Goal: Task Accomplishment & Management: Use online tool/utility

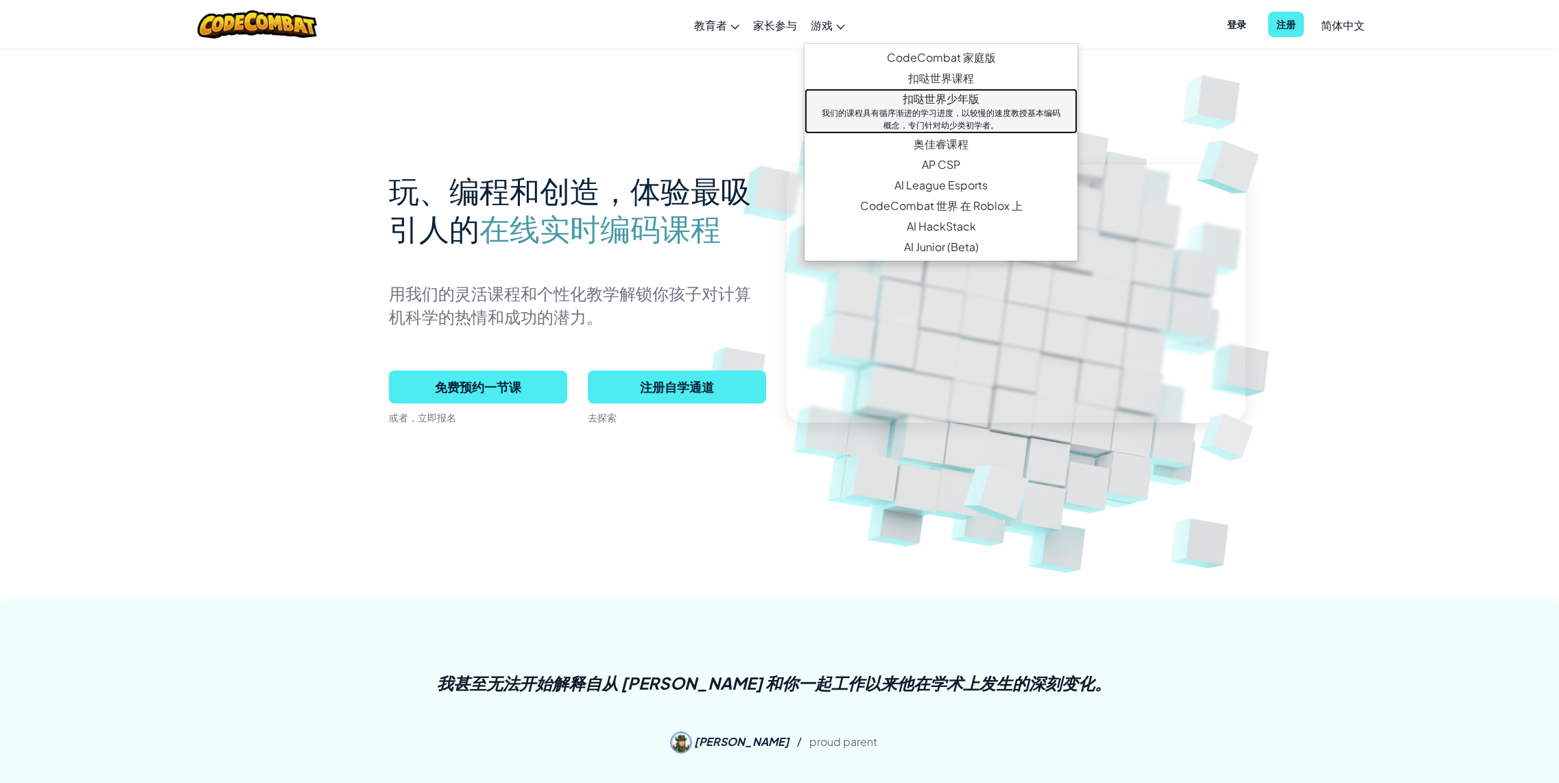
click at [951, 99] on link "扣哒世界少年版 我们的课程具有循序渐进的学习进度，以较慢的速度教授基本编码概念，专门针对幼少类初学者。" at bounding box center [941, 110] width 273 height 45
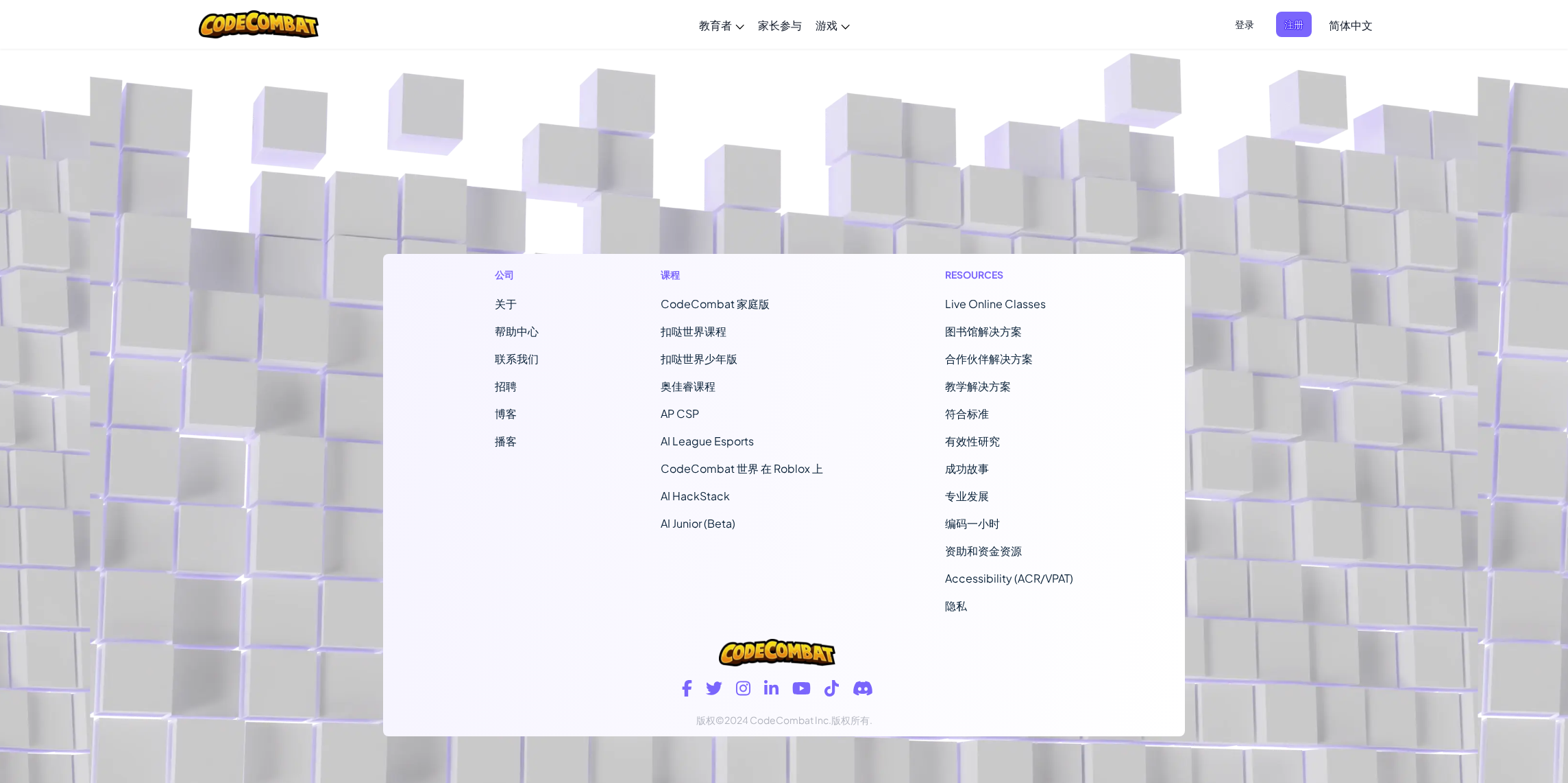
select select "zh-HANS"
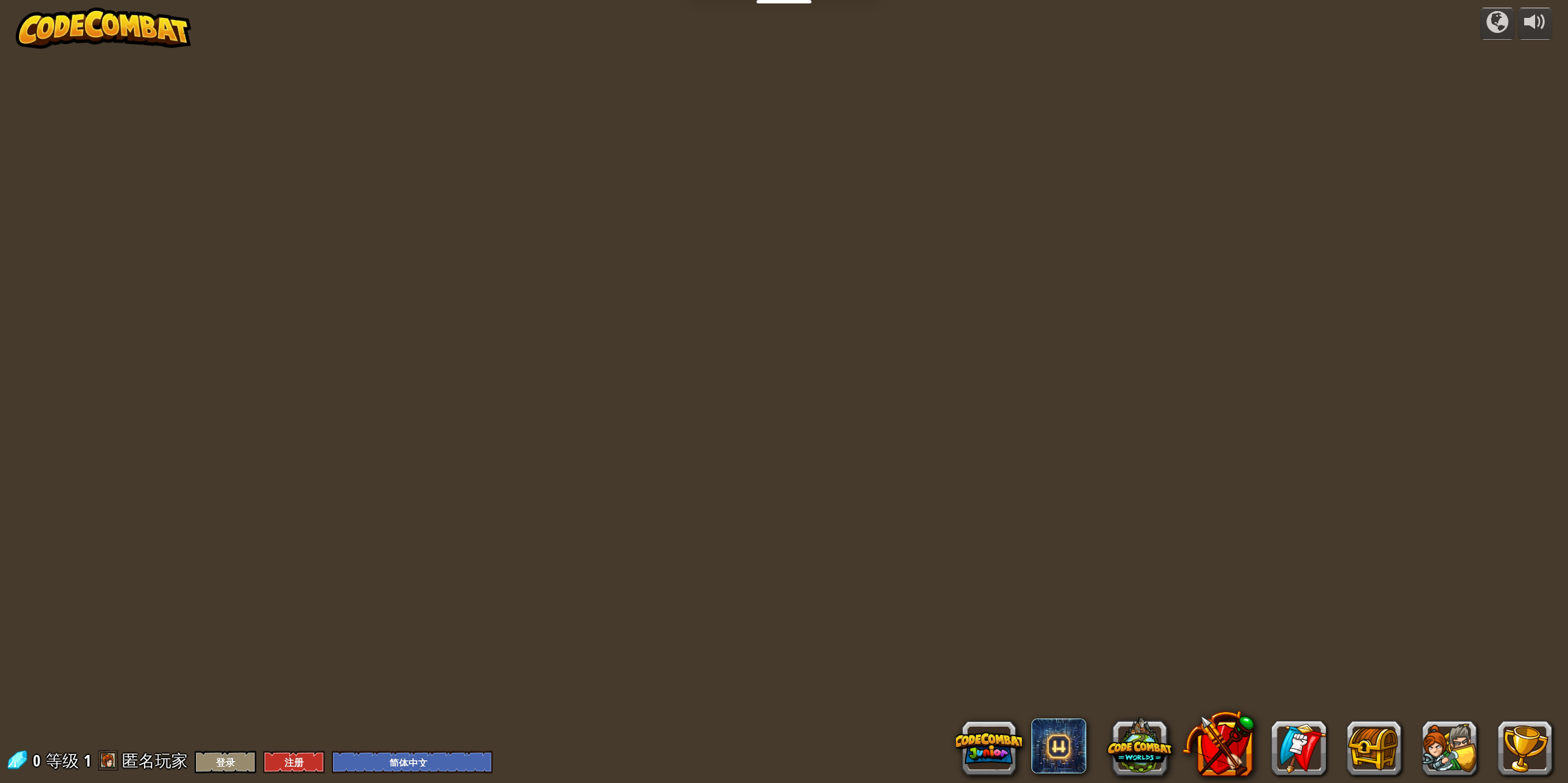
select select "zh-HANS"
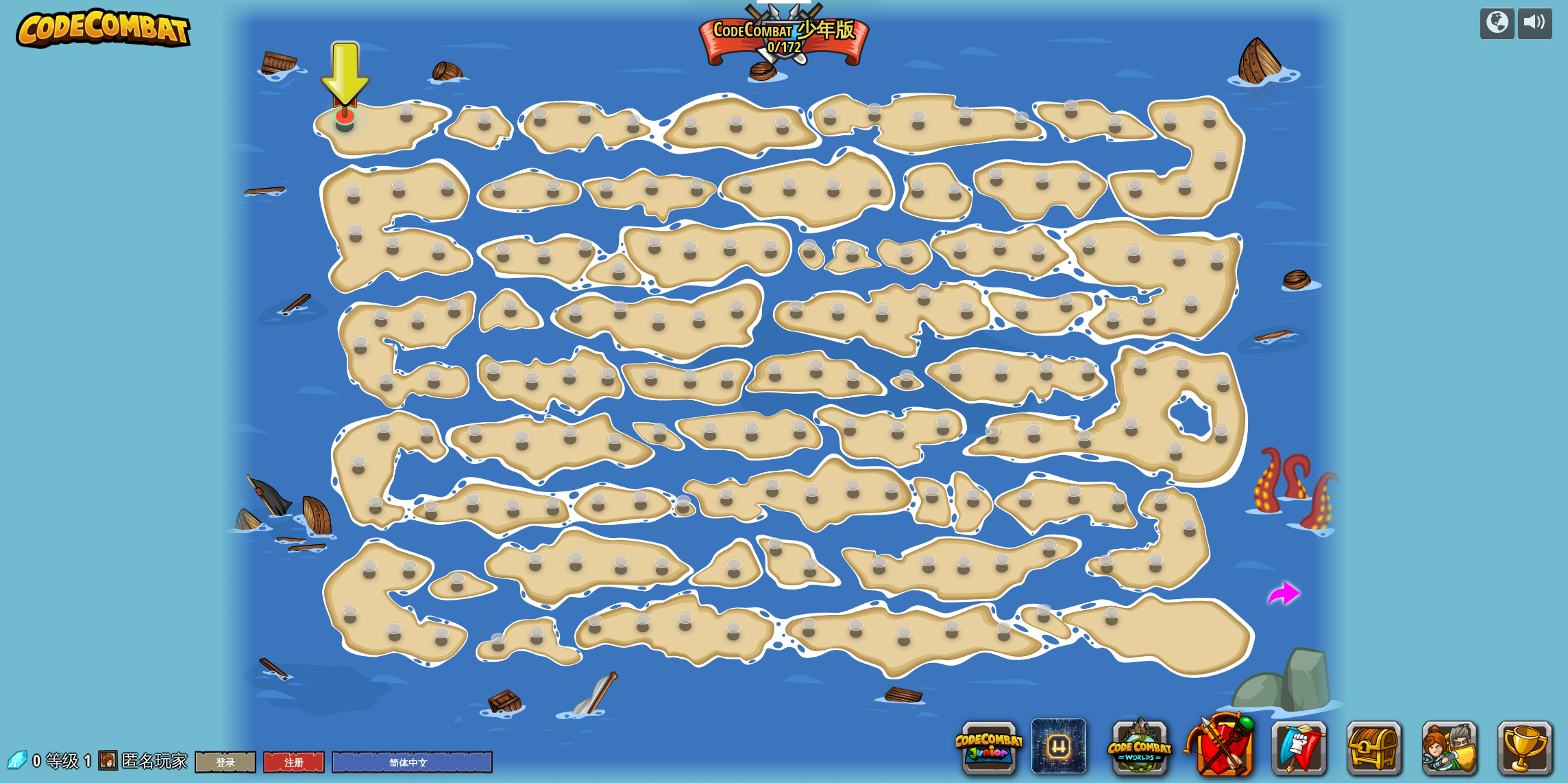
click at [1372, 146] on div "powered by 逐步变化 (需解锁) 更改步骤参数。 聪明行动 (需解锁) 现在我们真的在走路了！ 加油干 (需解锁) 去拿更多的宝石。 闪亮 (需解锁…" at bounding box center [784, 391] width 1568 height 783
click at [1531, 21] on div at bounding box center [1536, 22] width 22 height 22
click at [338, 119] on link at bounding box center [342, 108] width 27 height 27
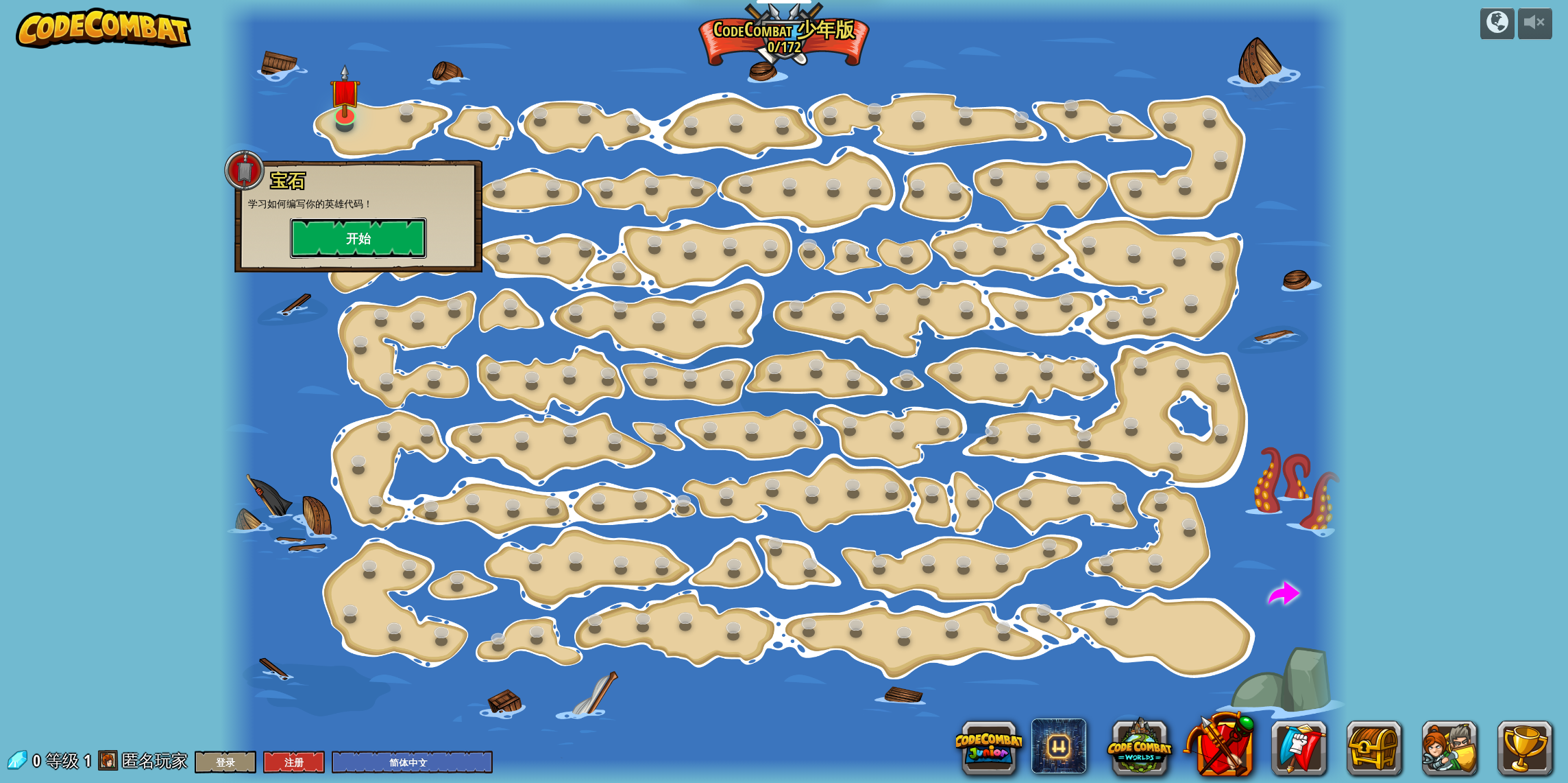
click at [353, 233] on button "开始" at bounding box center [358, 237] width 137 height 41
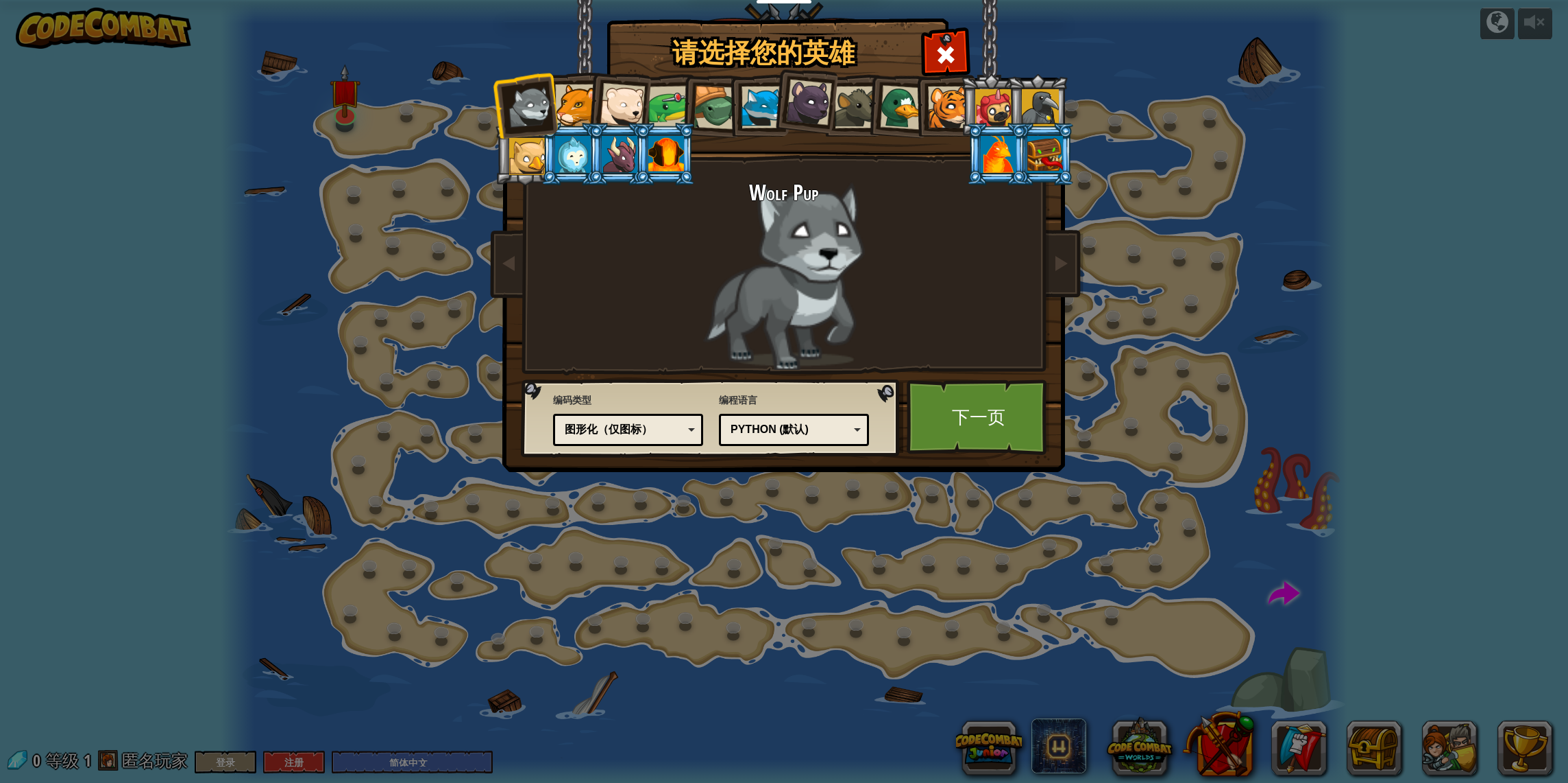
click at [650, 432] on div "图形化（仅图标）" at bounding box center [624, 430] width 119 height 16
click at [964, 423] on link "下一页" at bounding box center [977, 416] width 143 height 75
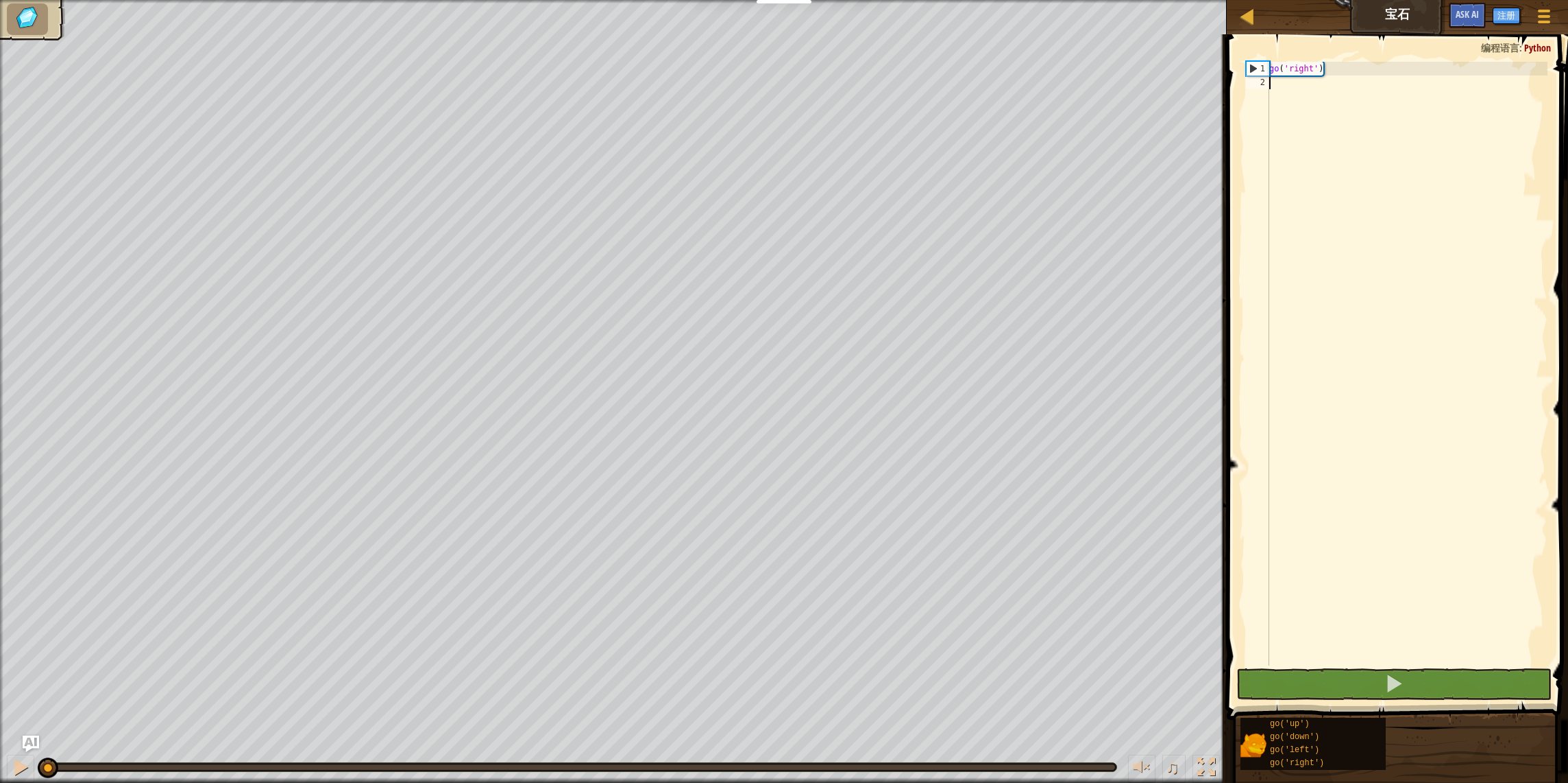
click at [1363, 327] on div "go ( 'right' )" at bounding box center [1407, 377] width 281 height 631
click at [1258, 71] on div "1" at bounding box center [1258, 69] width 23 height 14
type textarea "go('right')"
click at [1392, 668] on button at bounding box center [1394, 684] width 316 height 32
click at [1343, 180] on div "go ( 'right' )" at bounding box center [1407, 377] width 281 height 631
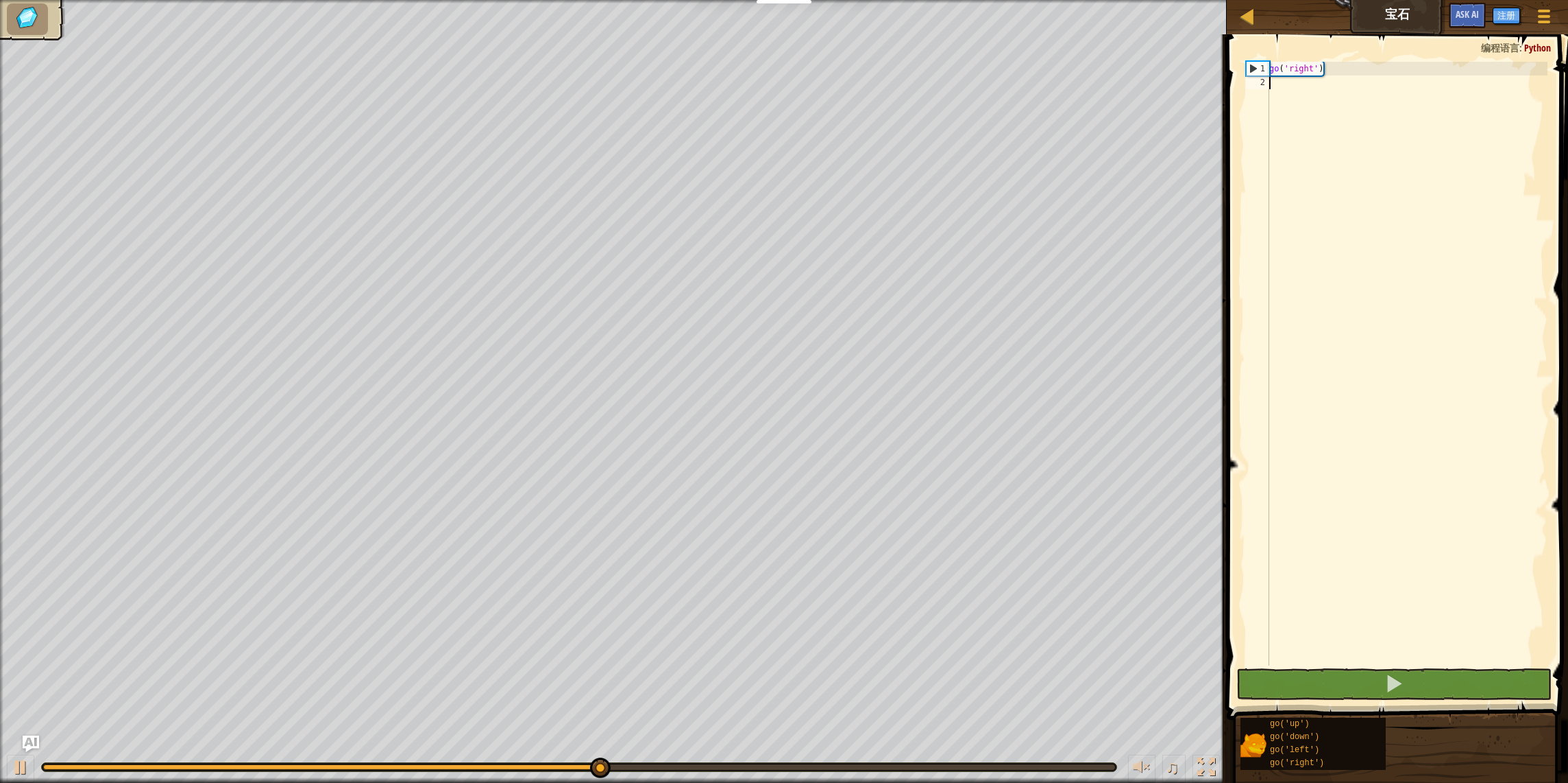
scroll to position [0, 1]
type textarea "go"
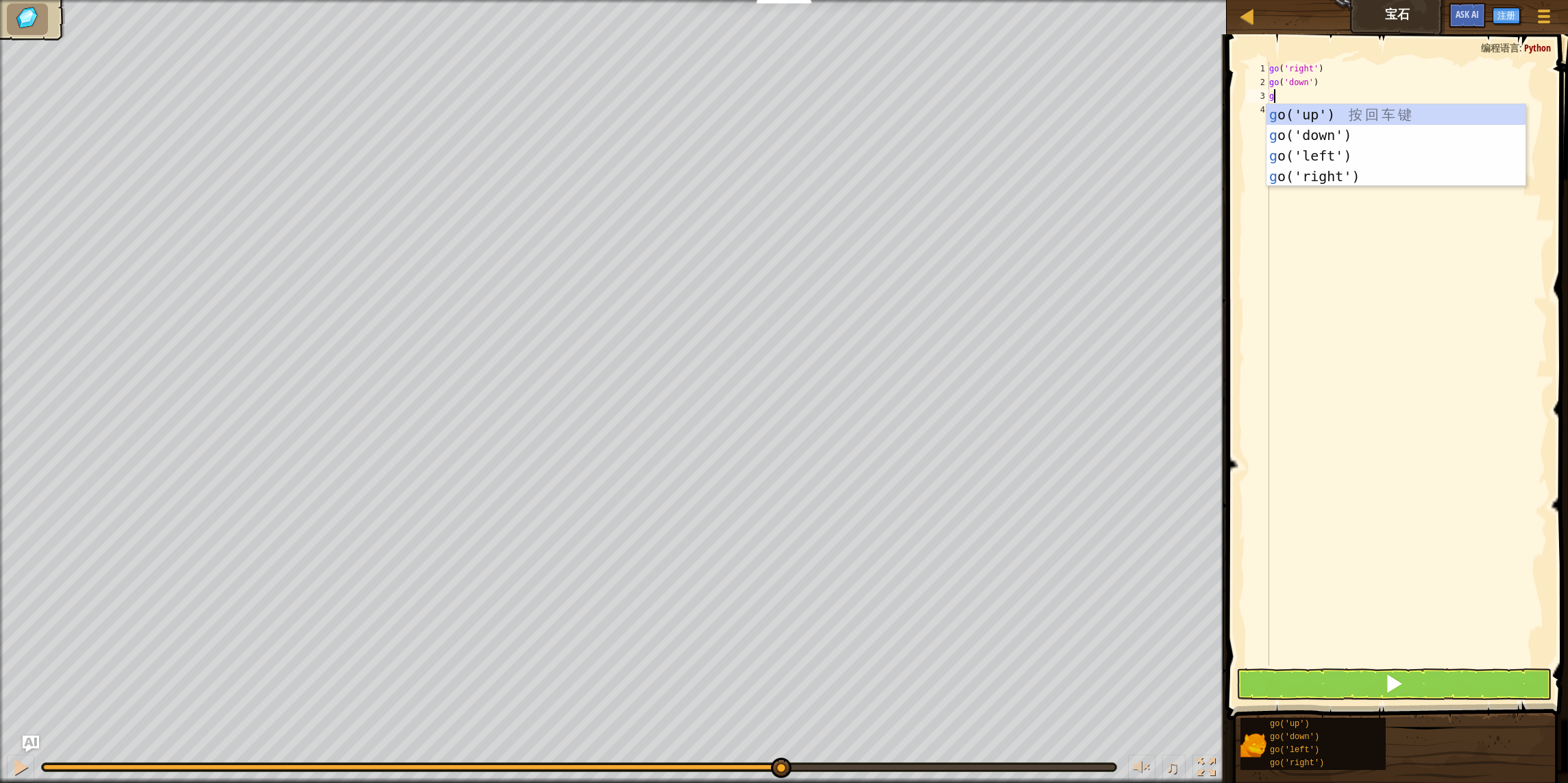
scroll to position [6, 0]
type textarea "go"
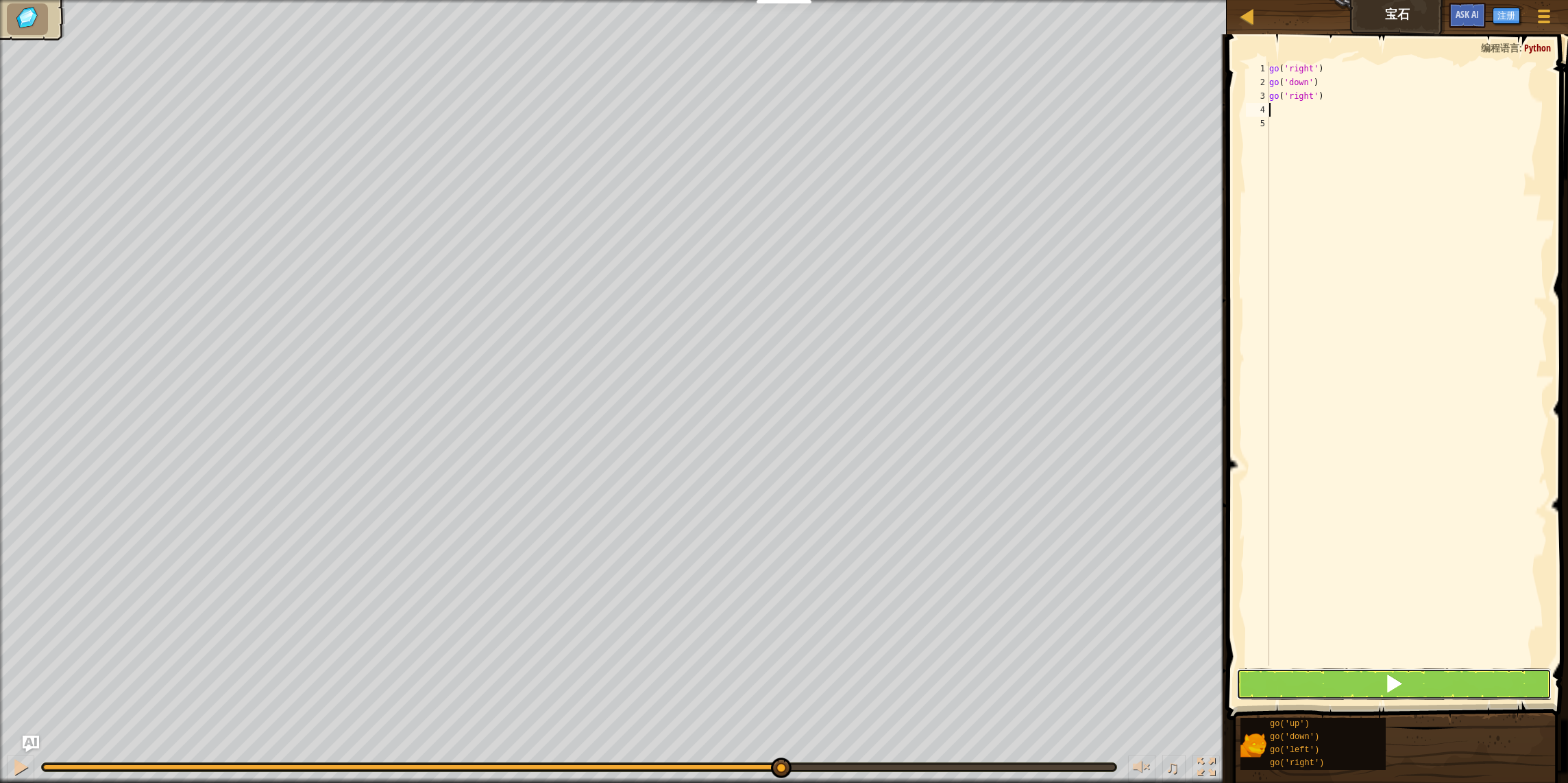
click at [1401, 685] on span at bounding box center [1394, 683] width 19 height 19
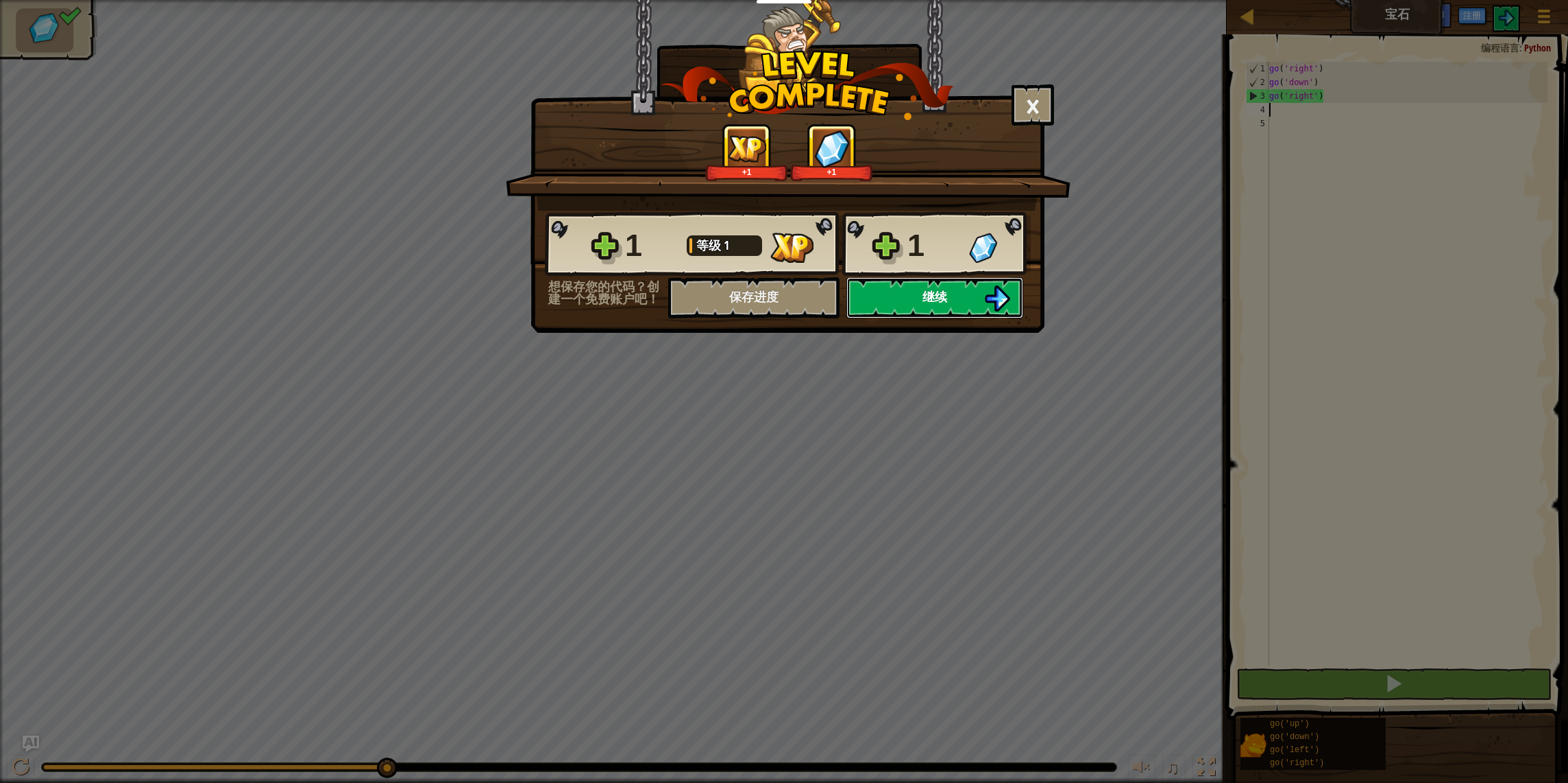
click at [913, 305] on button "继续" at bounding box center [934, 297] width 177 height 41
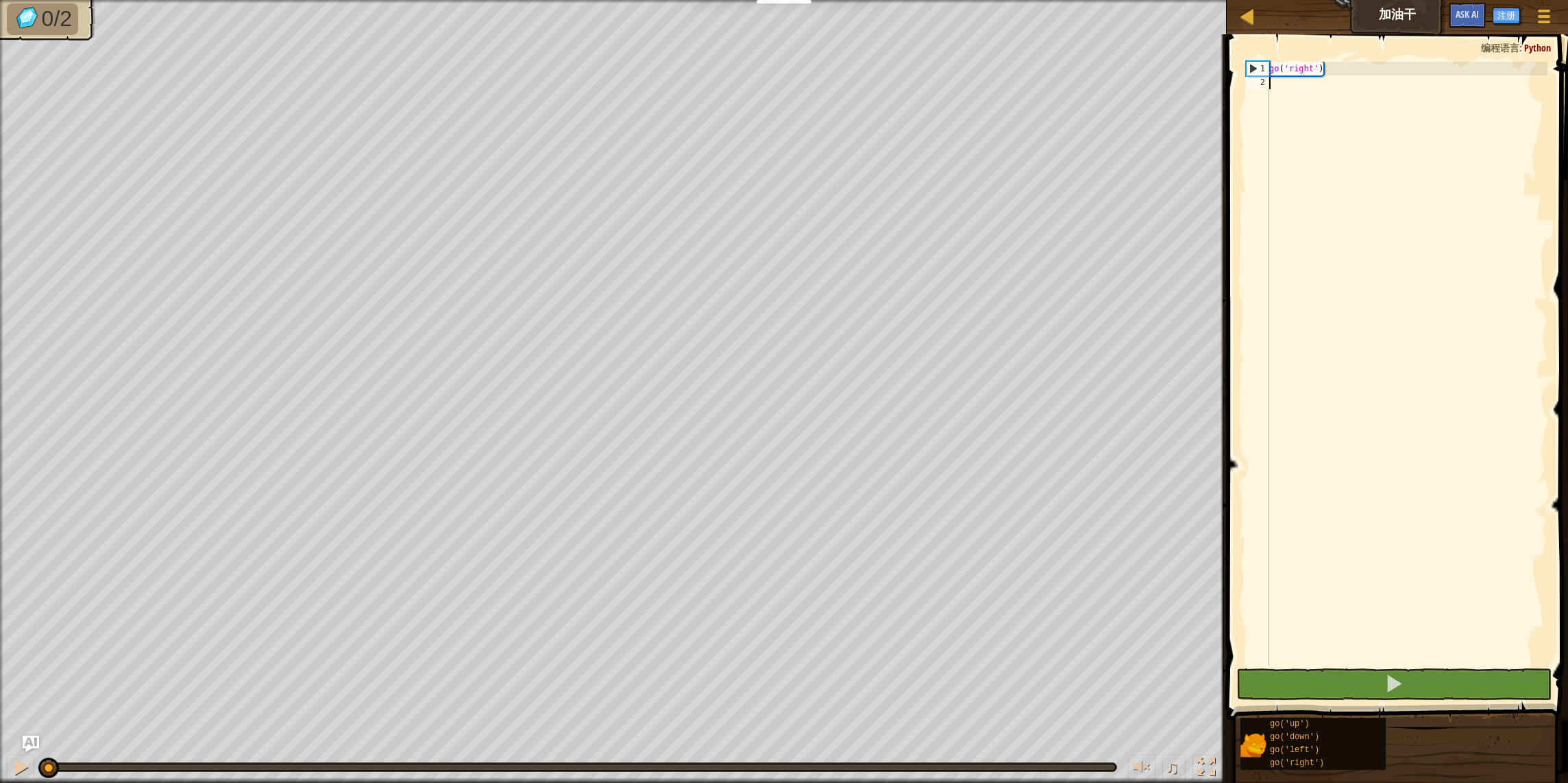
click at [1427, 252] on div "go ( 'right' )" at bounding box center [1407, 377] width 281 height 631
type textarea "gp"
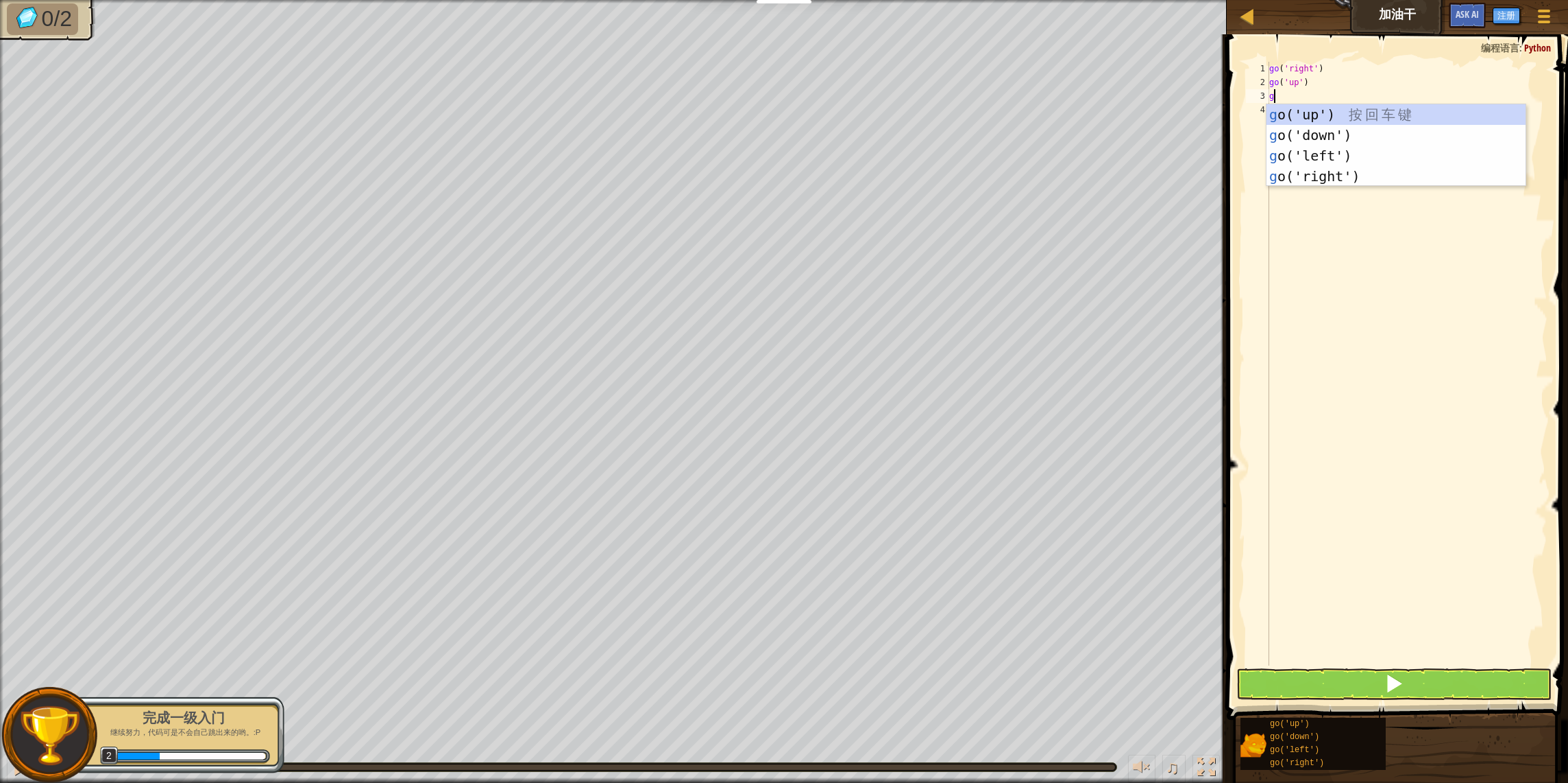
type textarea "go"
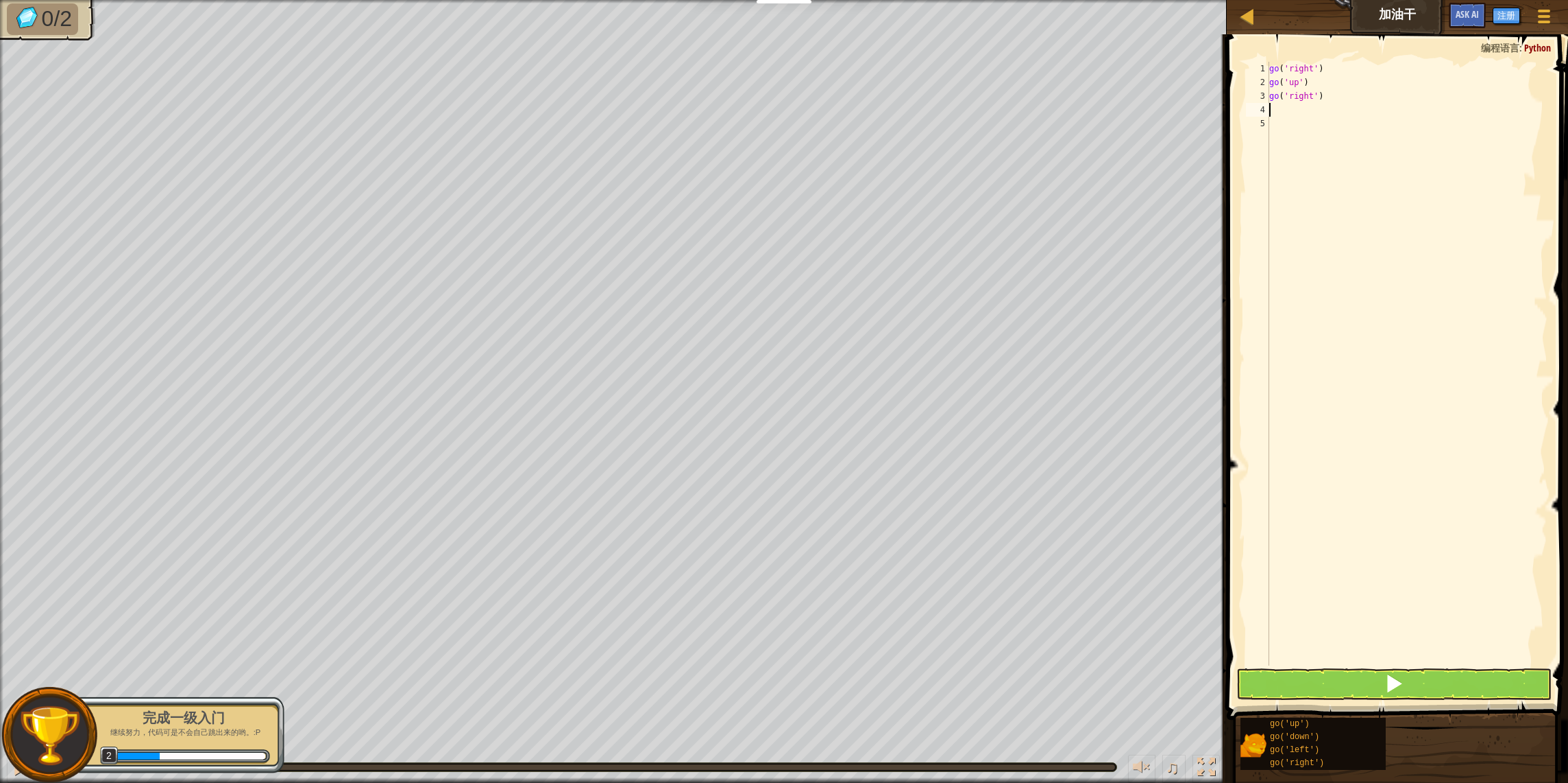
type textarea "g"
click at [1409, 697] on button at bounding box center [1394, 684] width 316 height 32
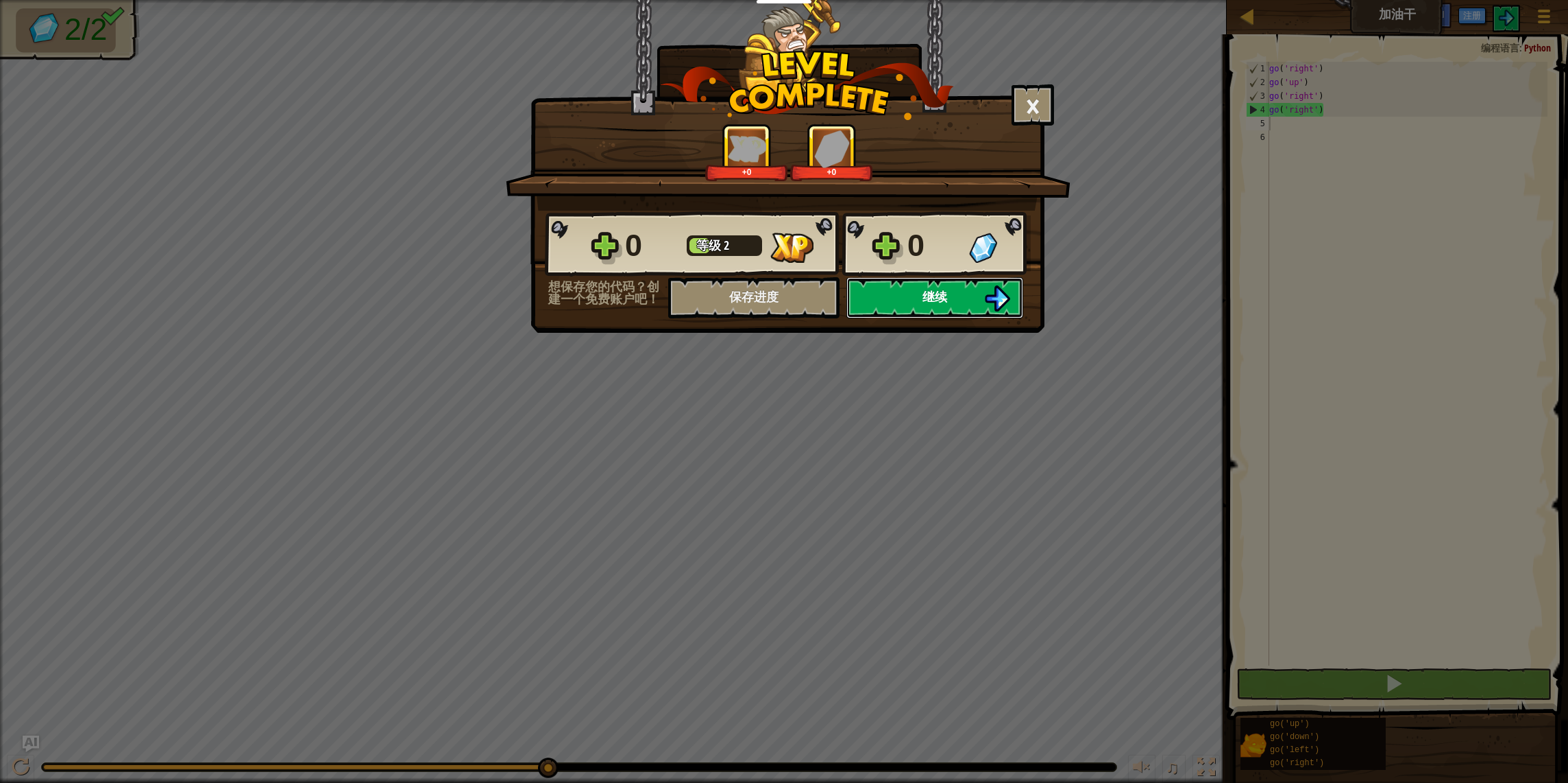
click at [943, 299] on span "继续" at bounding box center [934, 296] width 25 height 17
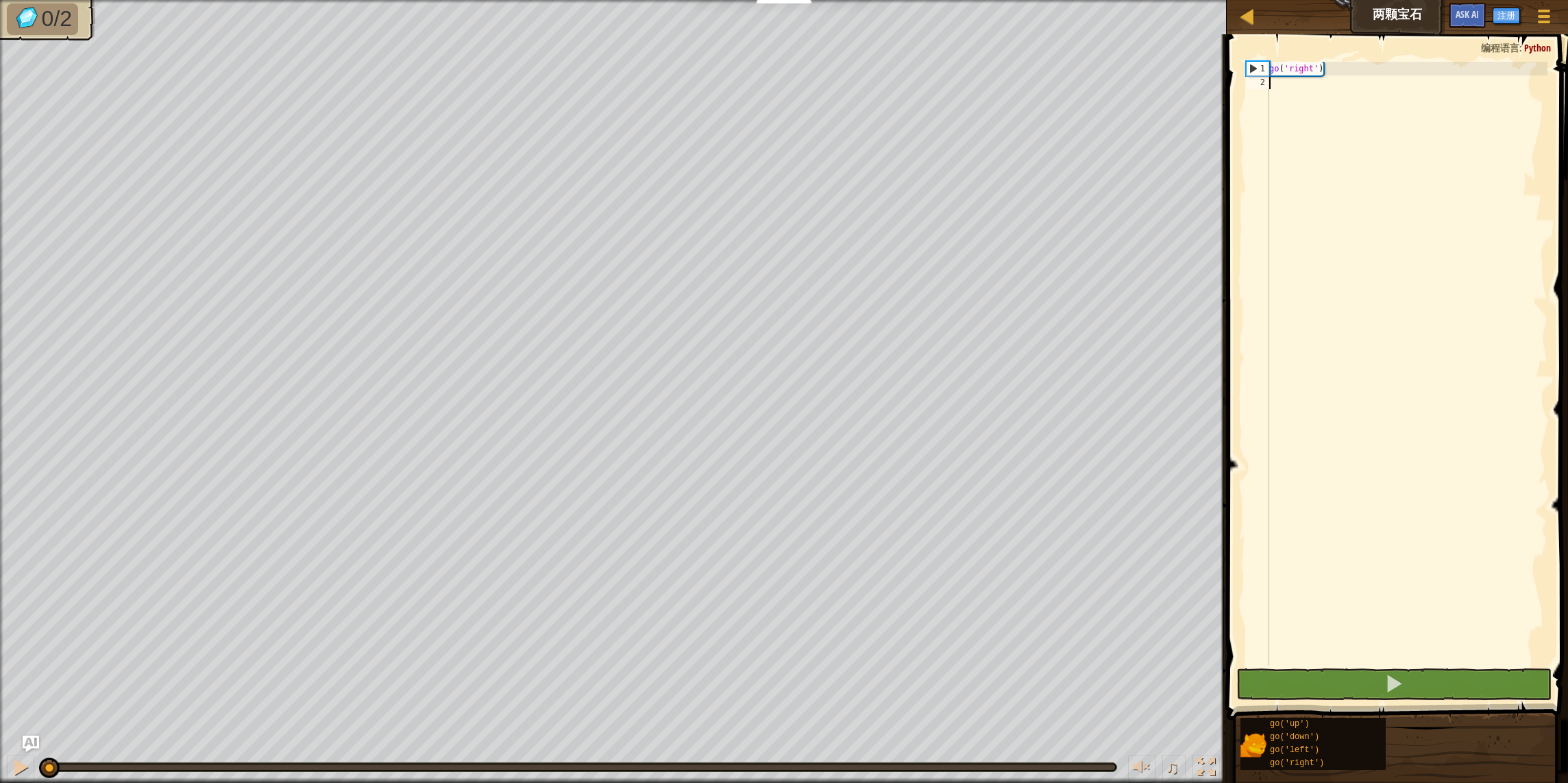
click at [1455, 320] on div "go ( 'right' )" at bounding box center [1407, 377] width 281 height 631
type textarea "g"
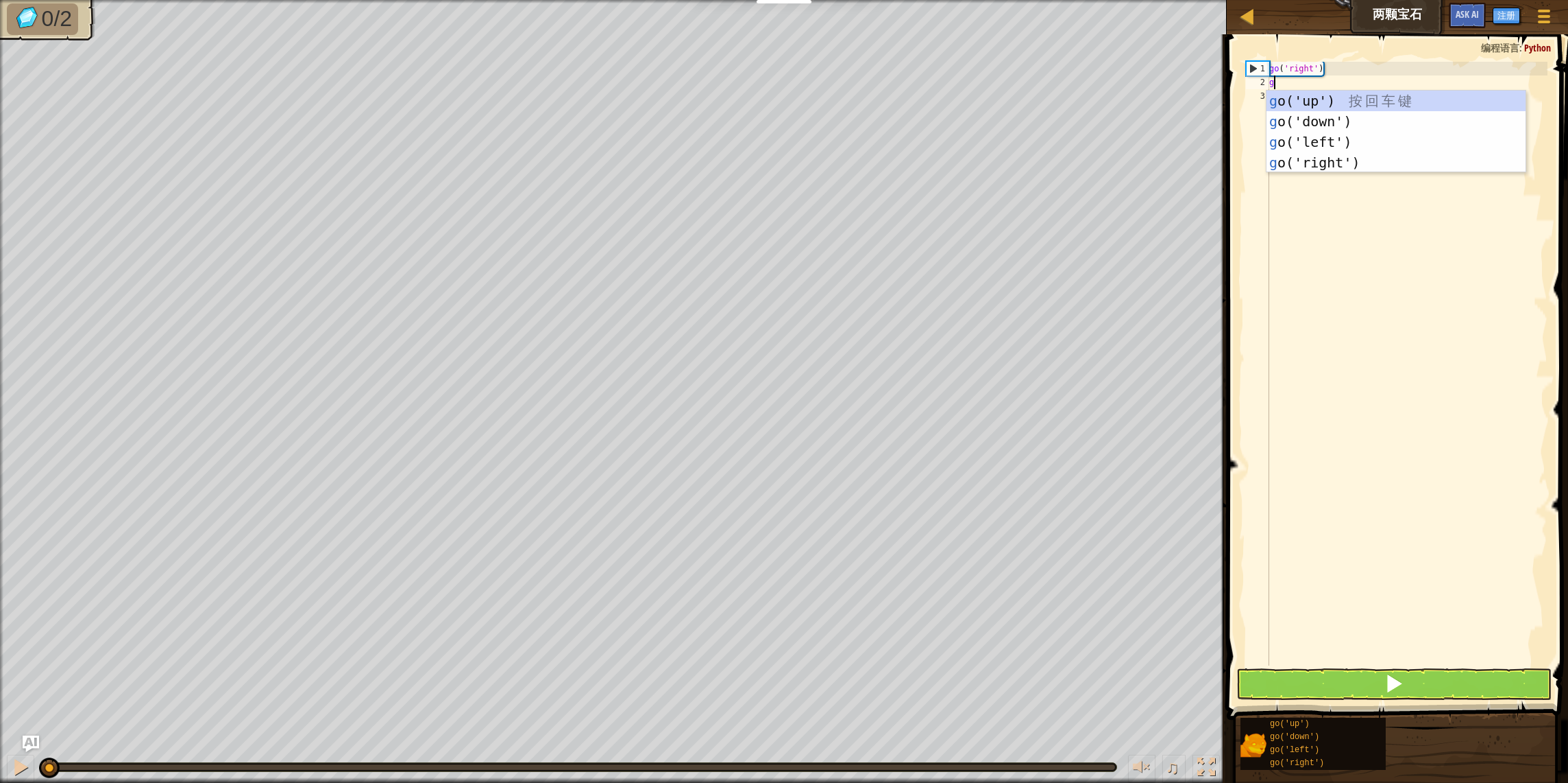
scroll to position [6, 0]
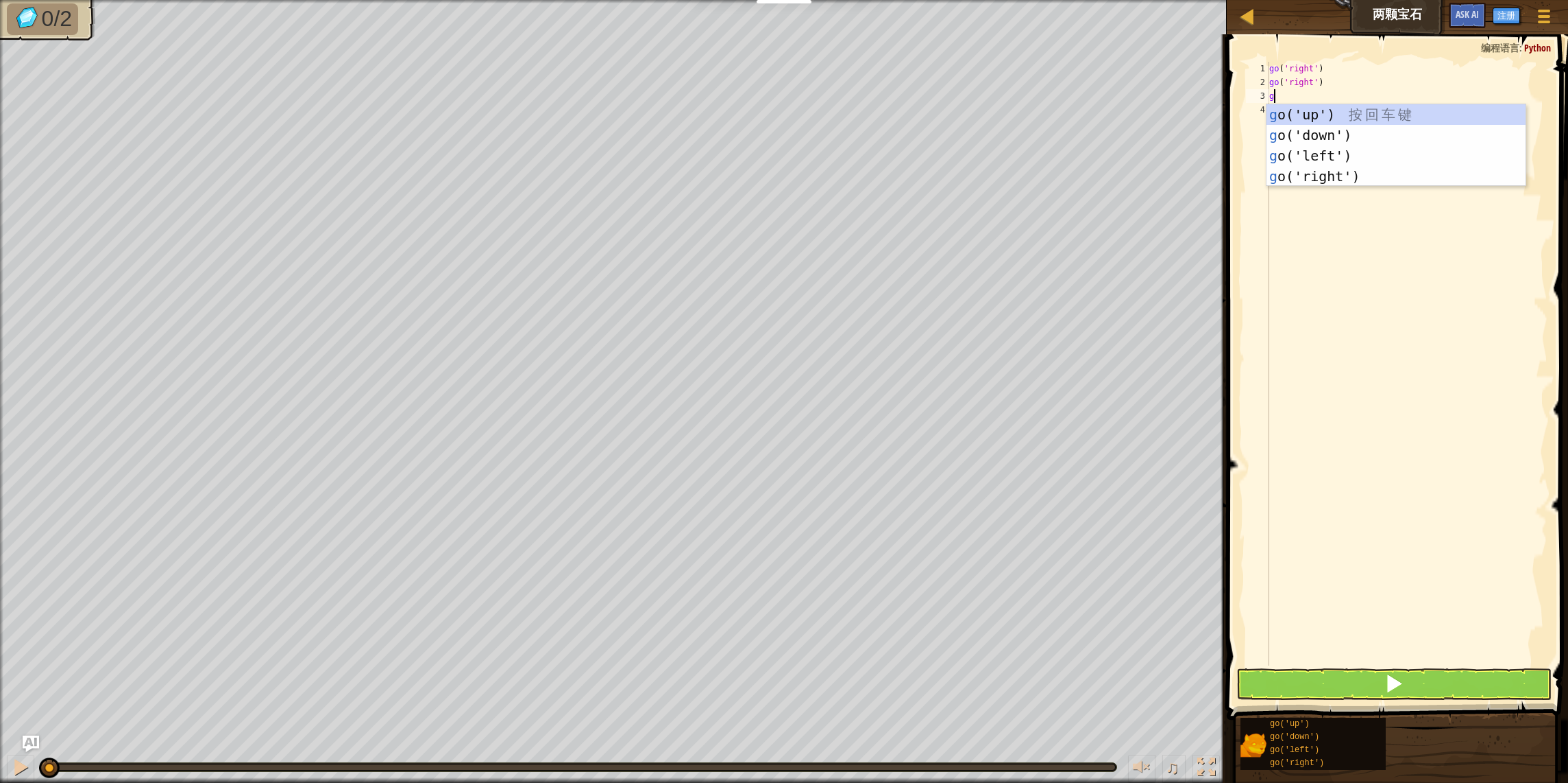
type textarea "go"
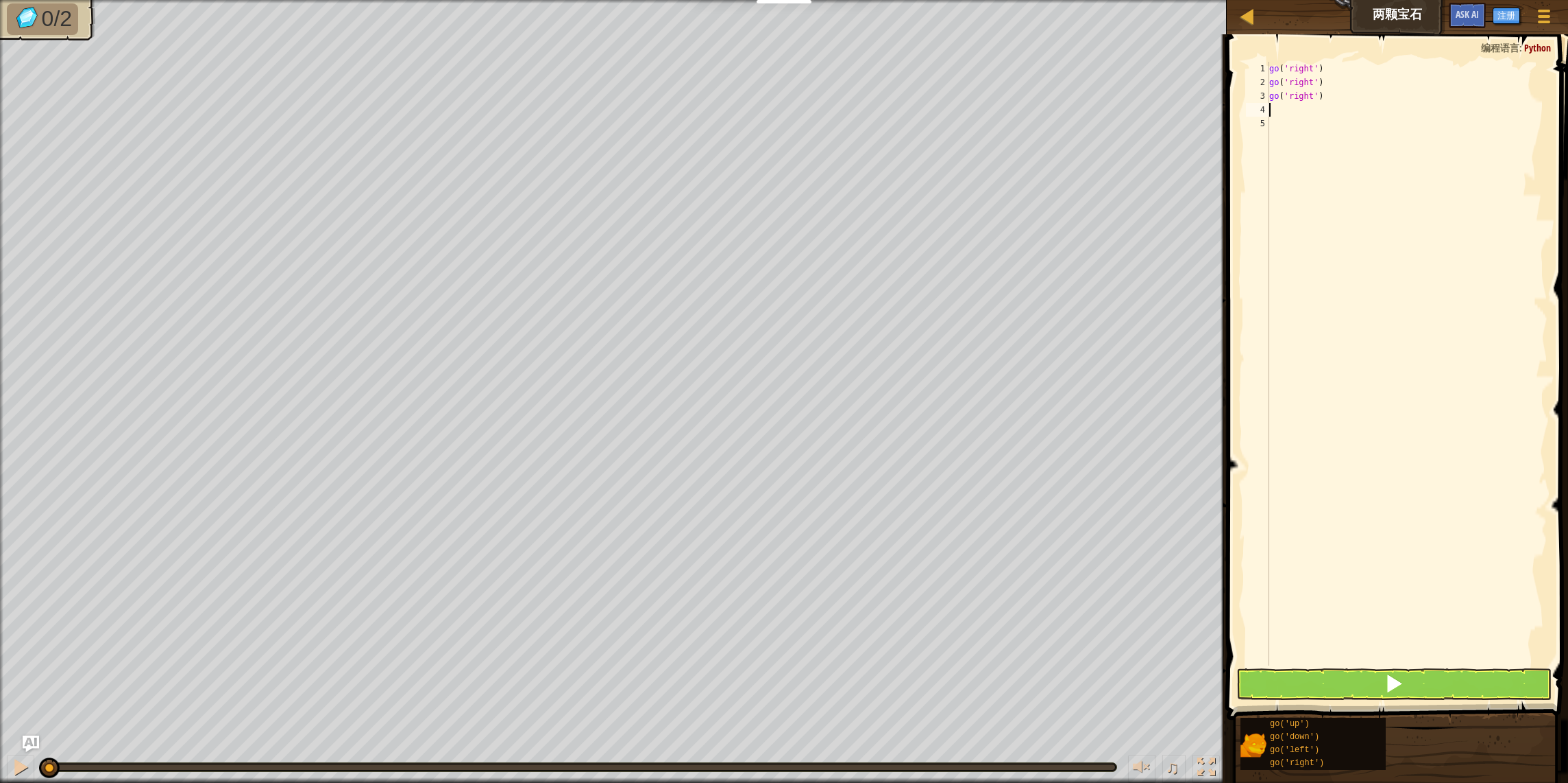
type textarea "g"
click at [1442, 688] on button at bounding box center [1394, 684] width 316 height 32
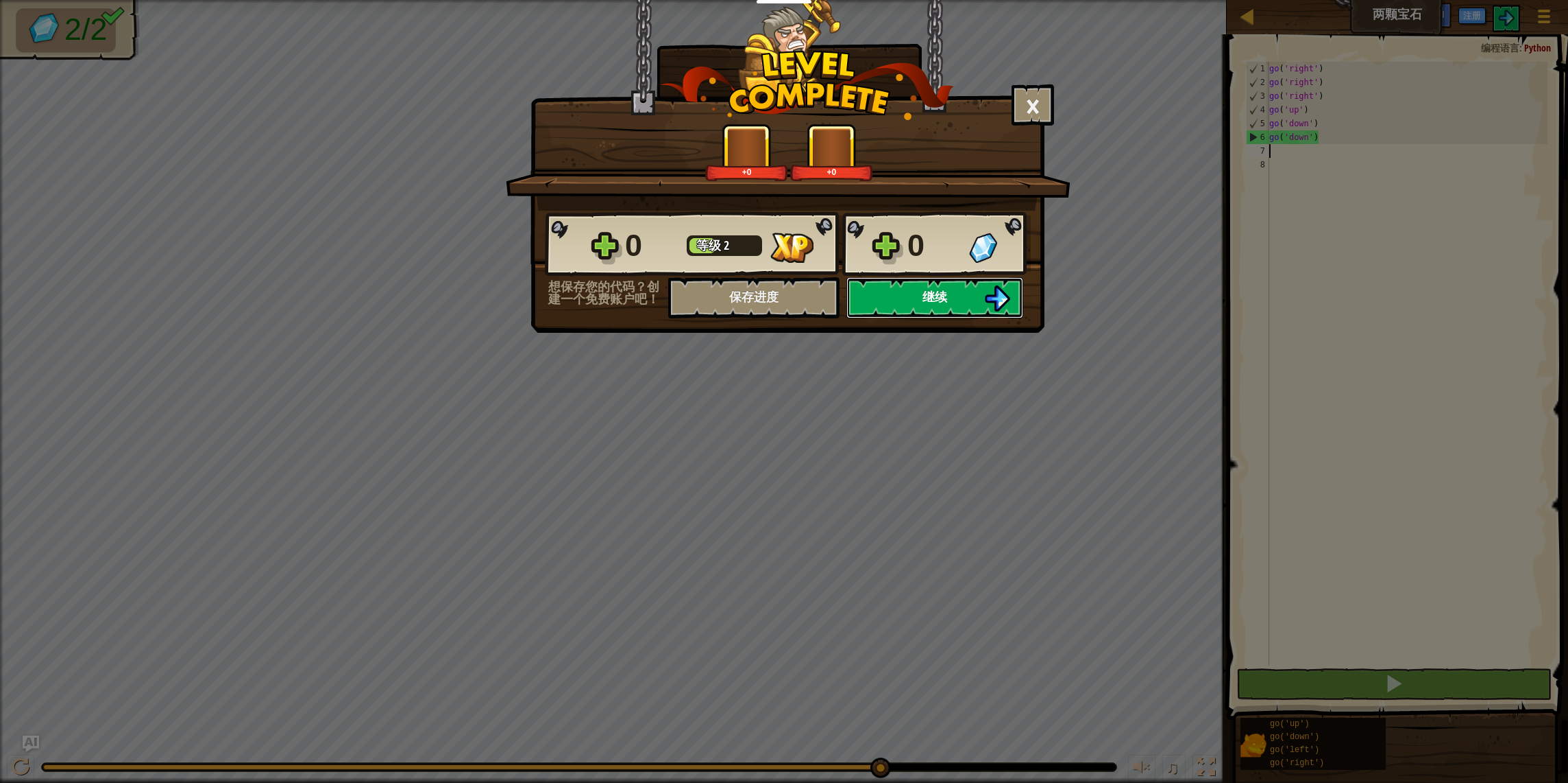
click at [930, 305] on span "继续" at bounding box center [934, 296] width 25 height 17
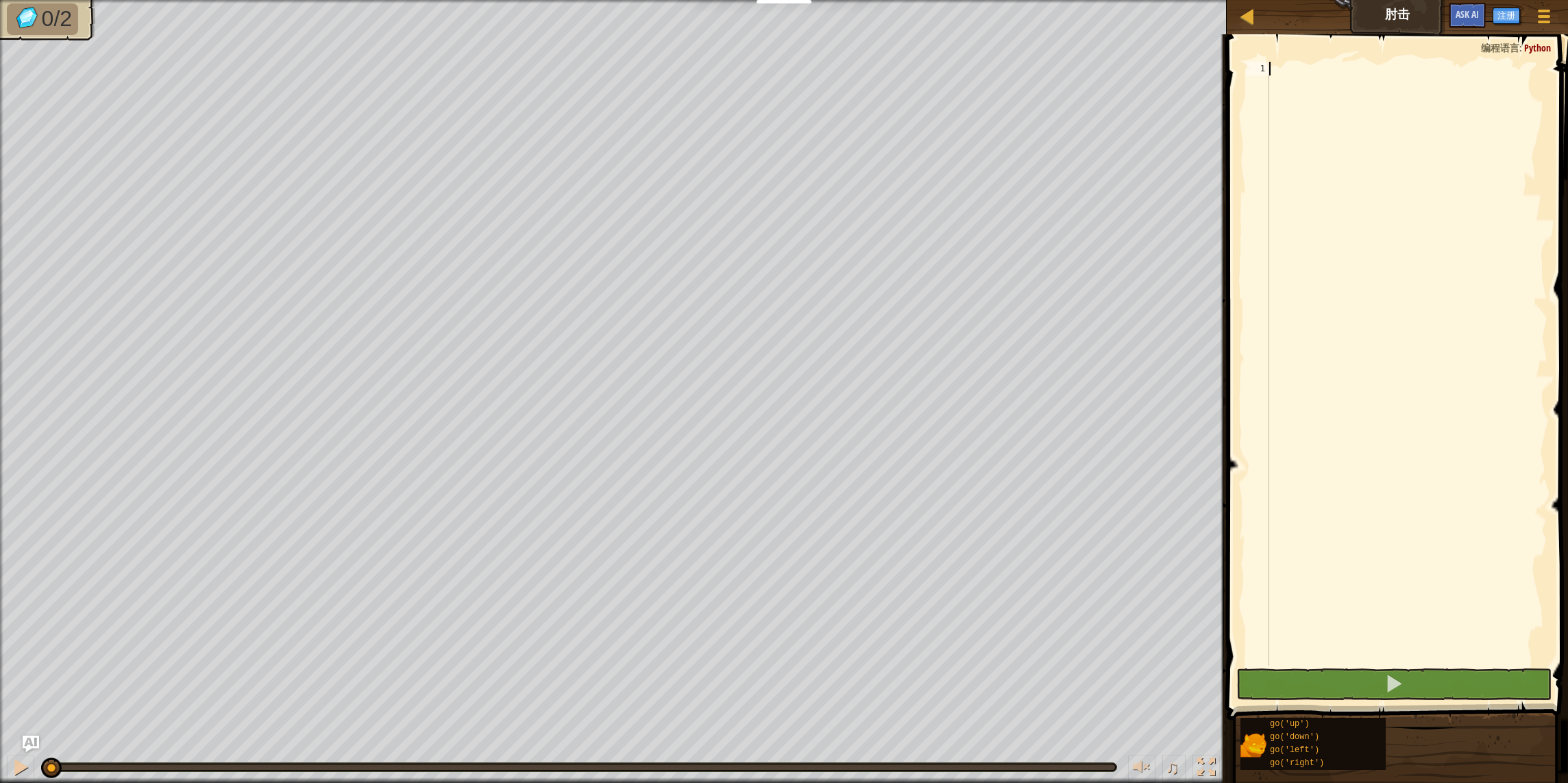
click at [1424, 322] on div at bounding box center [1407, 377] width 281 height 631
type textarea "g"
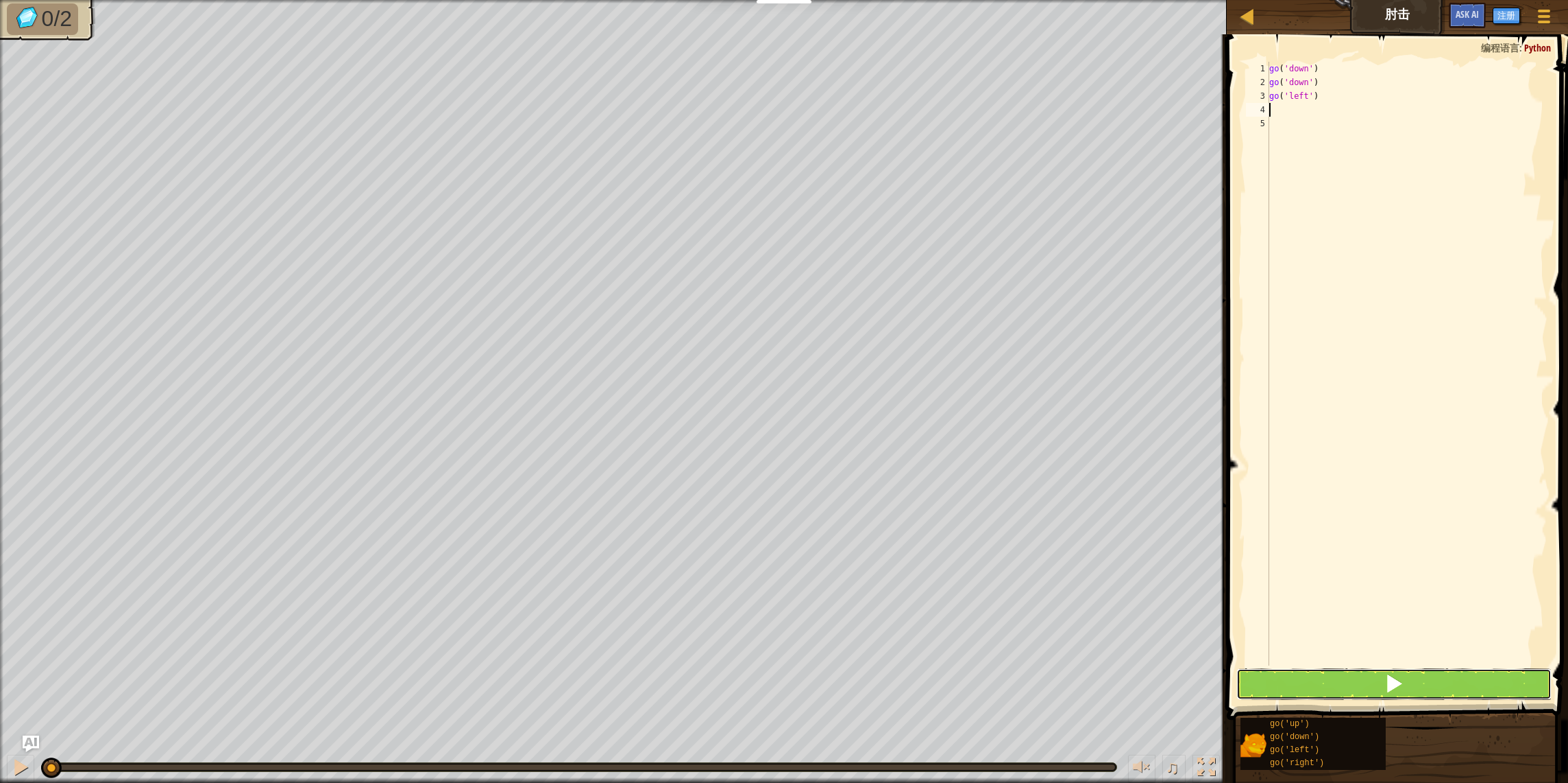
click at [1445, 687] on button at bounding box center [1394, 684] width 316 height 32
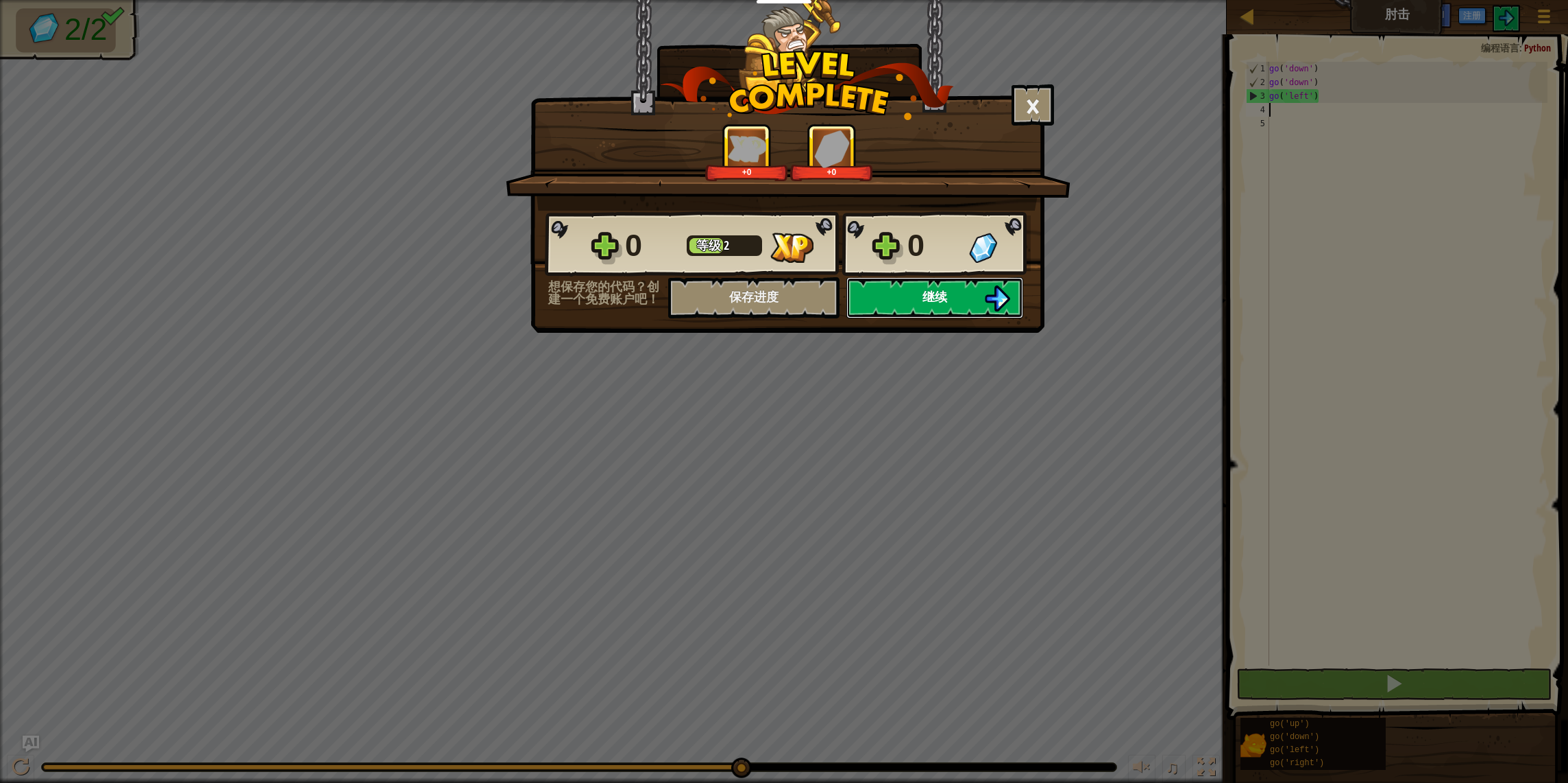
click at [924, 290] on span "继续" at bounding box center [934, 296] width 25 height 17
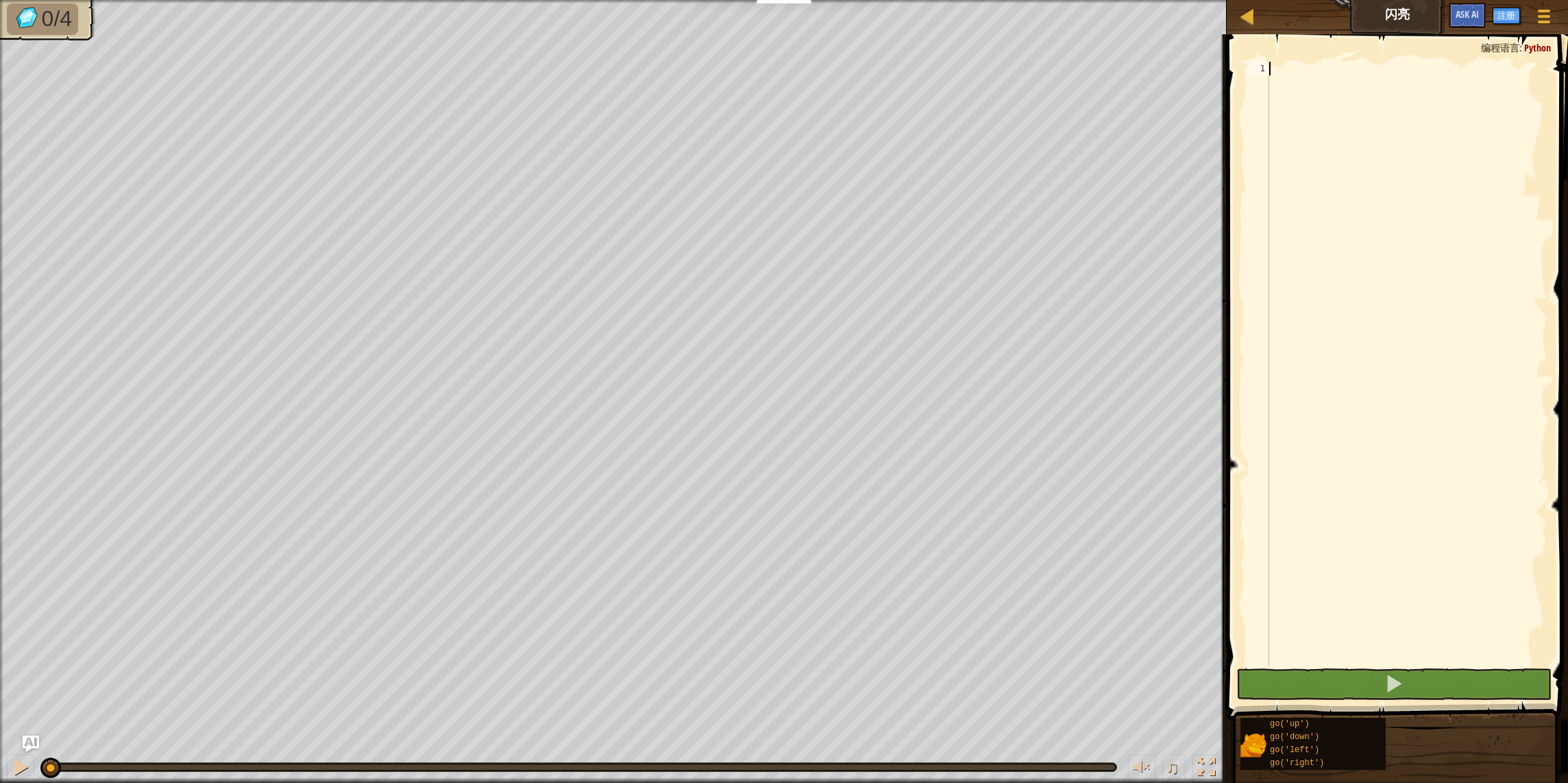
click at [1410, 252] on div at bounding box center [1407, 377] width 281 height 631
type textarea "g"
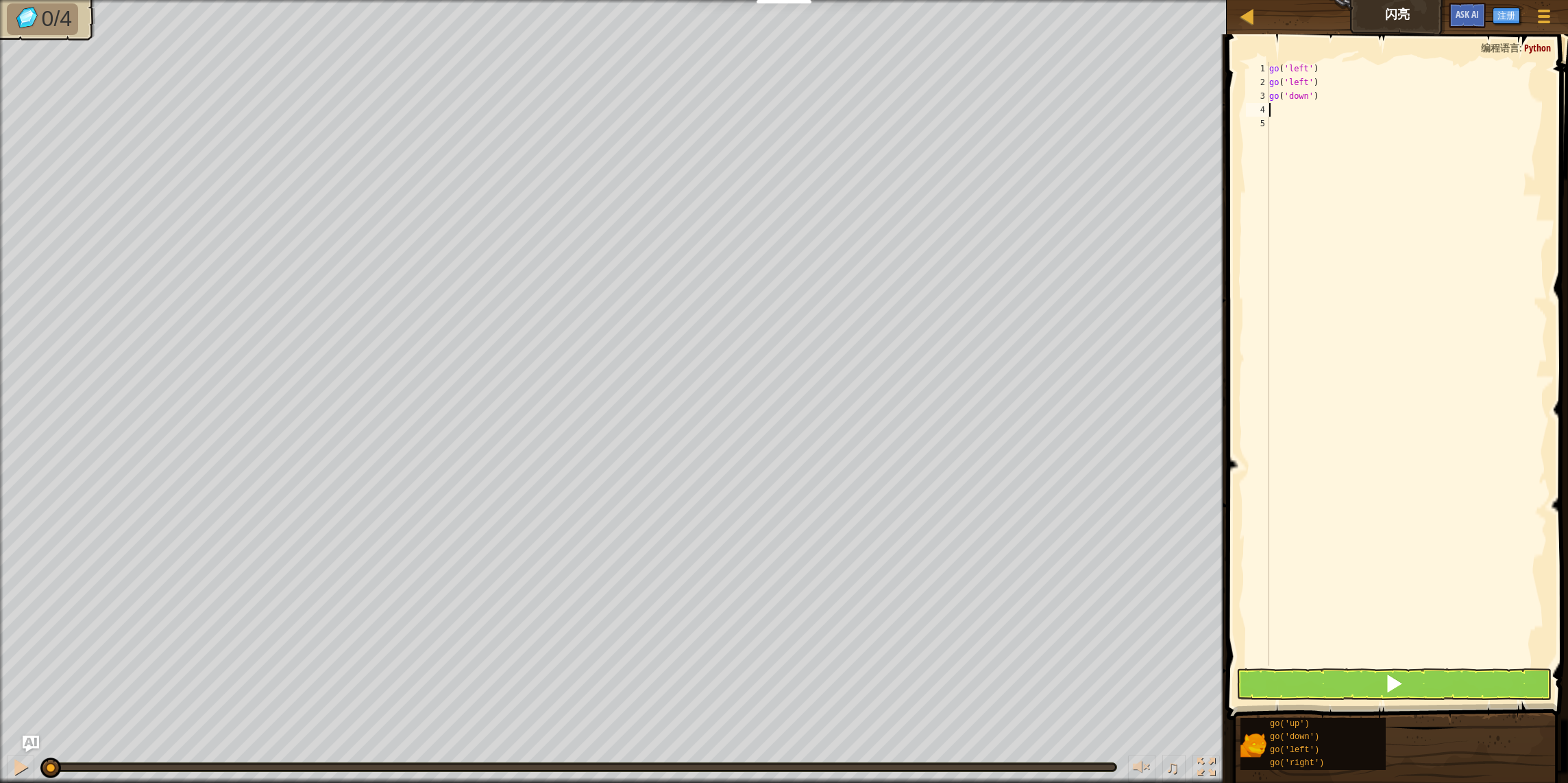
type textarea "g"
click at [1387, 697] on button at bounding box center [1394, 684] width 316 height 32
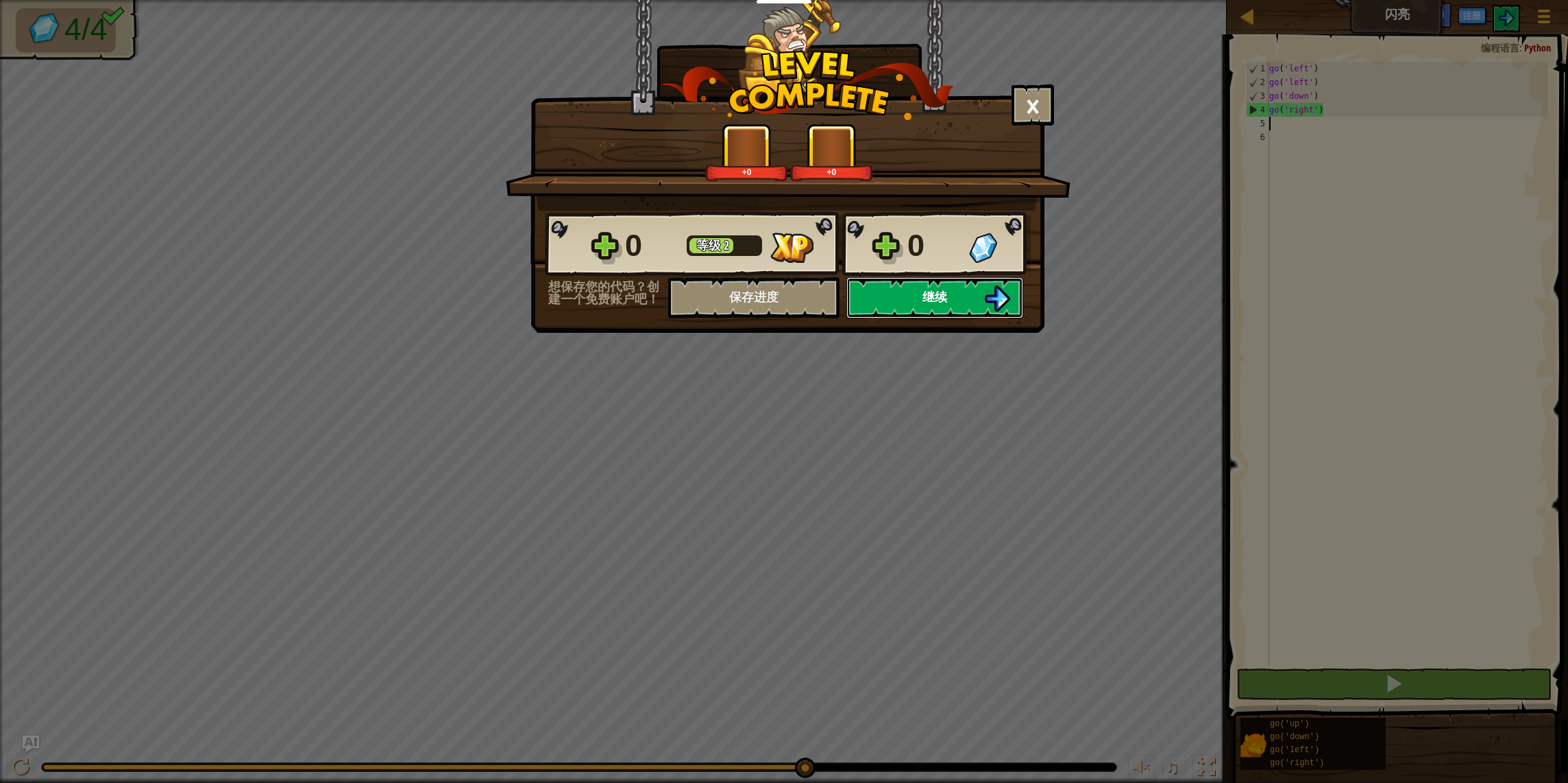
click at [933, 317] on button "继续" at bounding box center [934, 297] width 177 height 41
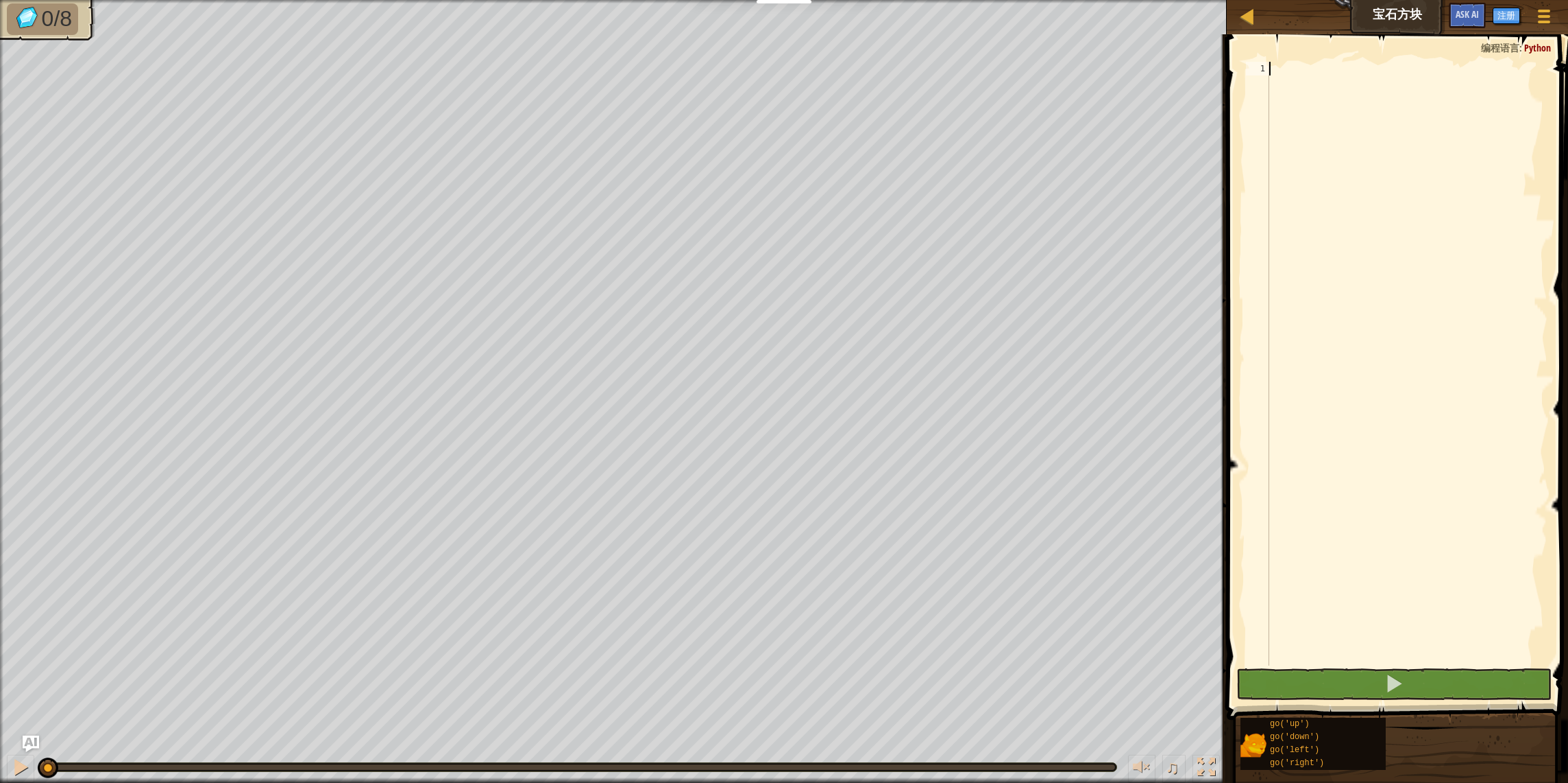
click at [1354, 194] on div at bounding box center [1407, 377] width 281 height 631
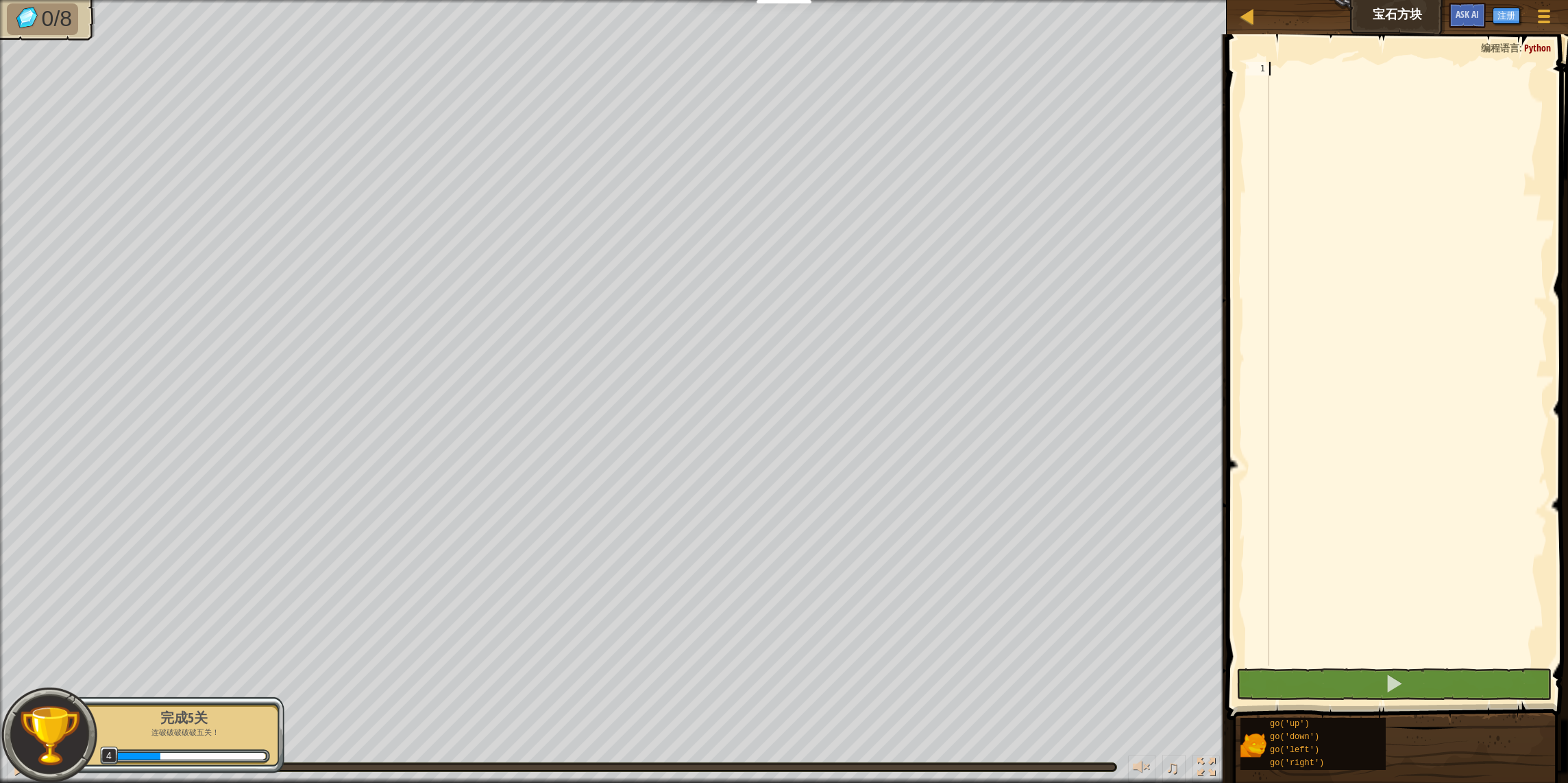
scroll to position [6, 0]
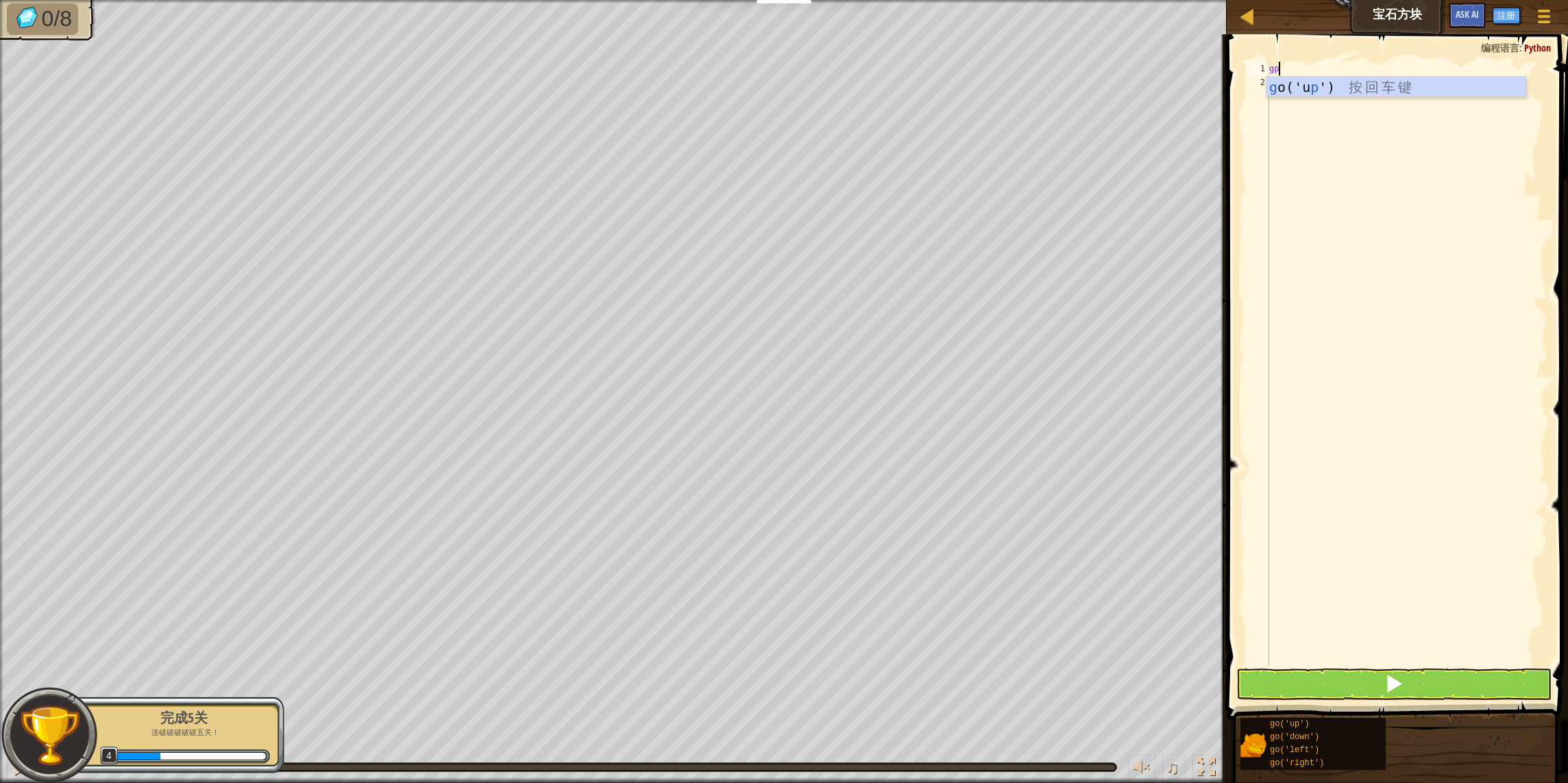
type textarea "g"
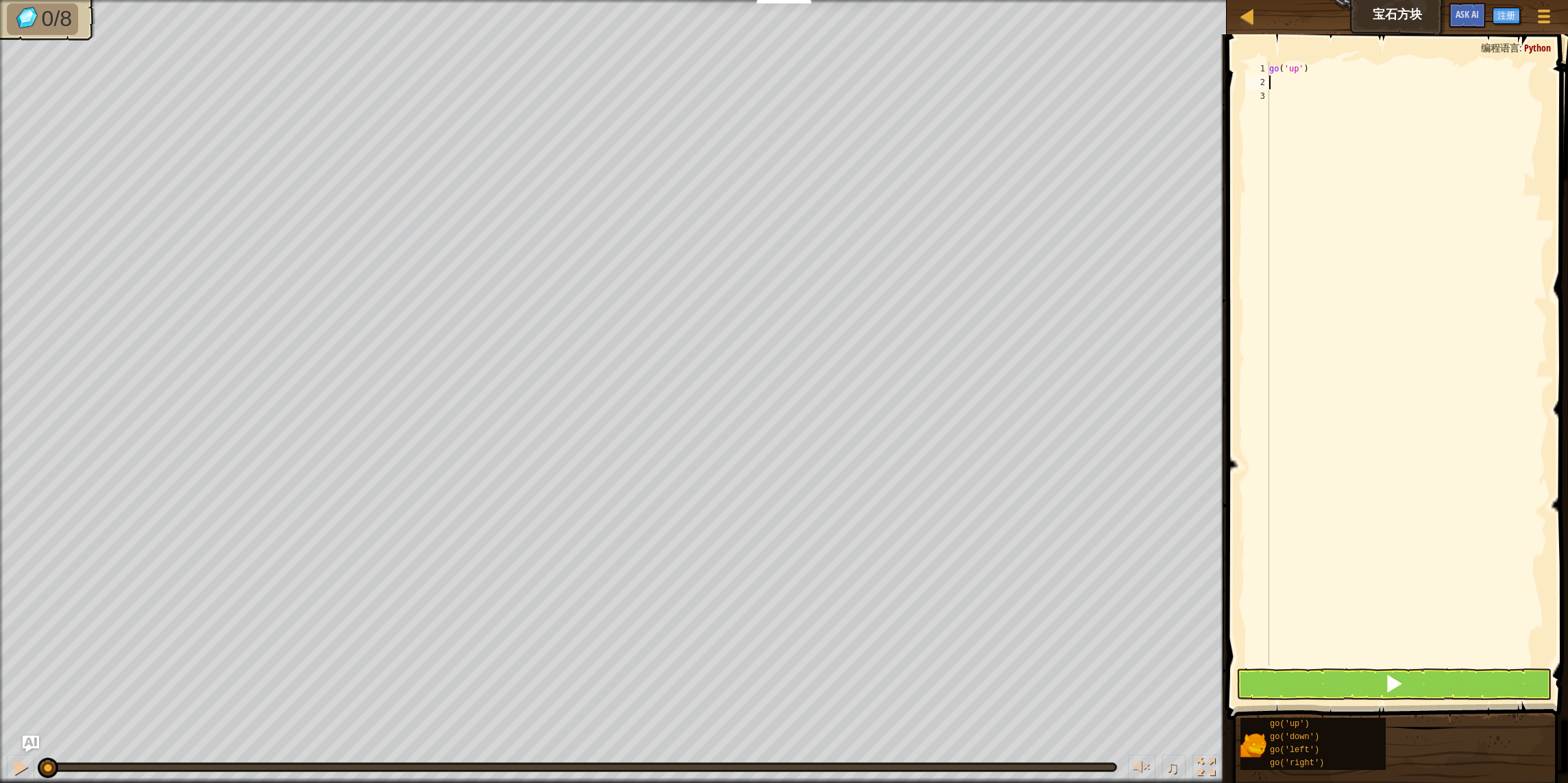
type textarea "g"
type textarea "go('down')"
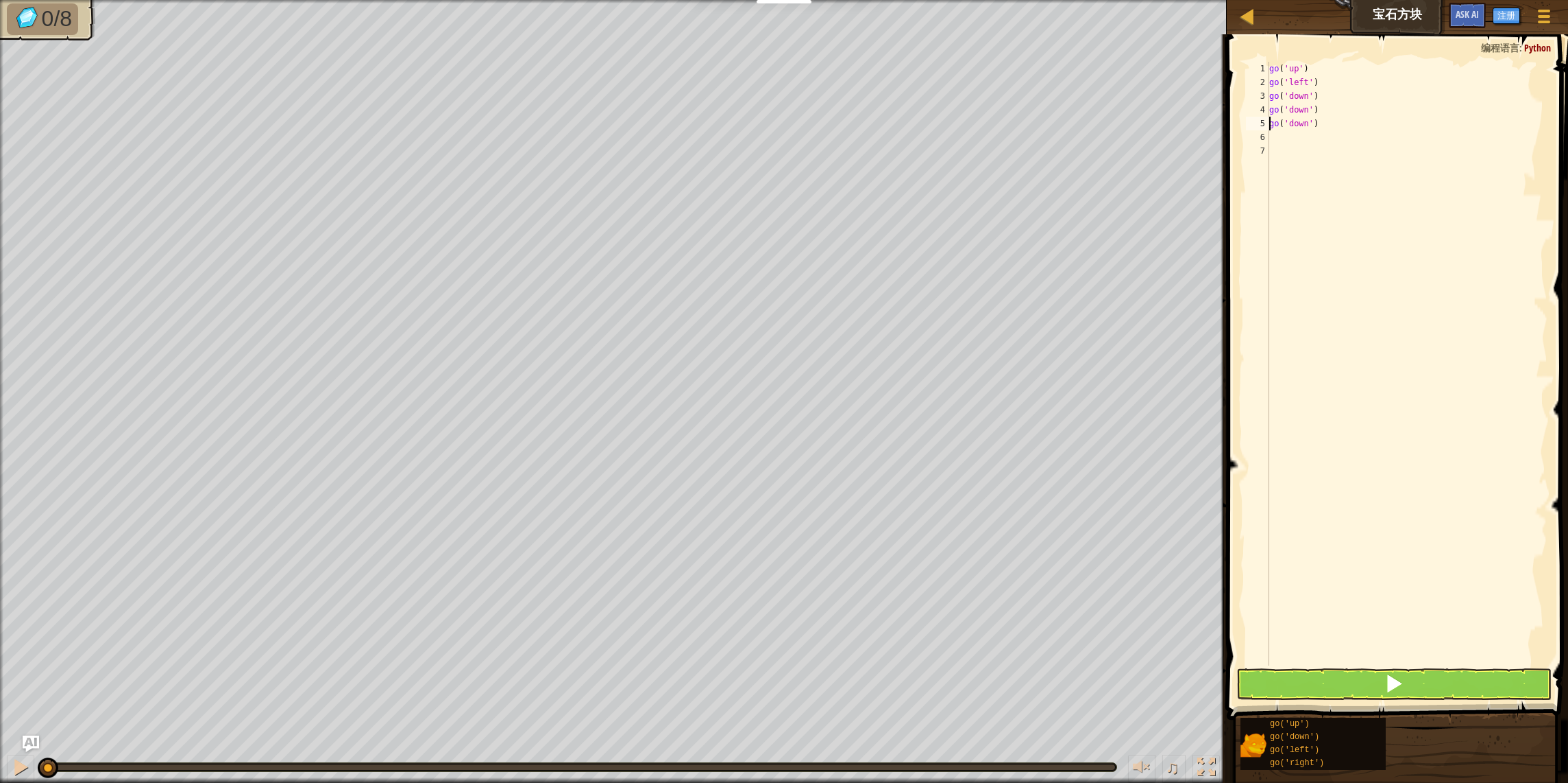
type textarea "go('down')"
type textarea "g"
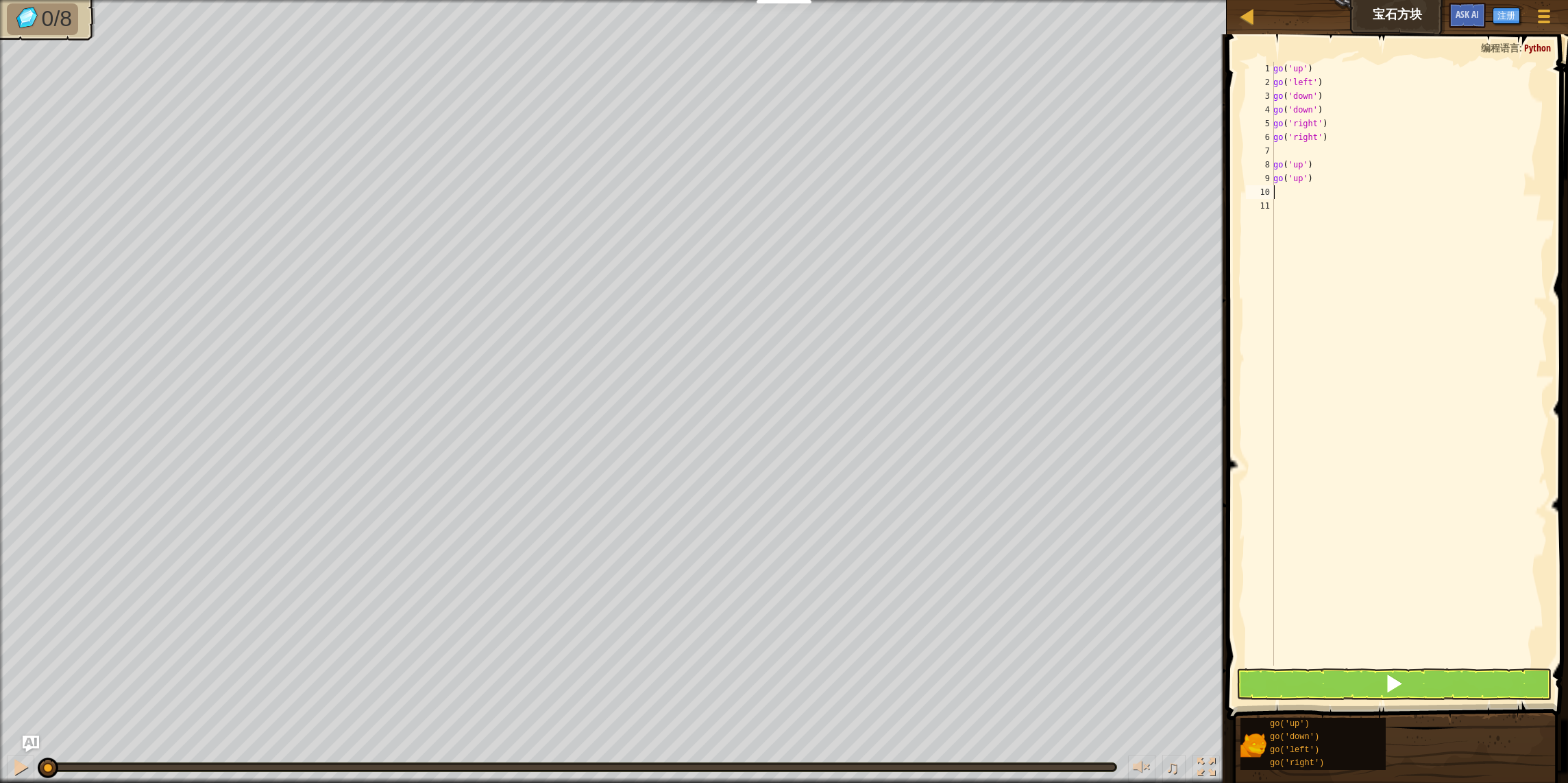
type textarea "g"
click at [1411, 687] on button at bounding box center [1394, 684] width 316 height 32
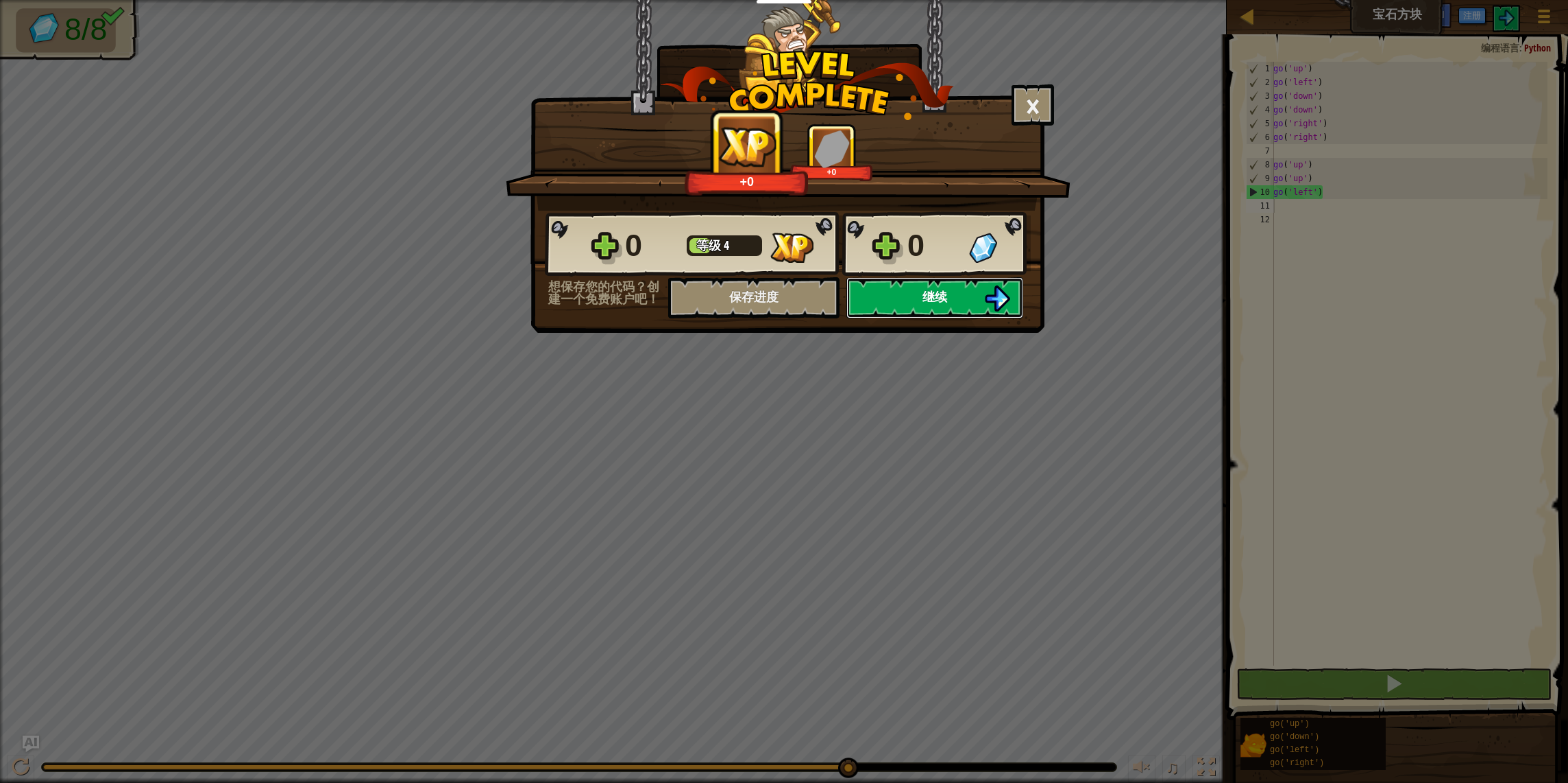
click at [941, 305] on span "继续" at bounding box center [934, 296] width 25 height 17
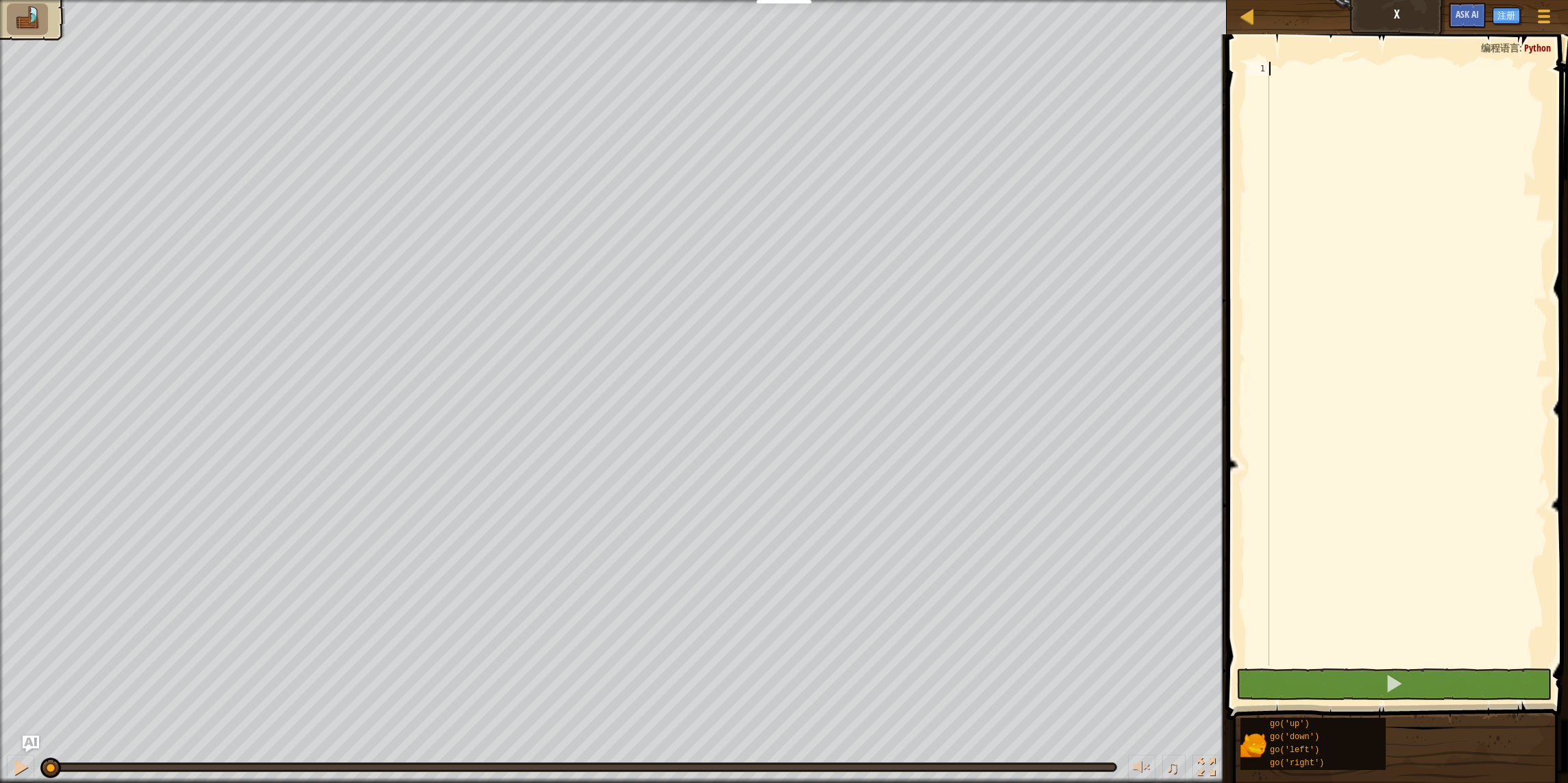
click at [1374, 332] on div at bounding box center [1407, 377] width 281 height 631
type textarea "g"
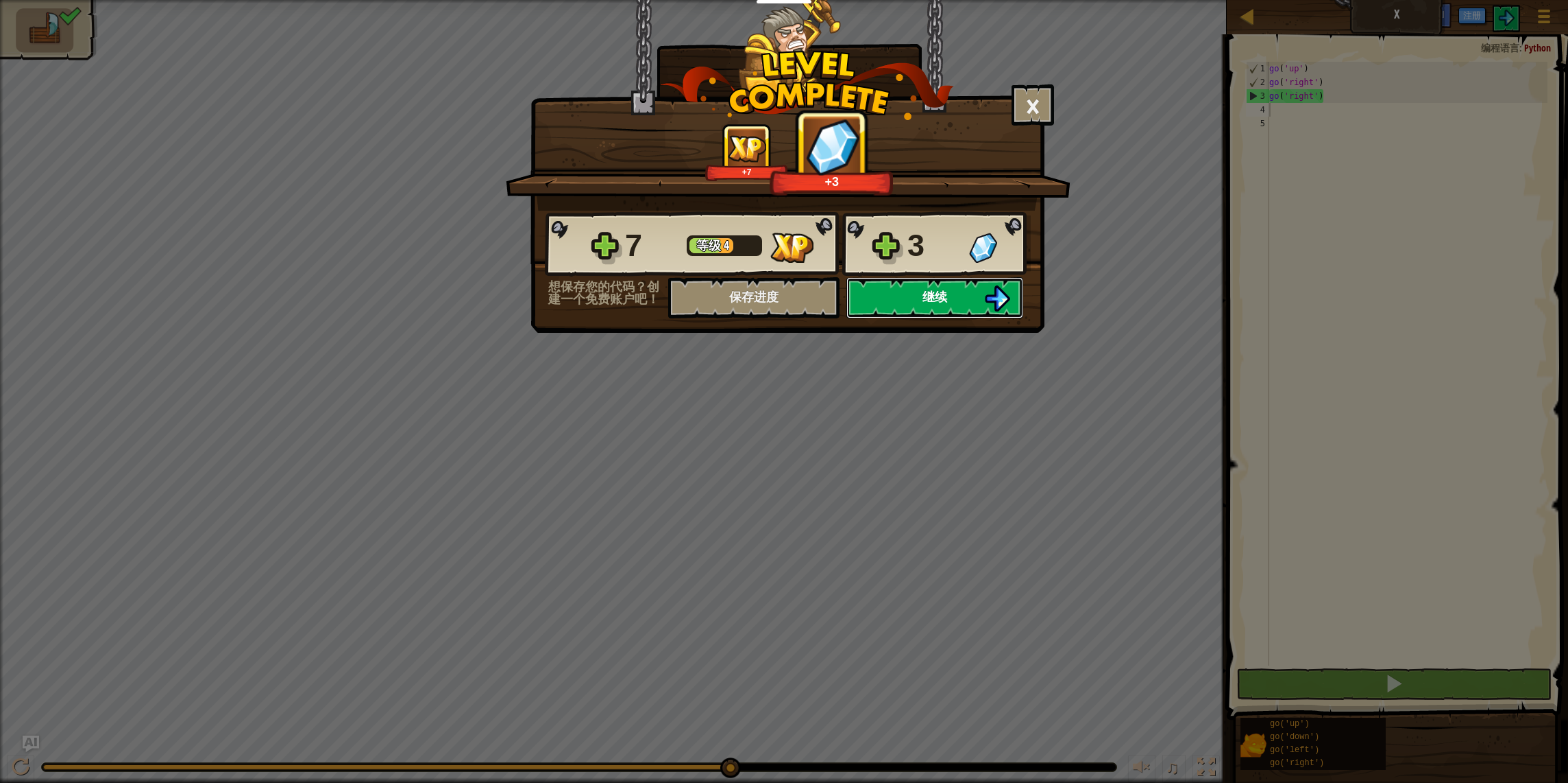
click at [947, 305] on button "继续" at bounding box center [934, 297] width 177 height 41
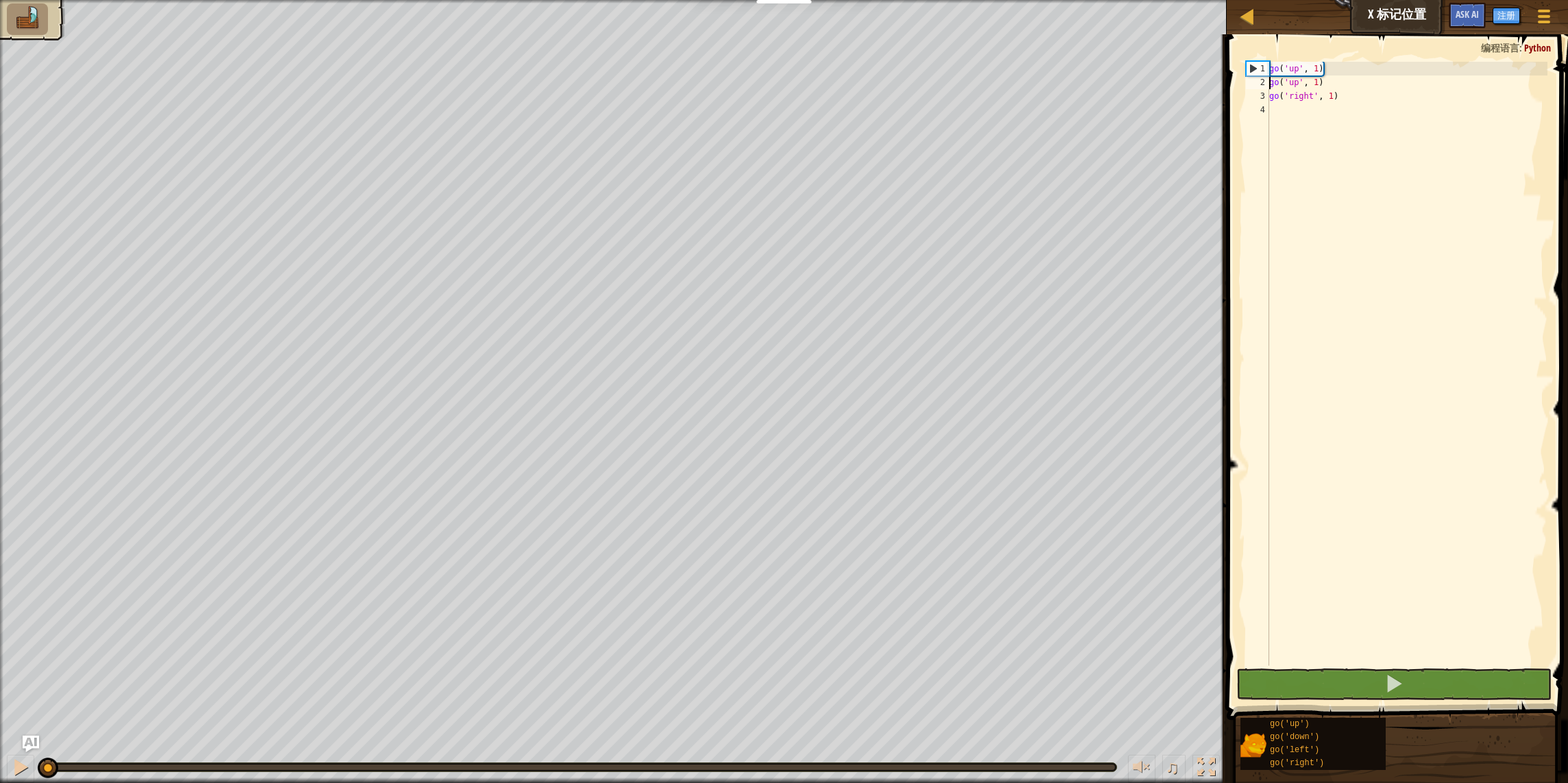
type textarea "go('right', 1)"
type textarea "go('right', 3)"
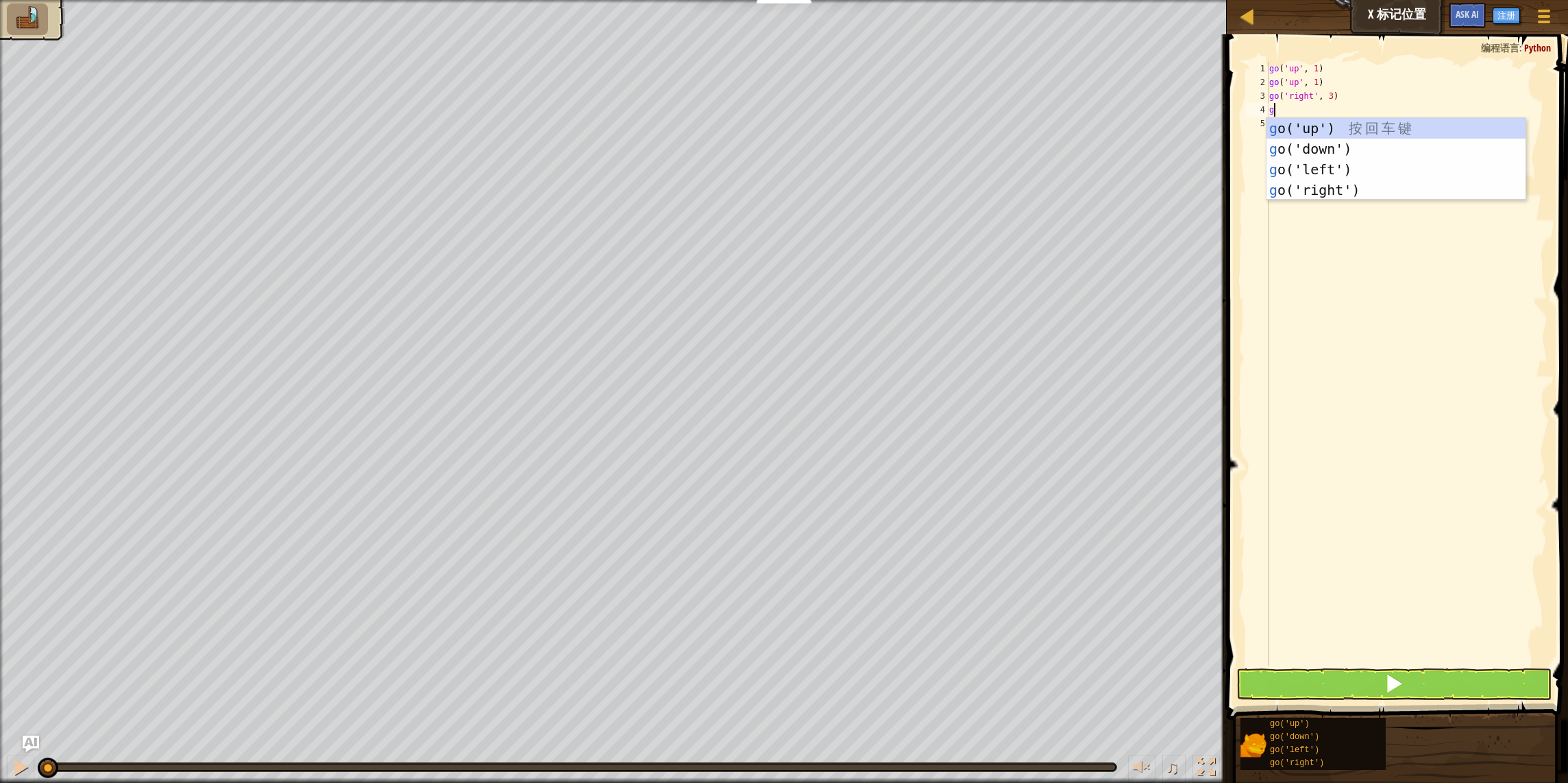
type textarea "g"
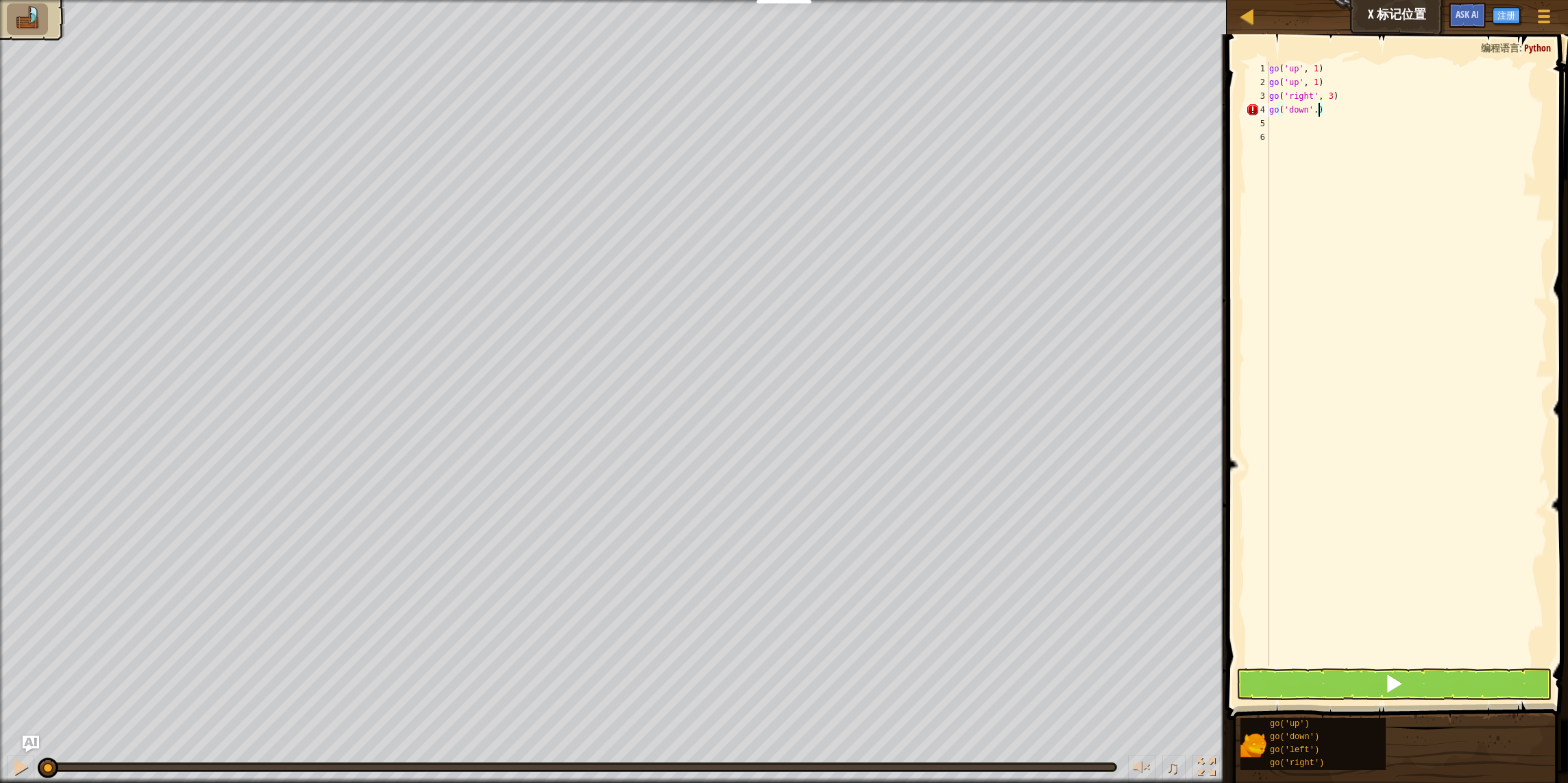
scroll to position [6, 3]
type textarea "go('down',2)"
type textarea "g"
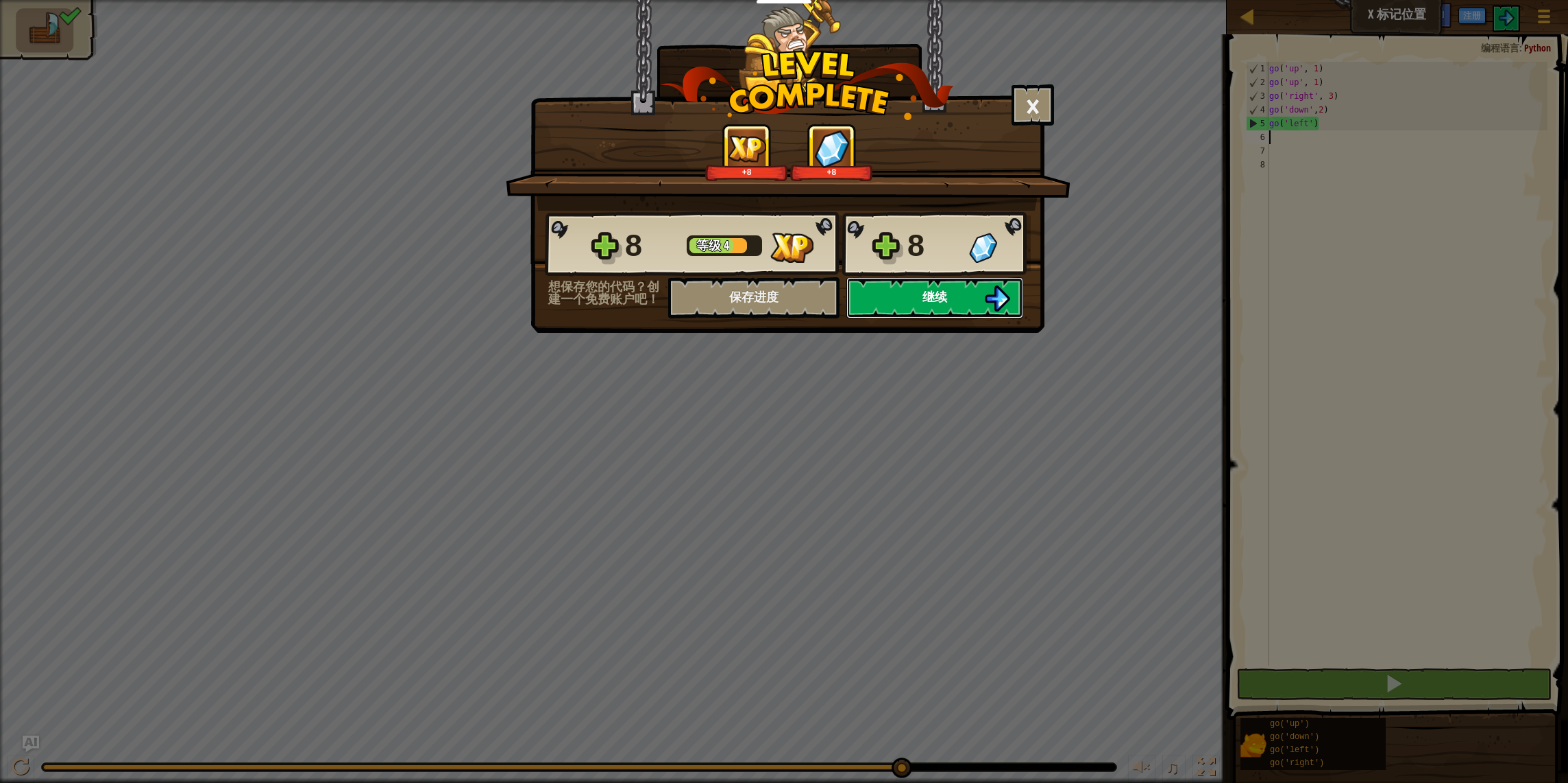
click at [953, 303] on button "继续" at bounding box center [934, 297] width 177 height 41
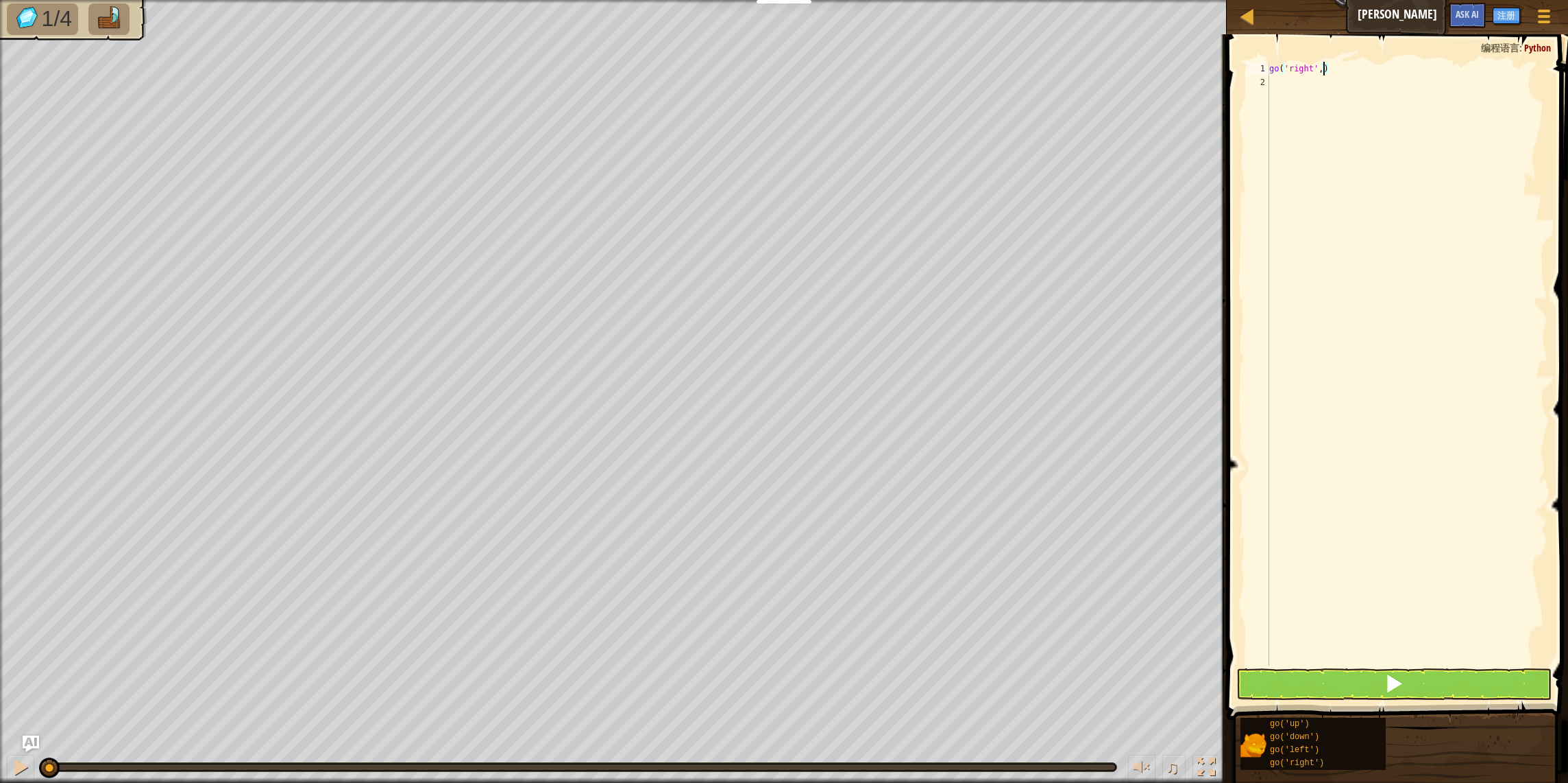
type textarea "go('right',2)"
type textarea "g"
type textarea "go('down',2)"
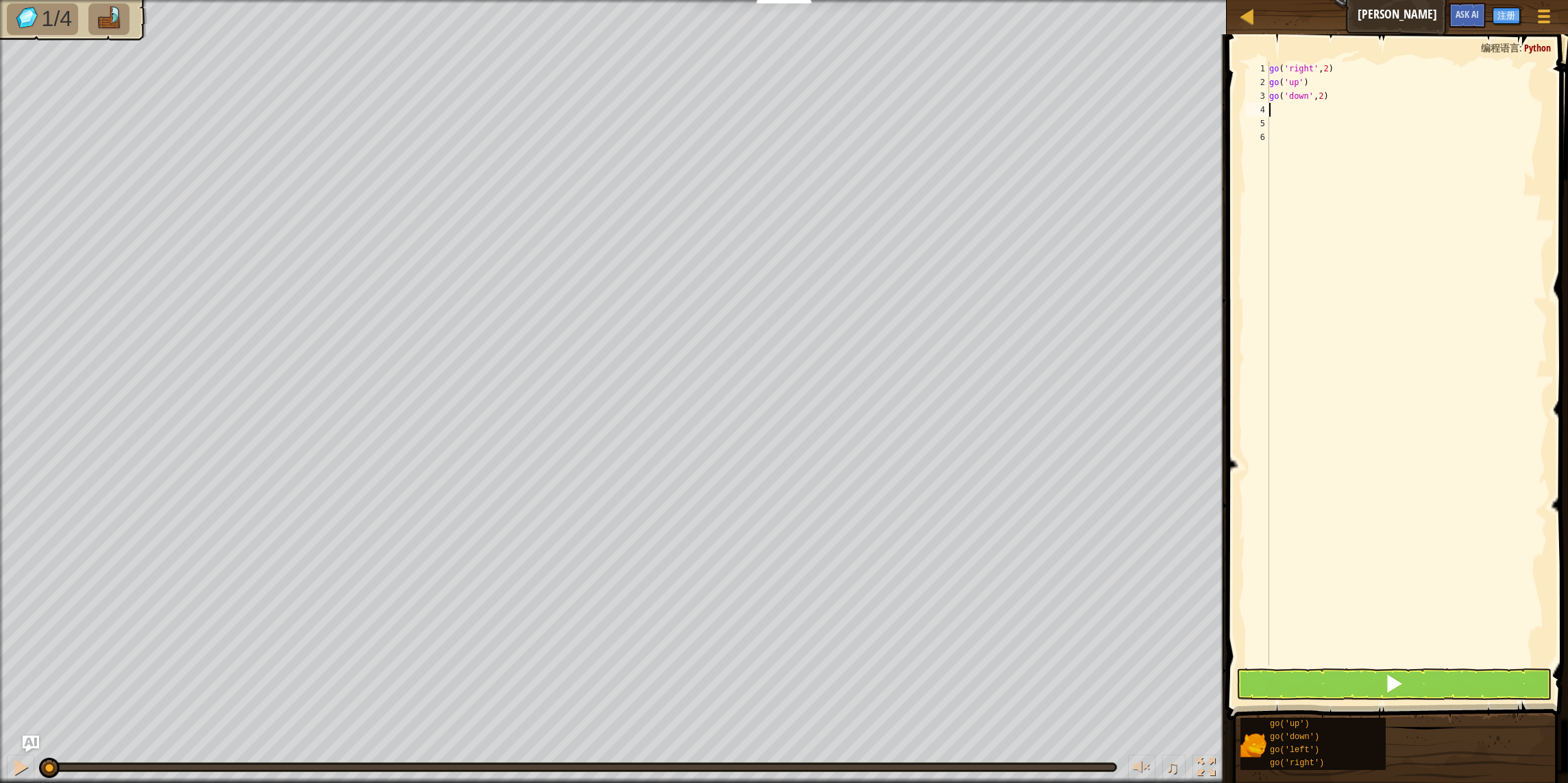
type textarea "g"
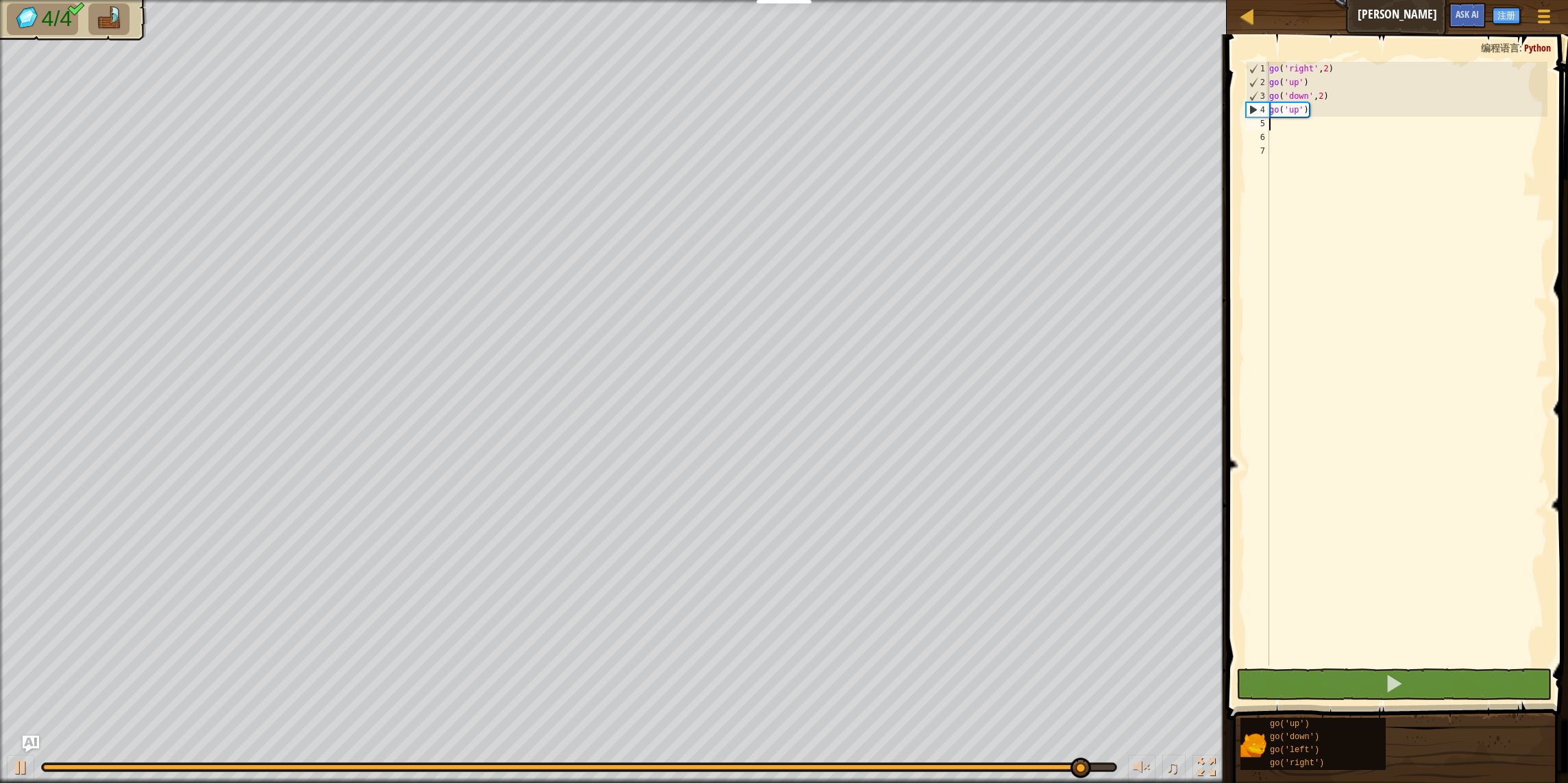
type textarea "g"
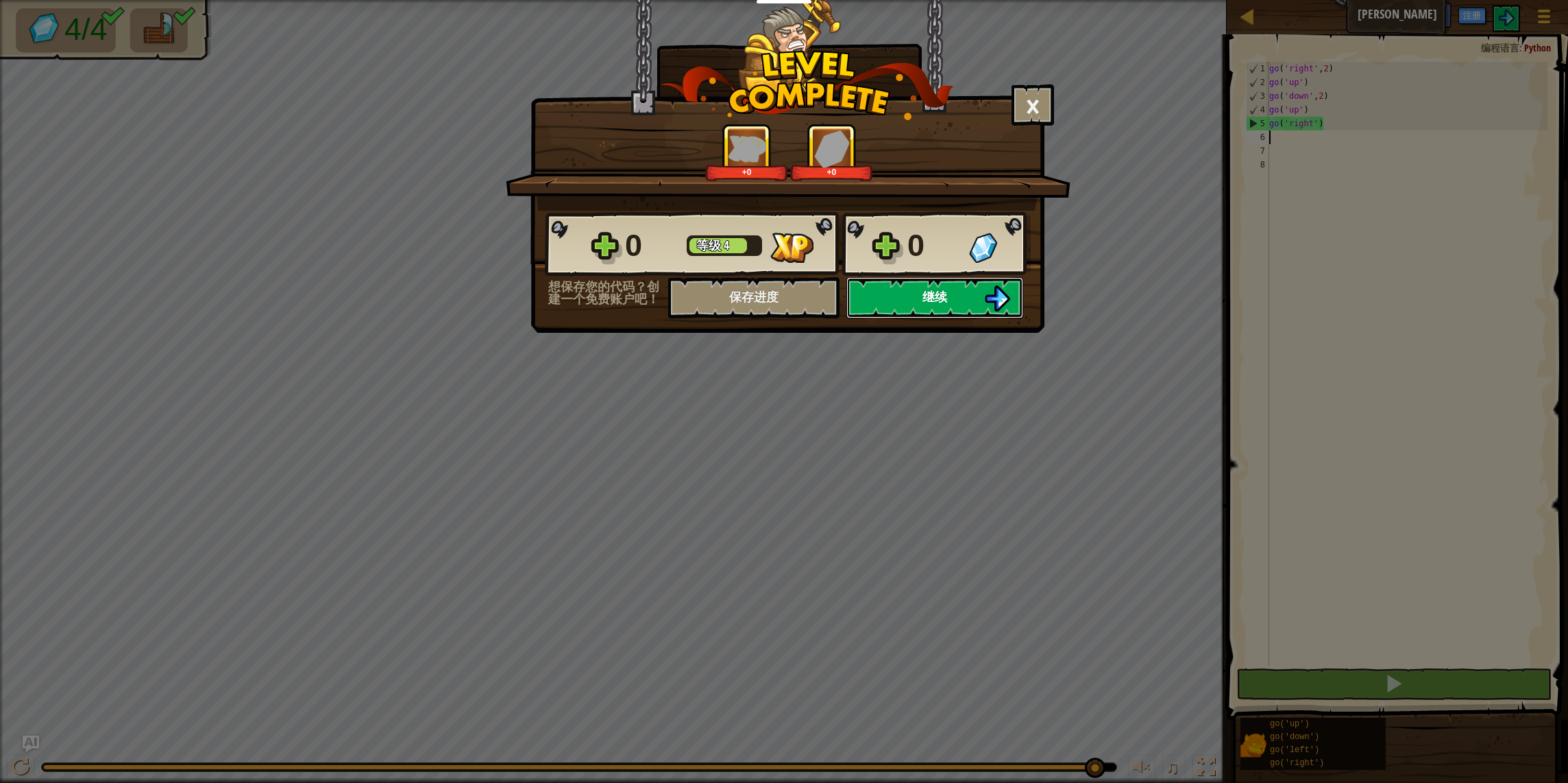
click at [960, 301] on button "继续" at bounding box center [934, 297] width 177 height 41
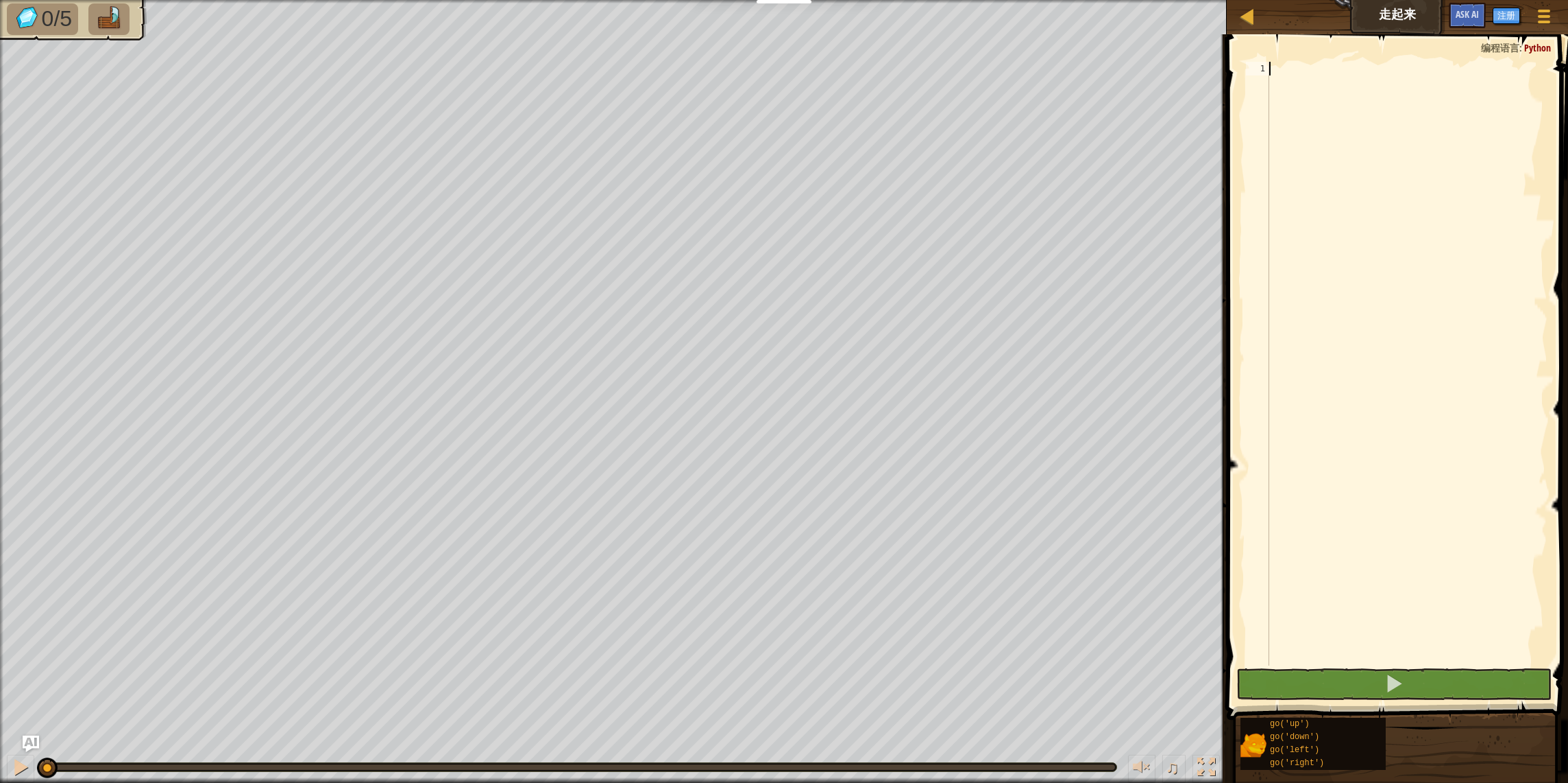
click at [1356, 226] on div at bounding box center [1407, 377] width 281 height 631
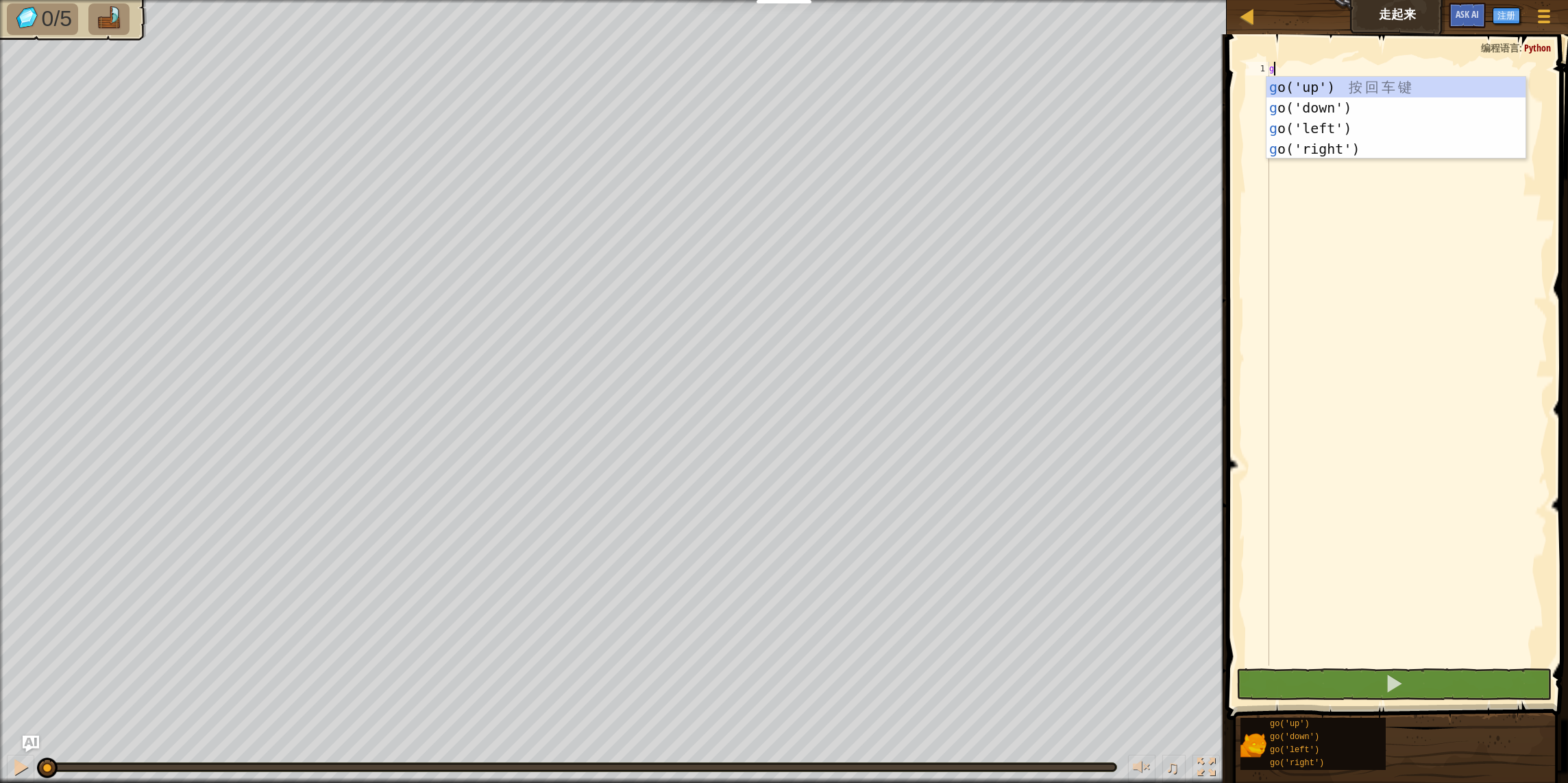
scroll to position [6, 0]
type textarea "gp"
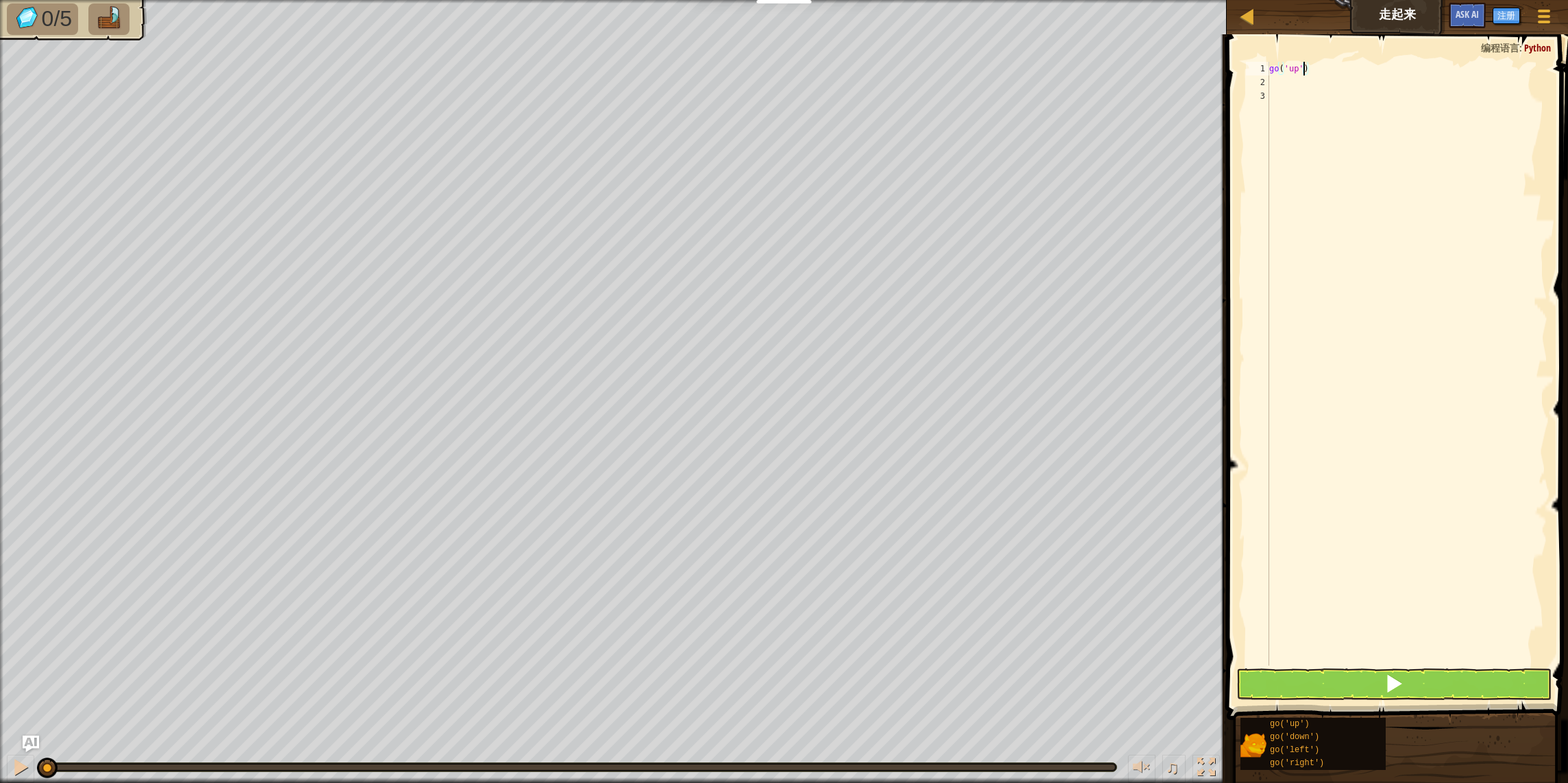
scroll to position [6, 3]
type textarea "go('up',3)"
type textarea "g"
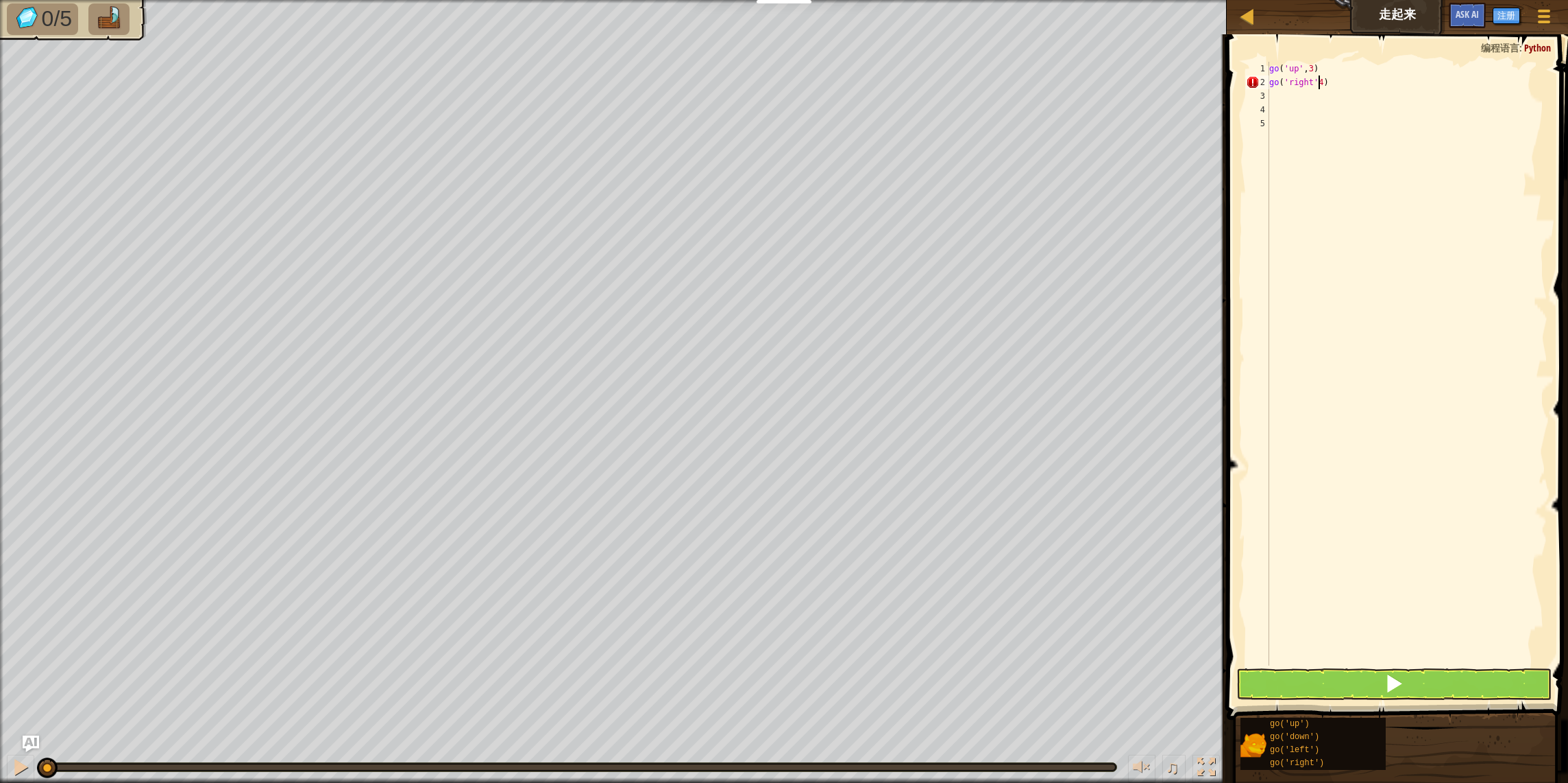
type textarea "go('right',4)"
type textarea "g"
type textarea "go('down',3)"
type textarea "g"
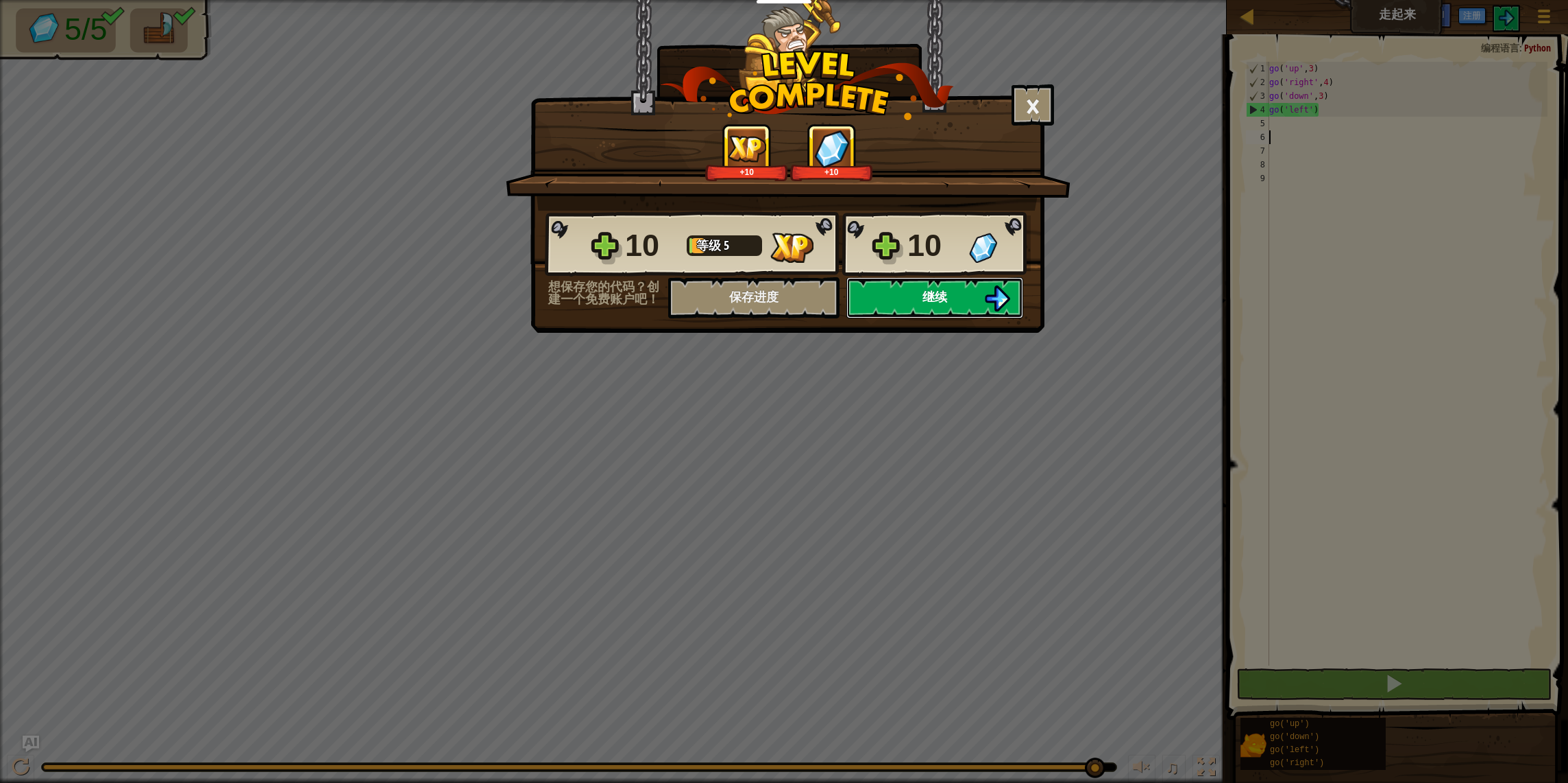
click at [978, 296] on button "继续" at bounding box center [934, 297] width 177 height 41
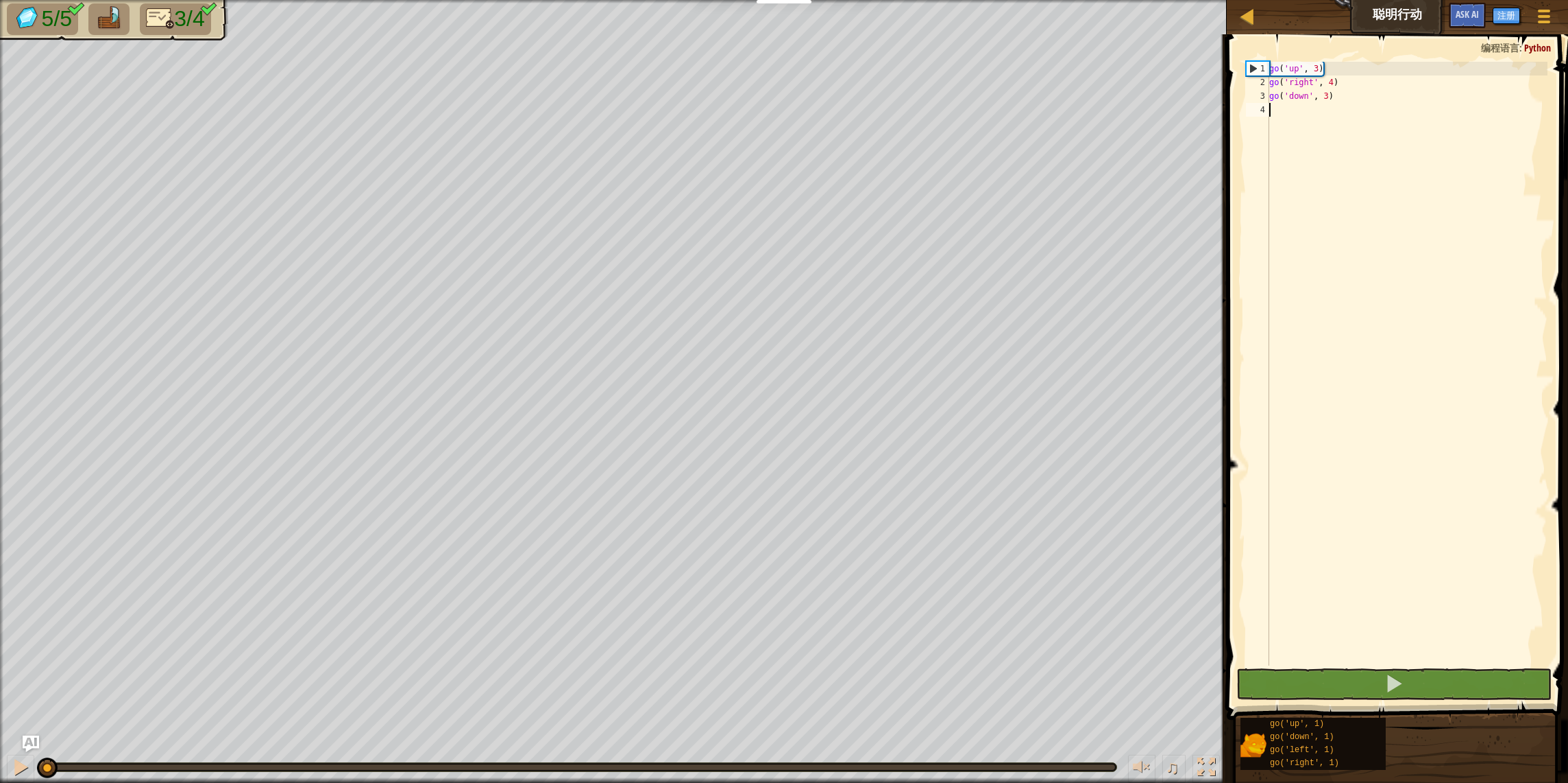
type textarea "g"
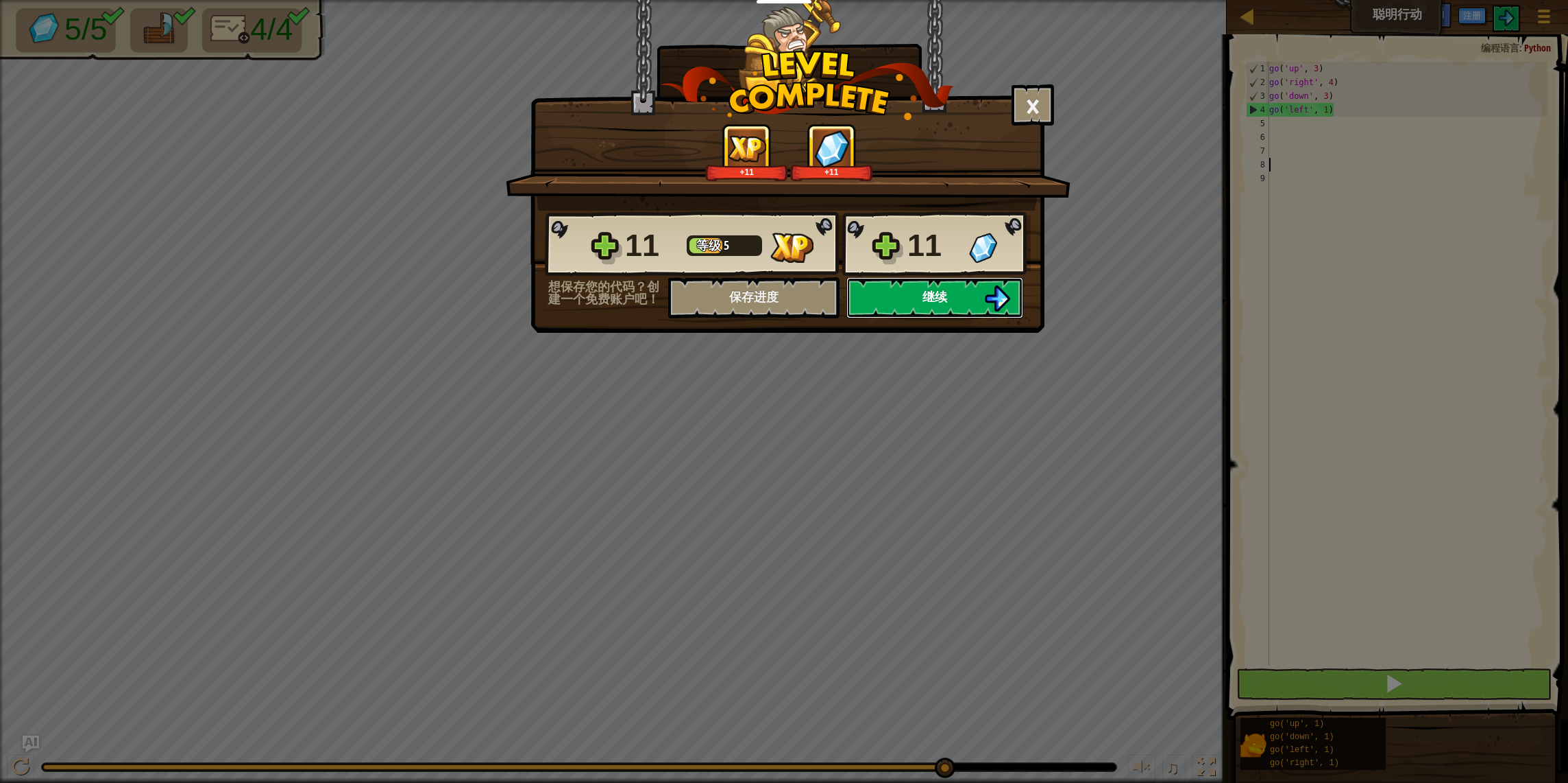
click at [937, 303] on span "继续" at bounding box center [934, 296] width 25 height 17
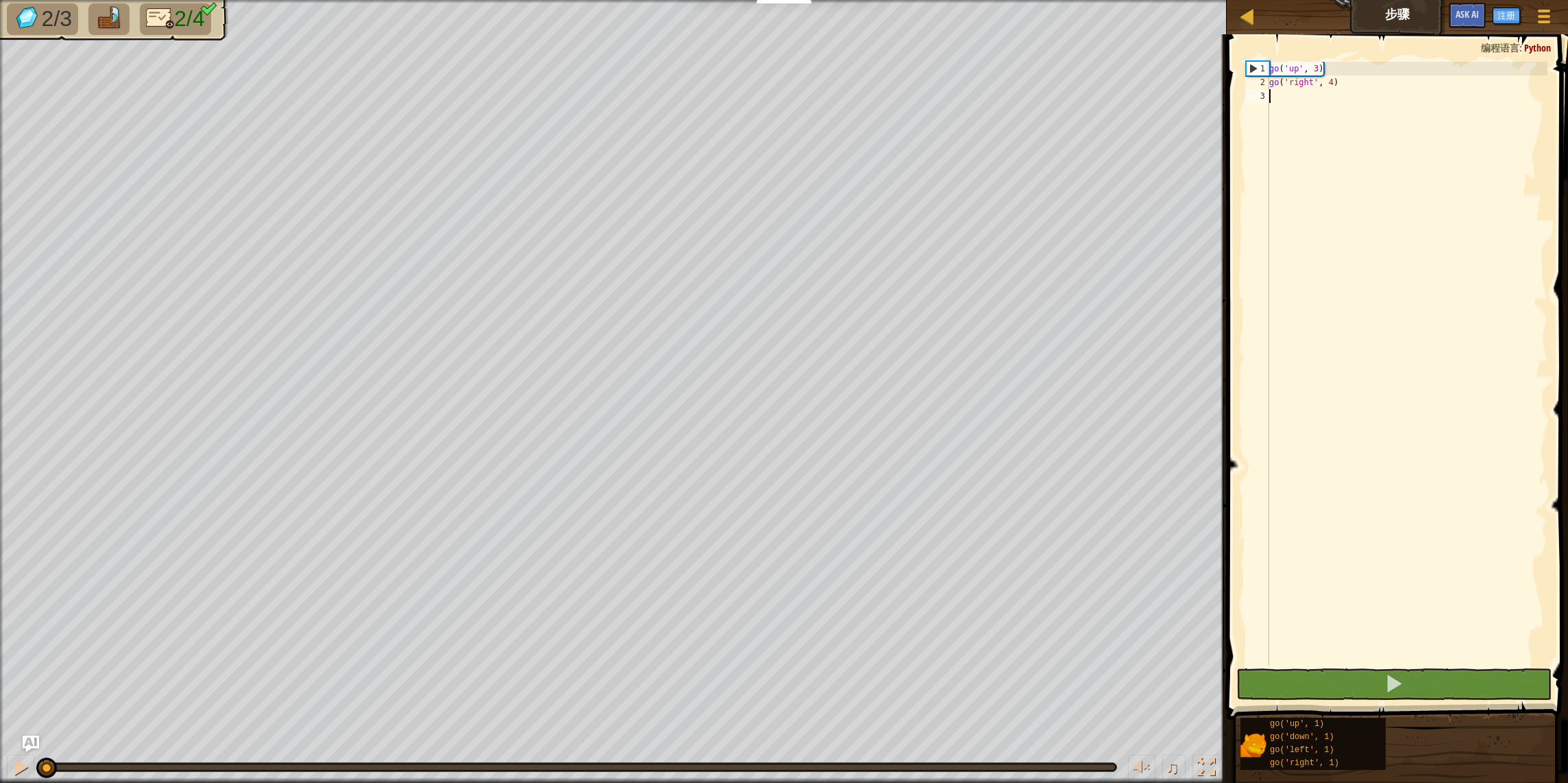
click at [1430, 276] on div "go ( 'up' , 3 ) go ( 'right' , 4 )" at bounding box center [1407, 377] width 281 height 631
type textarea "g"
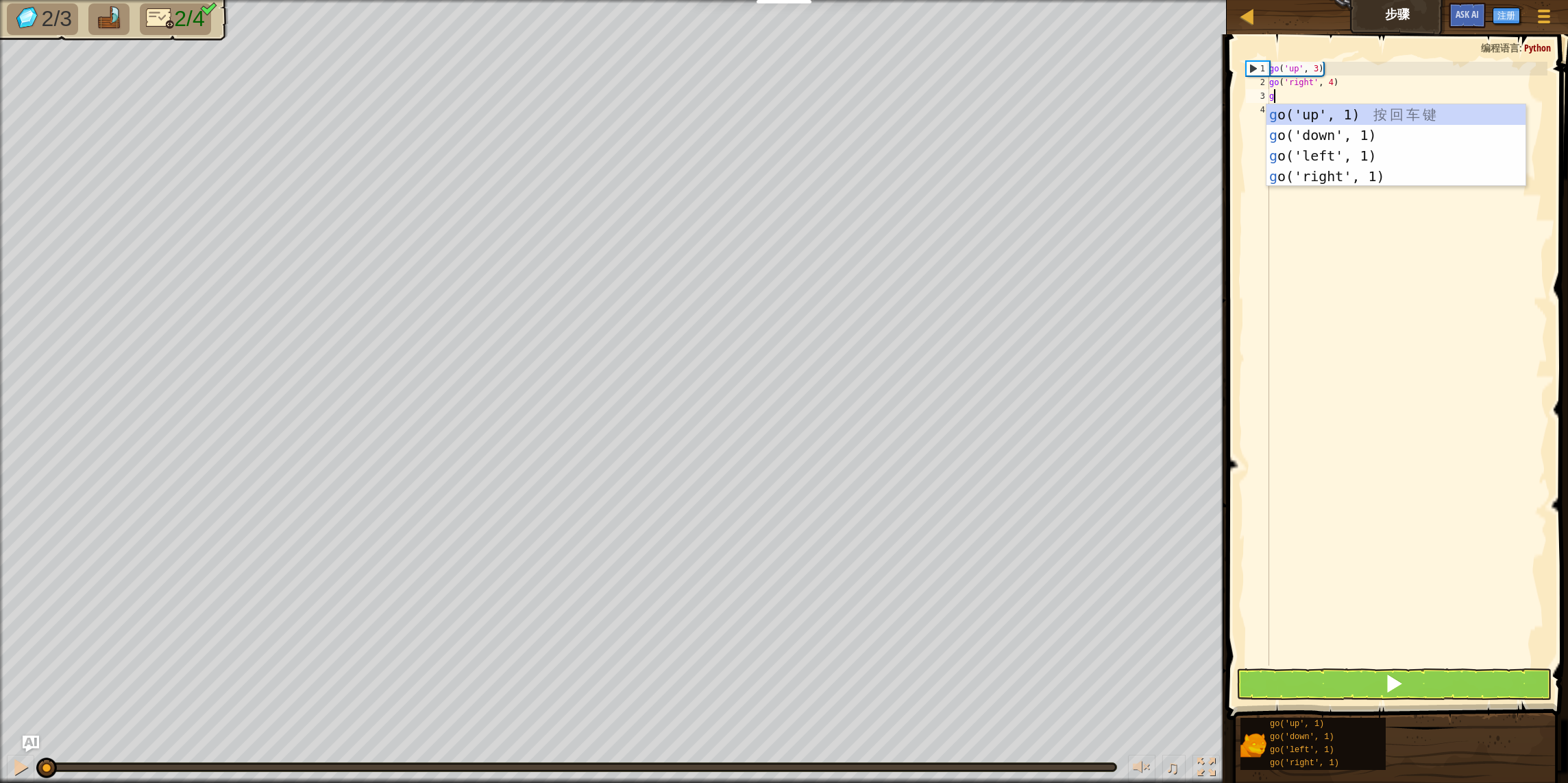
scroll to position [6, 0]
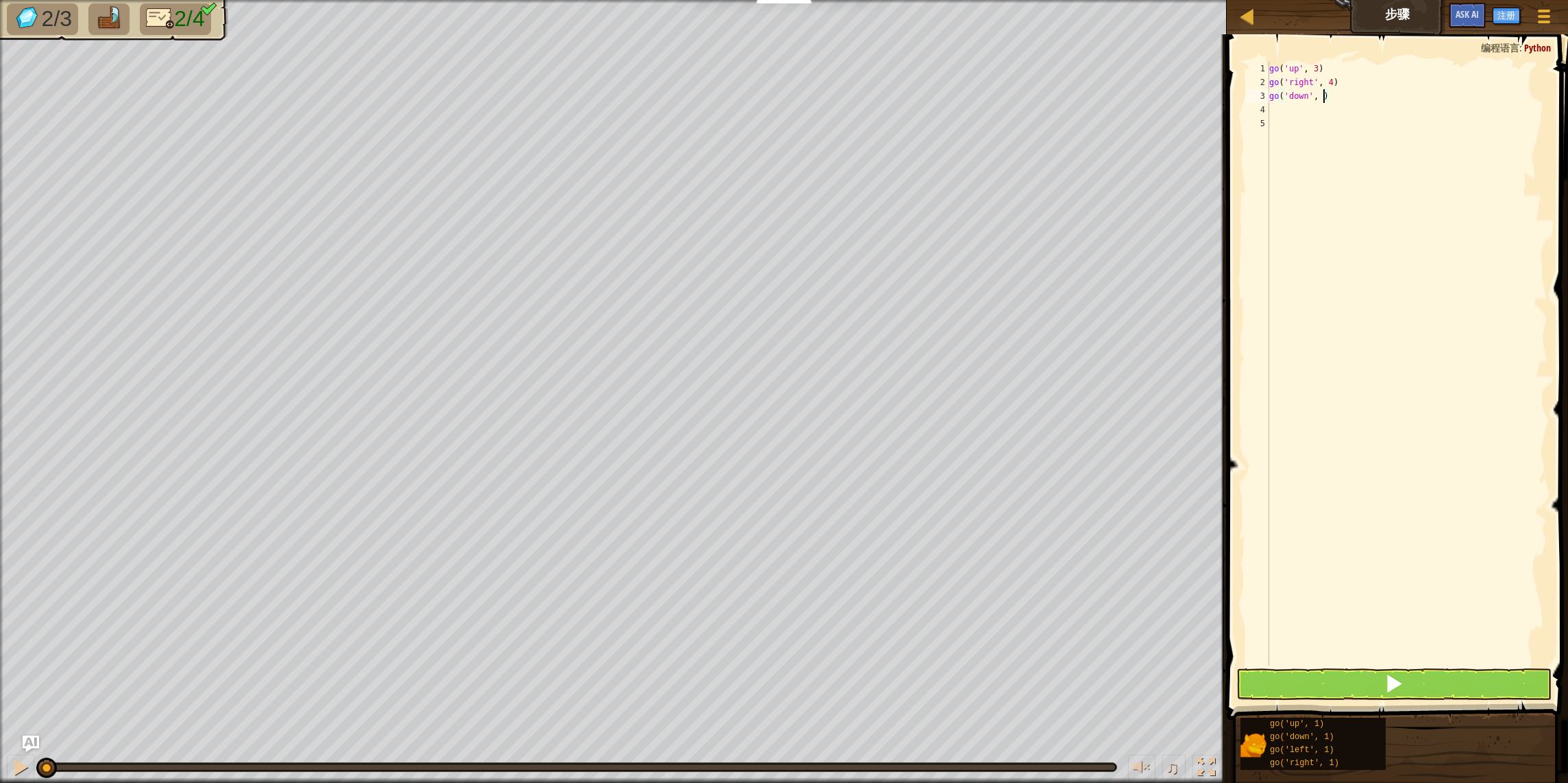
type textarea "go('down', 3)"
type textarea "g"
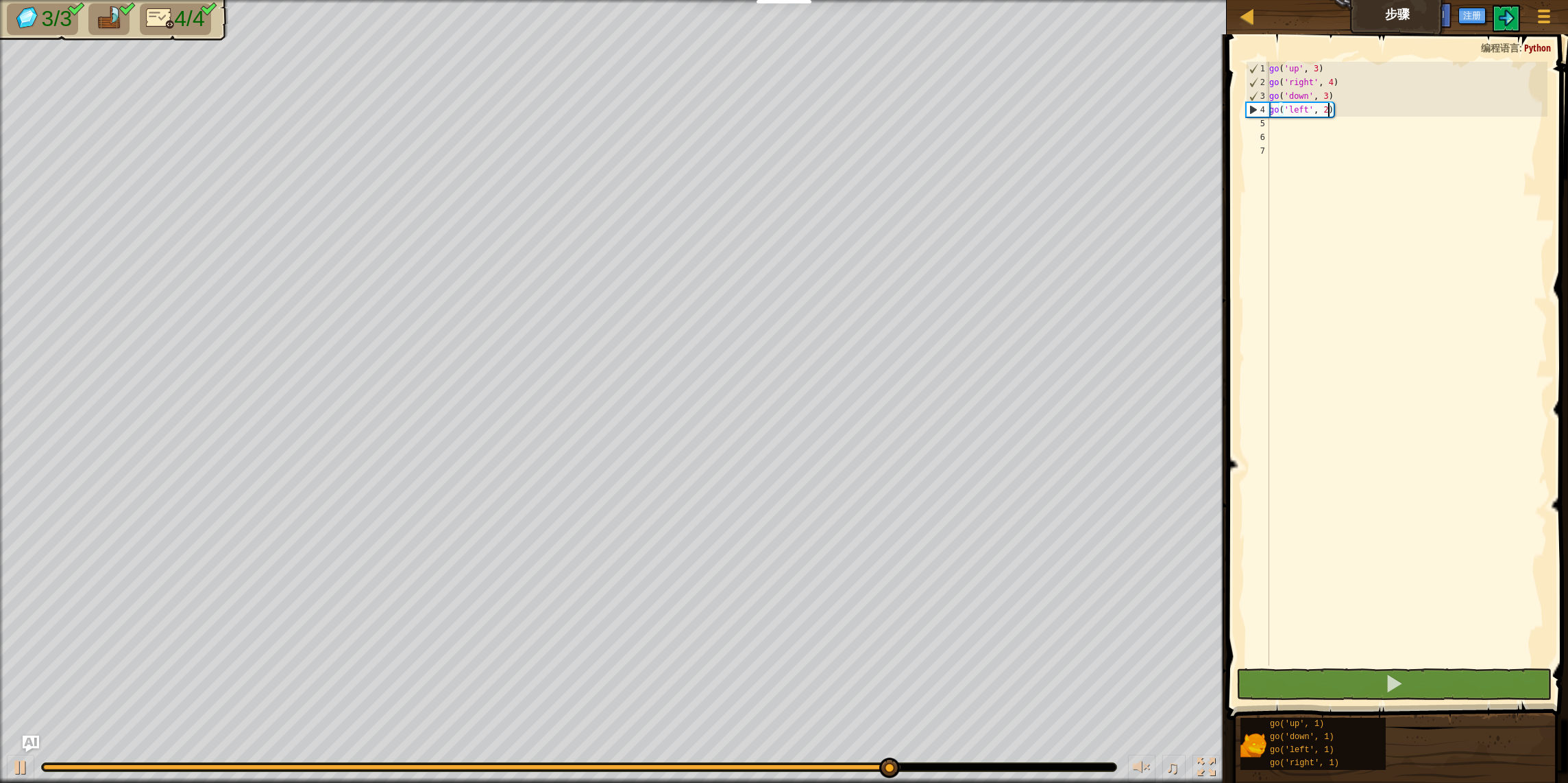
type textarea "go('left', 2)"
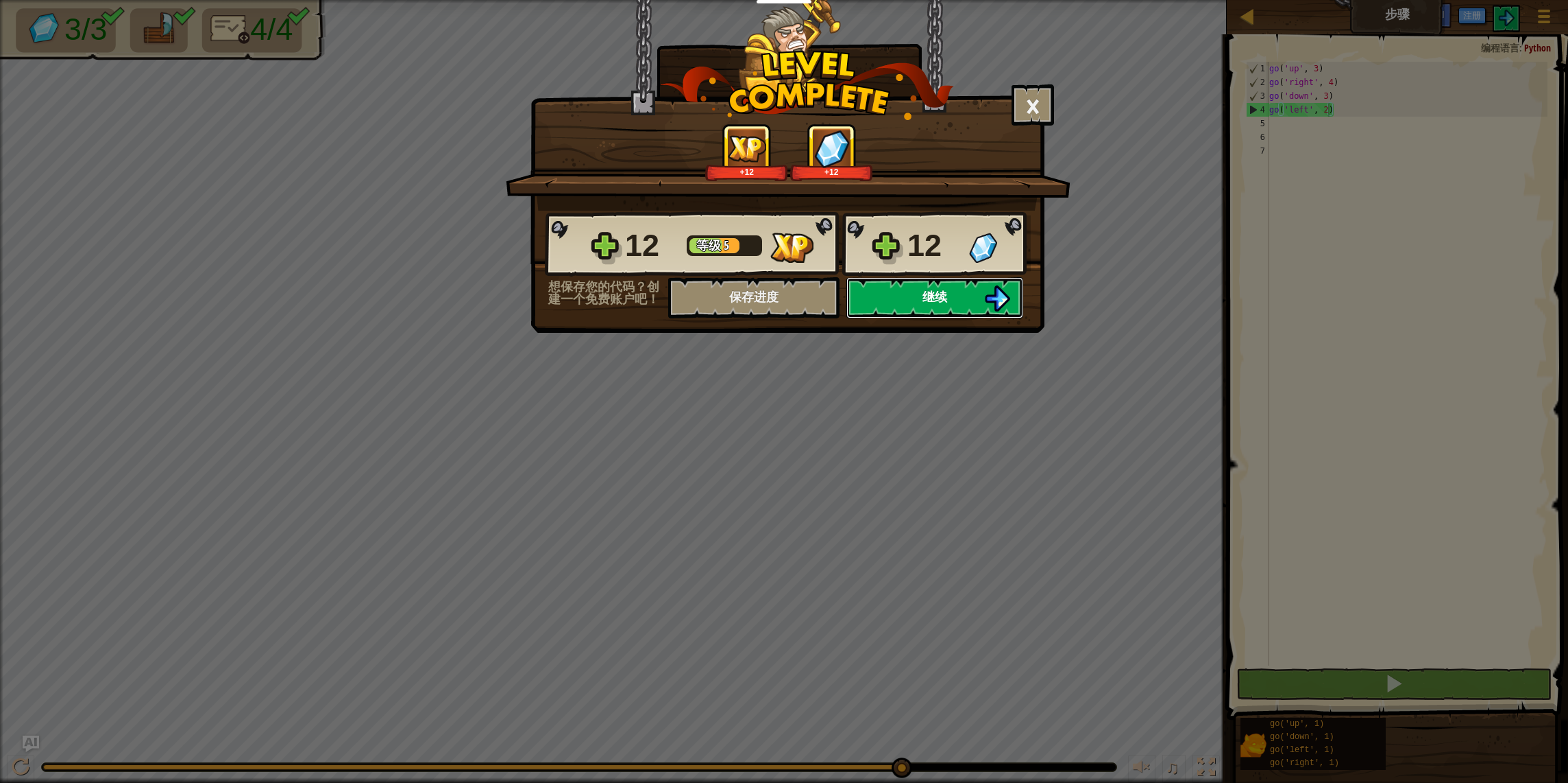
click at [916, 298] on button "继续" at bounding box center [934, 297] width 177 height 41
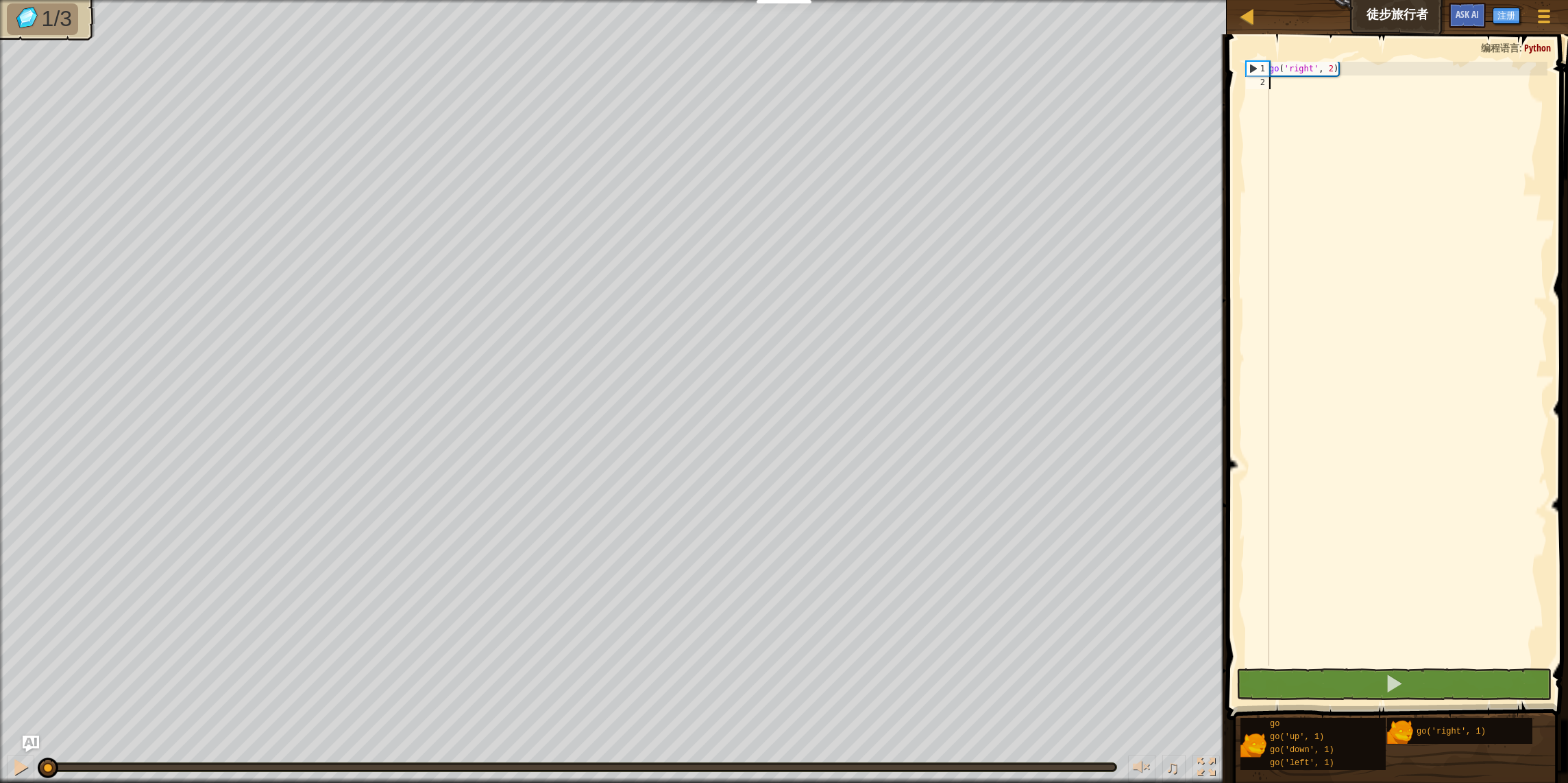
click at [1358, 272] on div "go ( 'right' , 2 )" at bounding box center [1407, 377] width 281 height 631
type textarea "g"
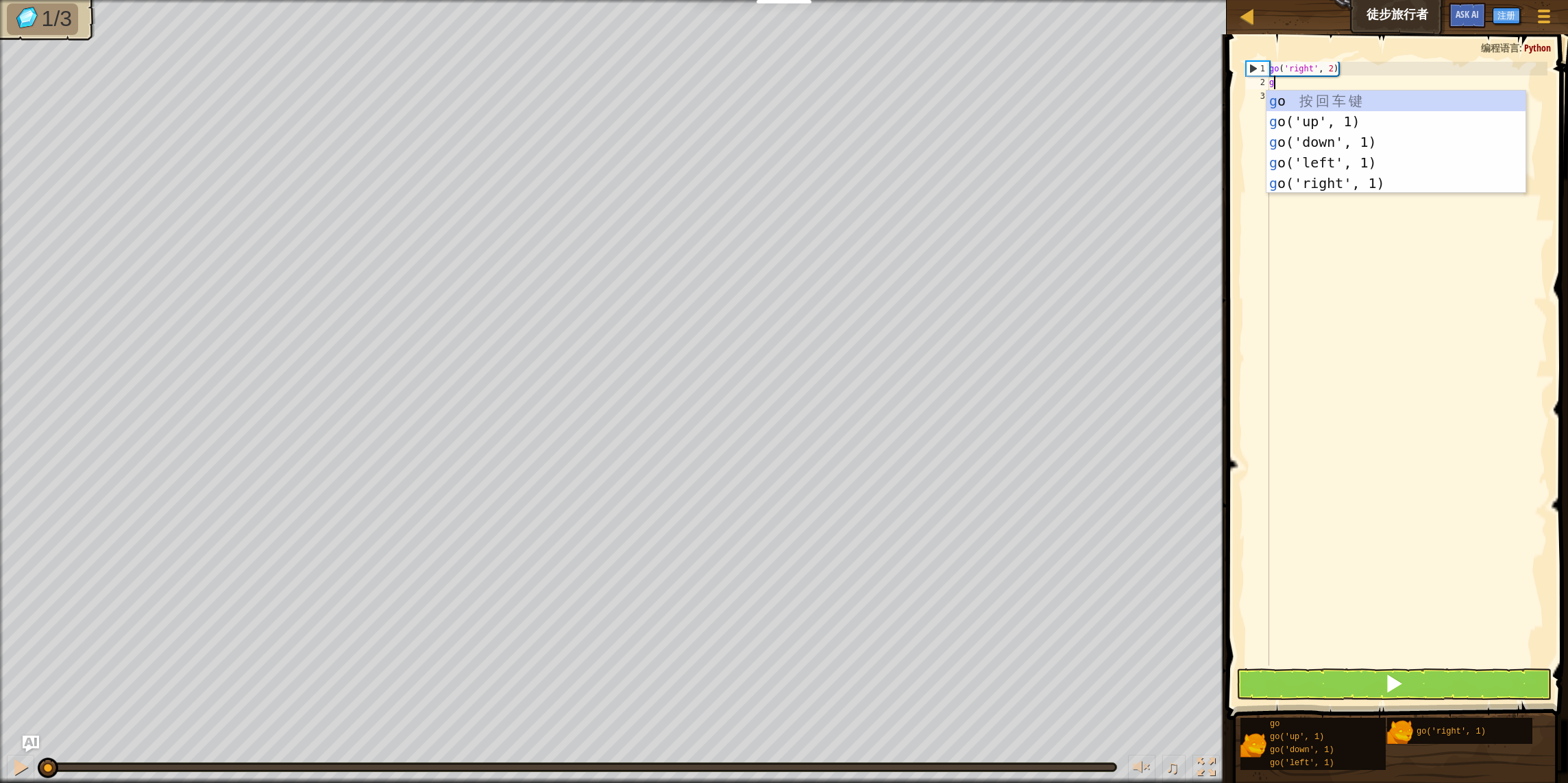
scroll to position [6, 0]
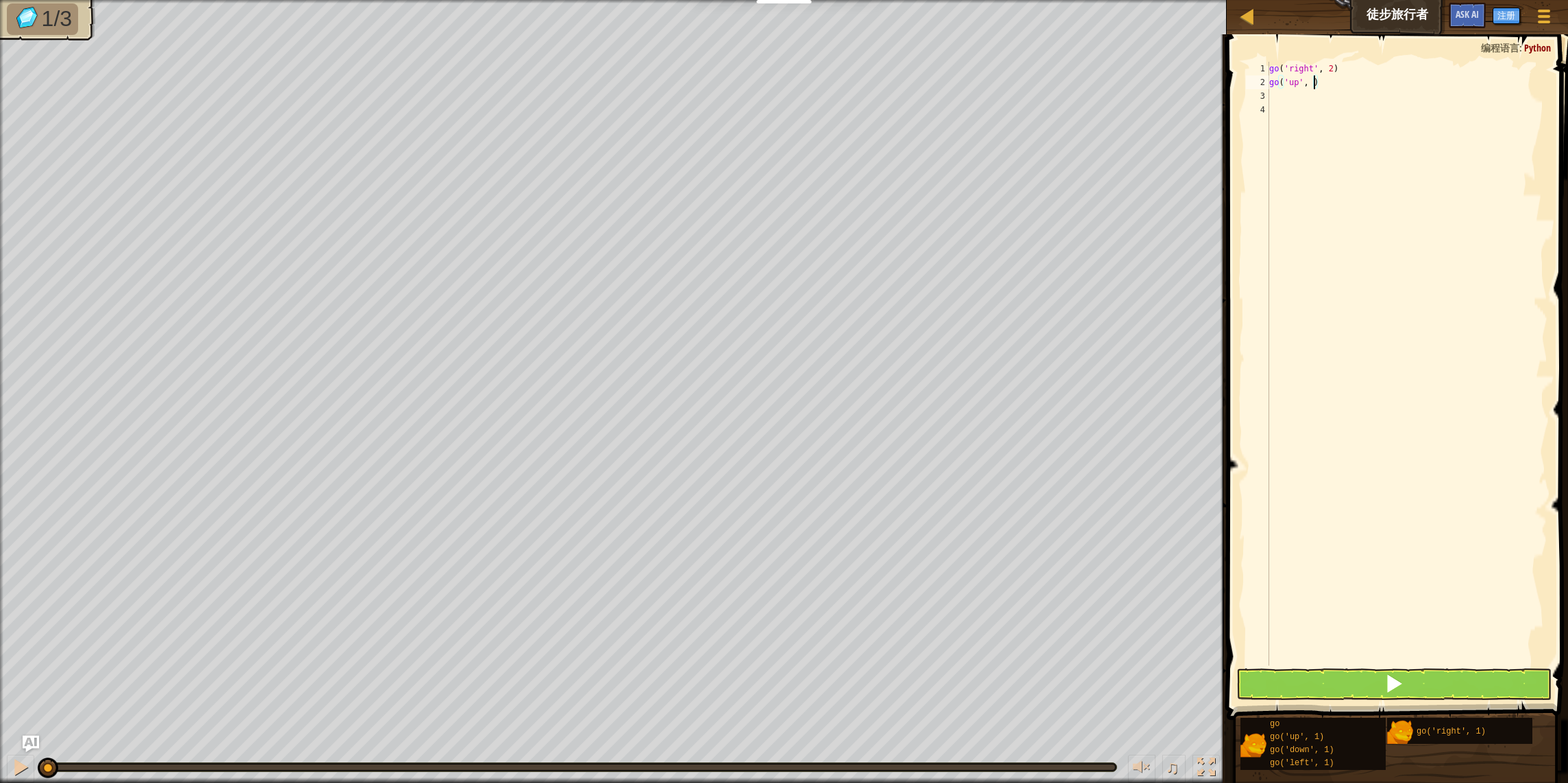
type textarea "go('up', 3)"
type textarea "g"
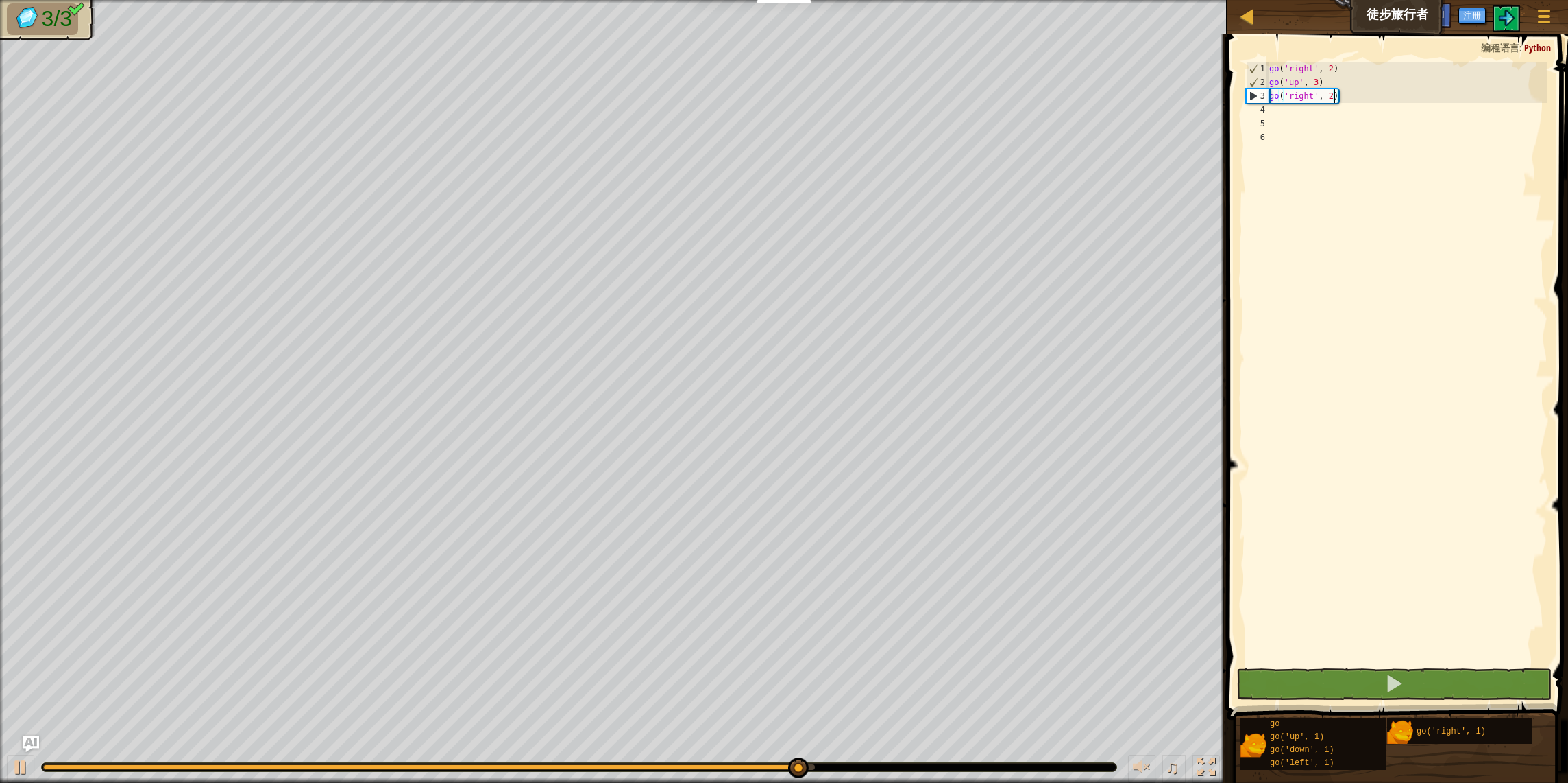
type textarea "go('right', 2)"
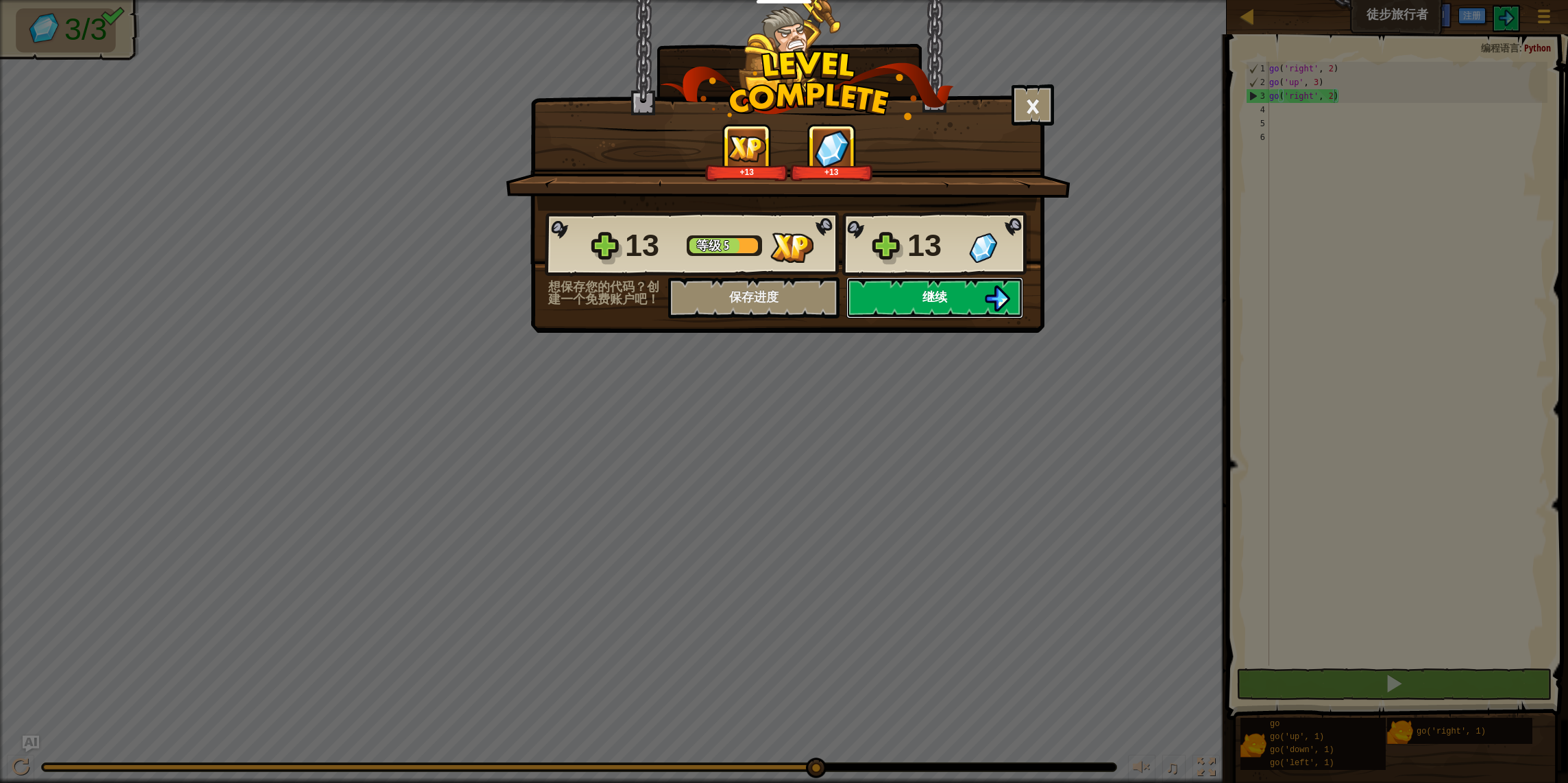
click at [939, 304] on span "继续" at bounding box center [934, 296] width 25 height 17
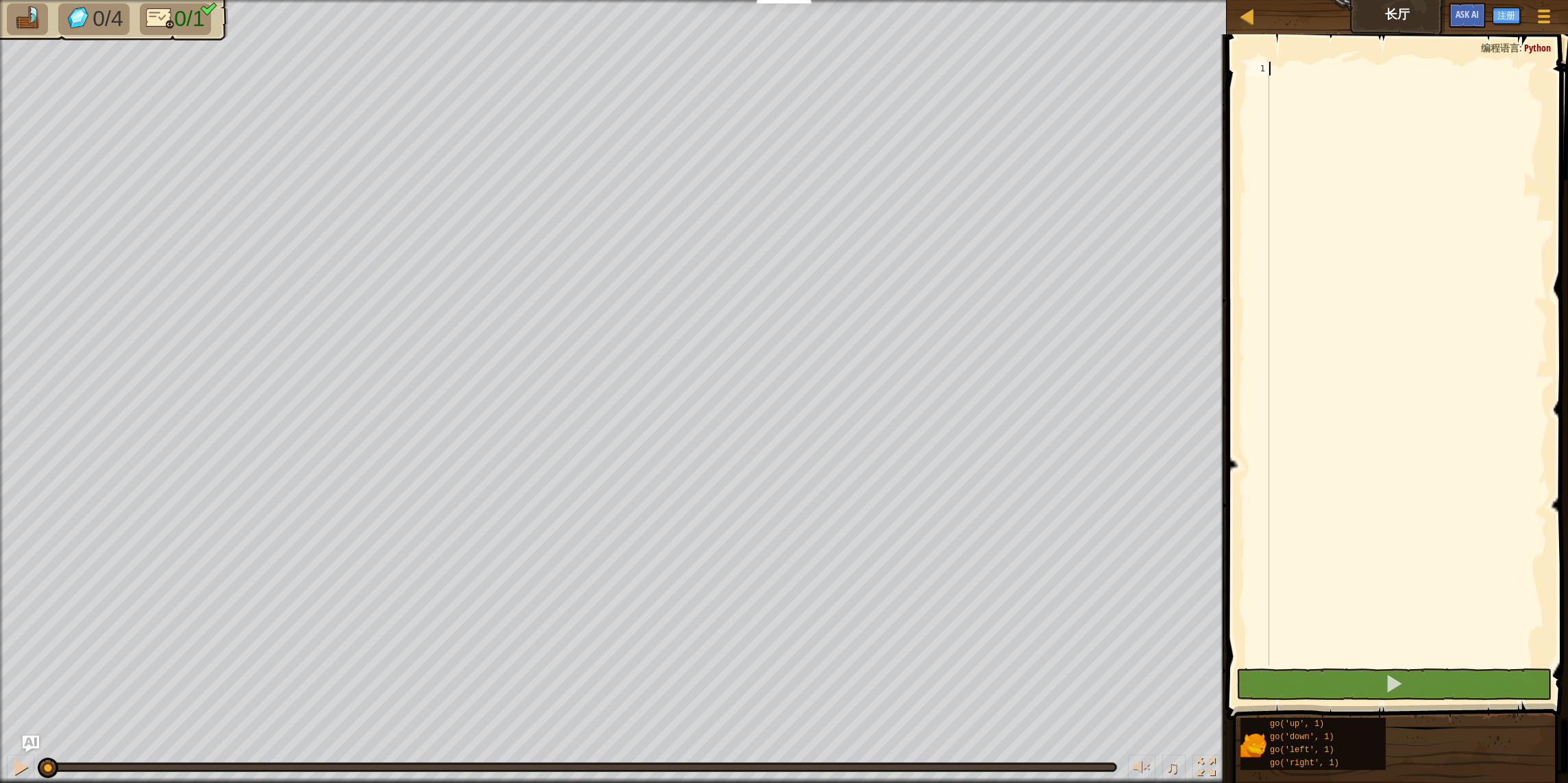
click at [1380, 370] on div at bounding box center [1407, 377] width 281 height 631
click at [194, 14] on span "0/1" at bounding box center [189, 18] width 30 height 25
click at [1450, 219] on div at bounding box center [1407, 377] width 281 height 631
type textarea "g"
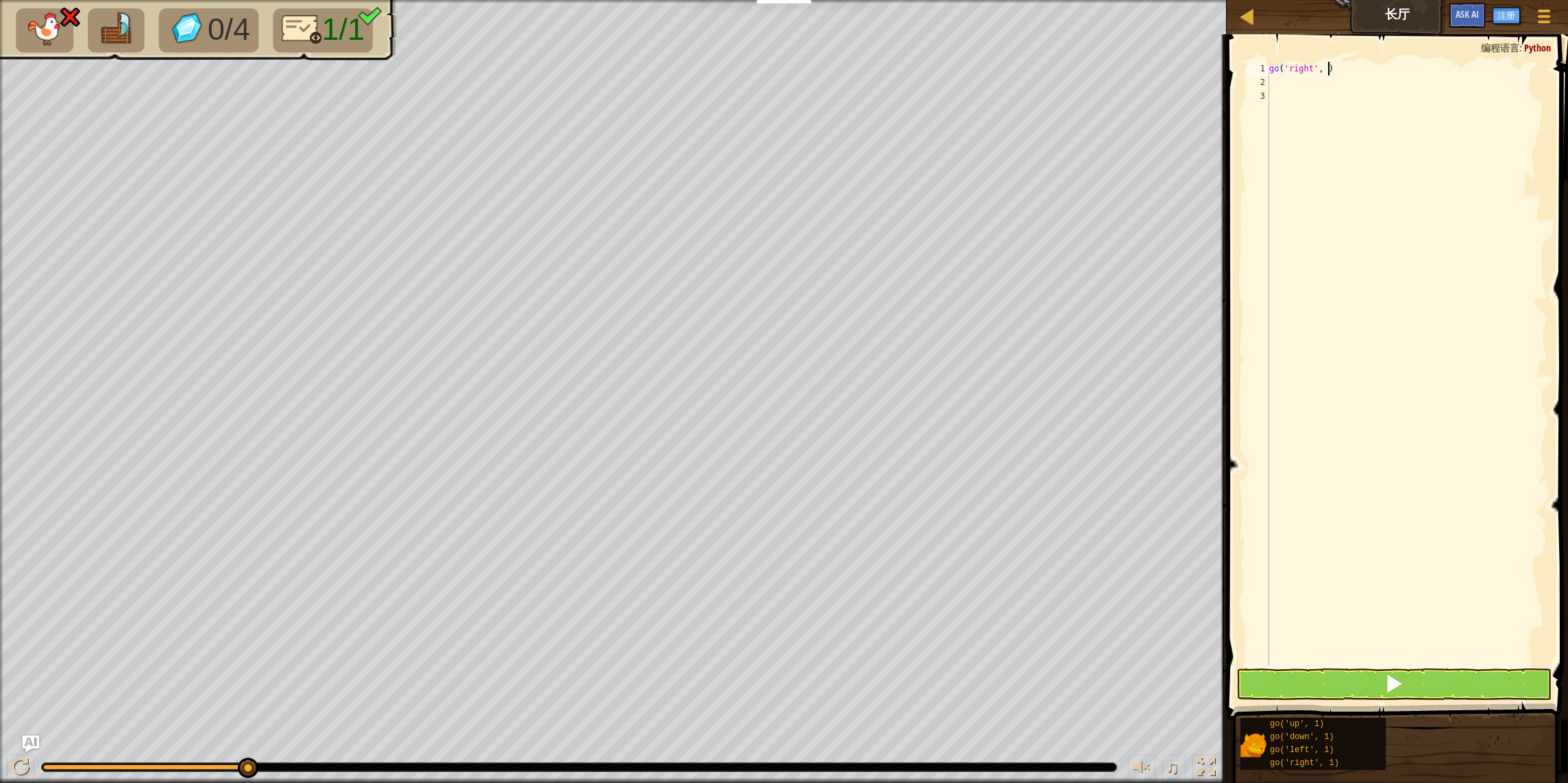
scroll to position [6, 5]
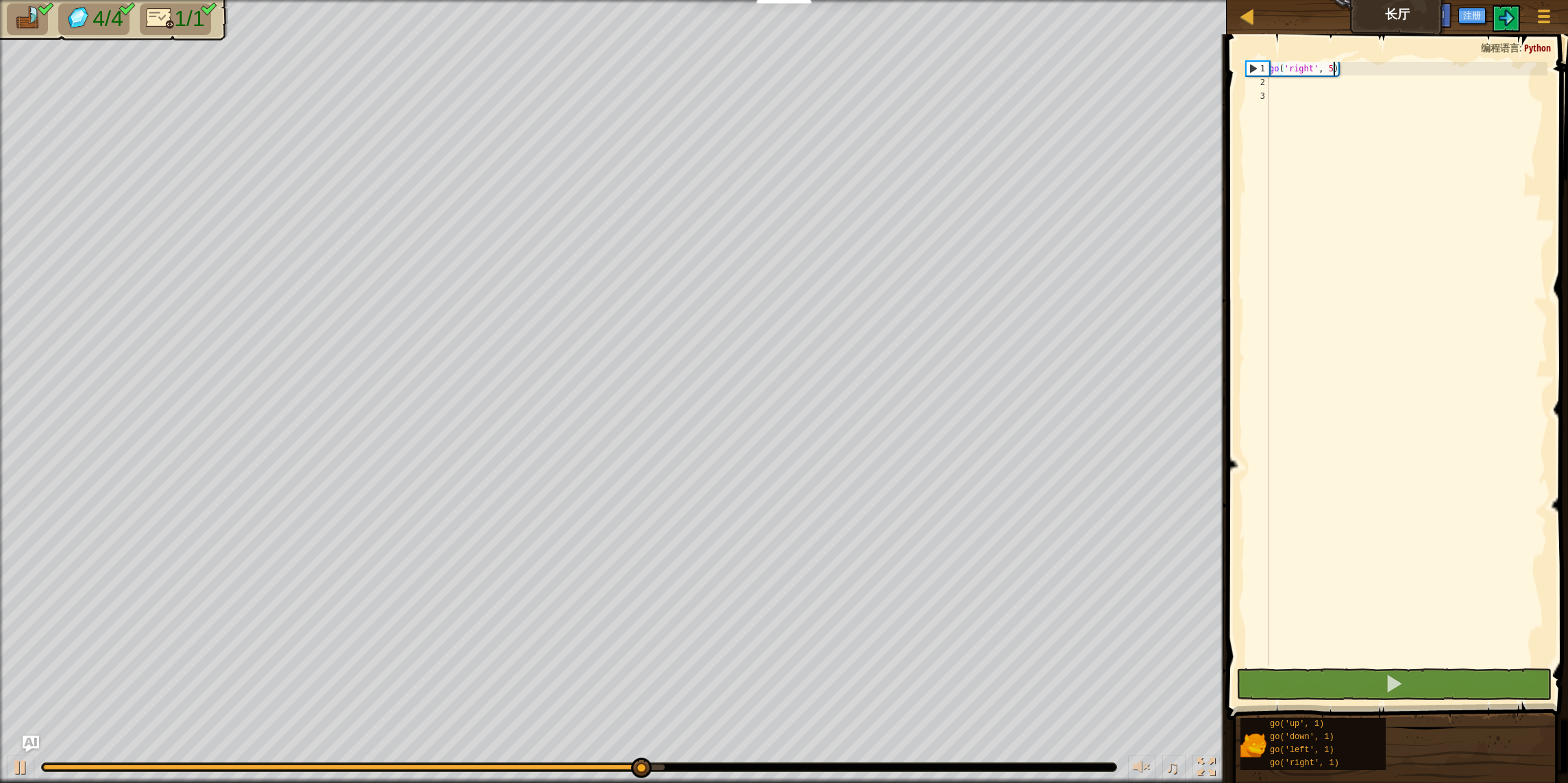
type textarea "go('right', 5)"
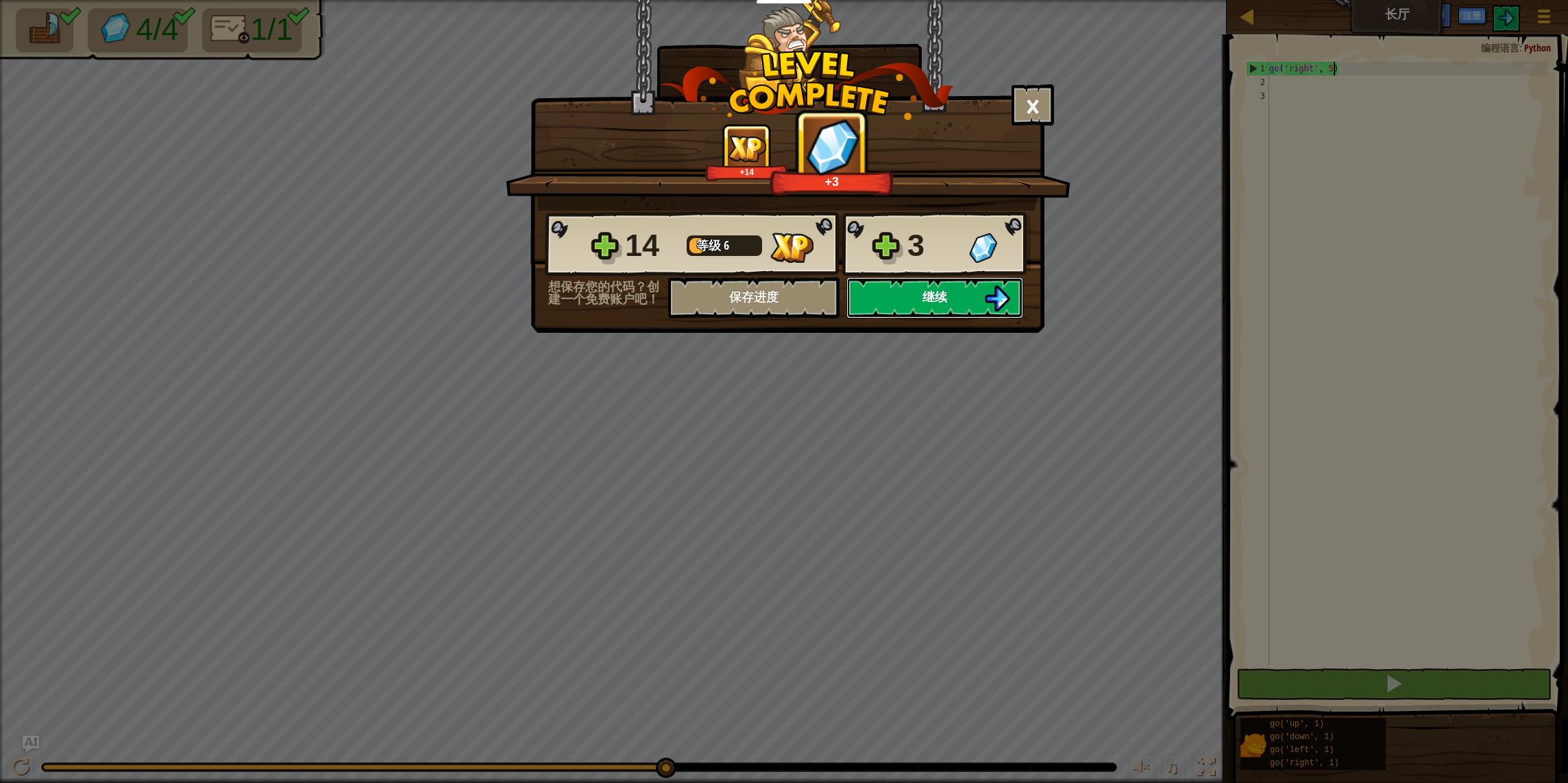
click at [966, 302] on button "继续" at bounding box center [934, 297] width 177 height 41
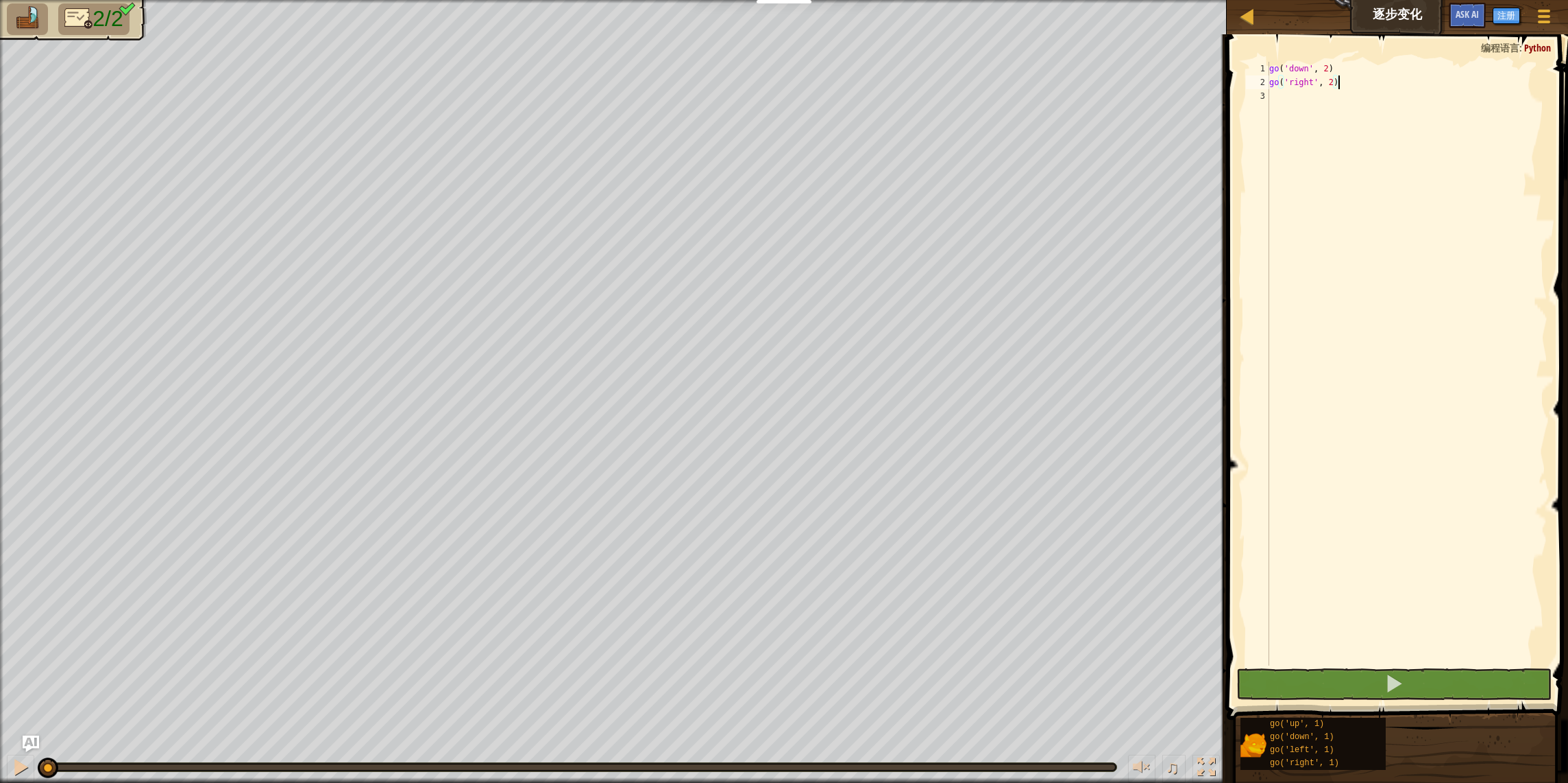
click at [1397, 290] on div "go ( 'down' , 2 ) go ( 'right' , 2 )" at bounding box center [1407, 377] width 281 height 631
click at [1333, 81] on div "go ( 'down' , 2 ) go ( 'right' , 2 )" at bounding box center [1407, 377] width 281 height 631
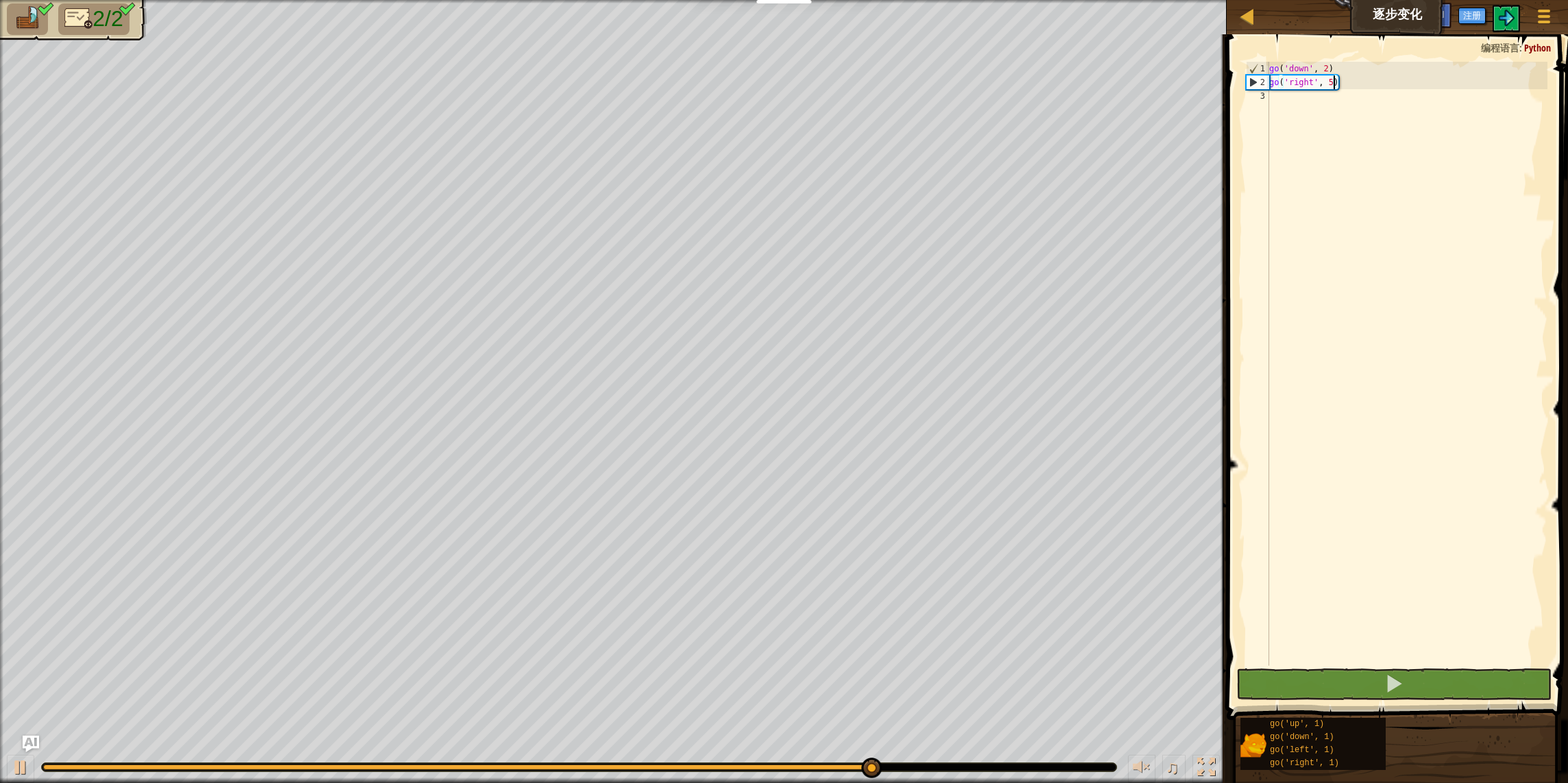
type textarea "go('right', 5)"
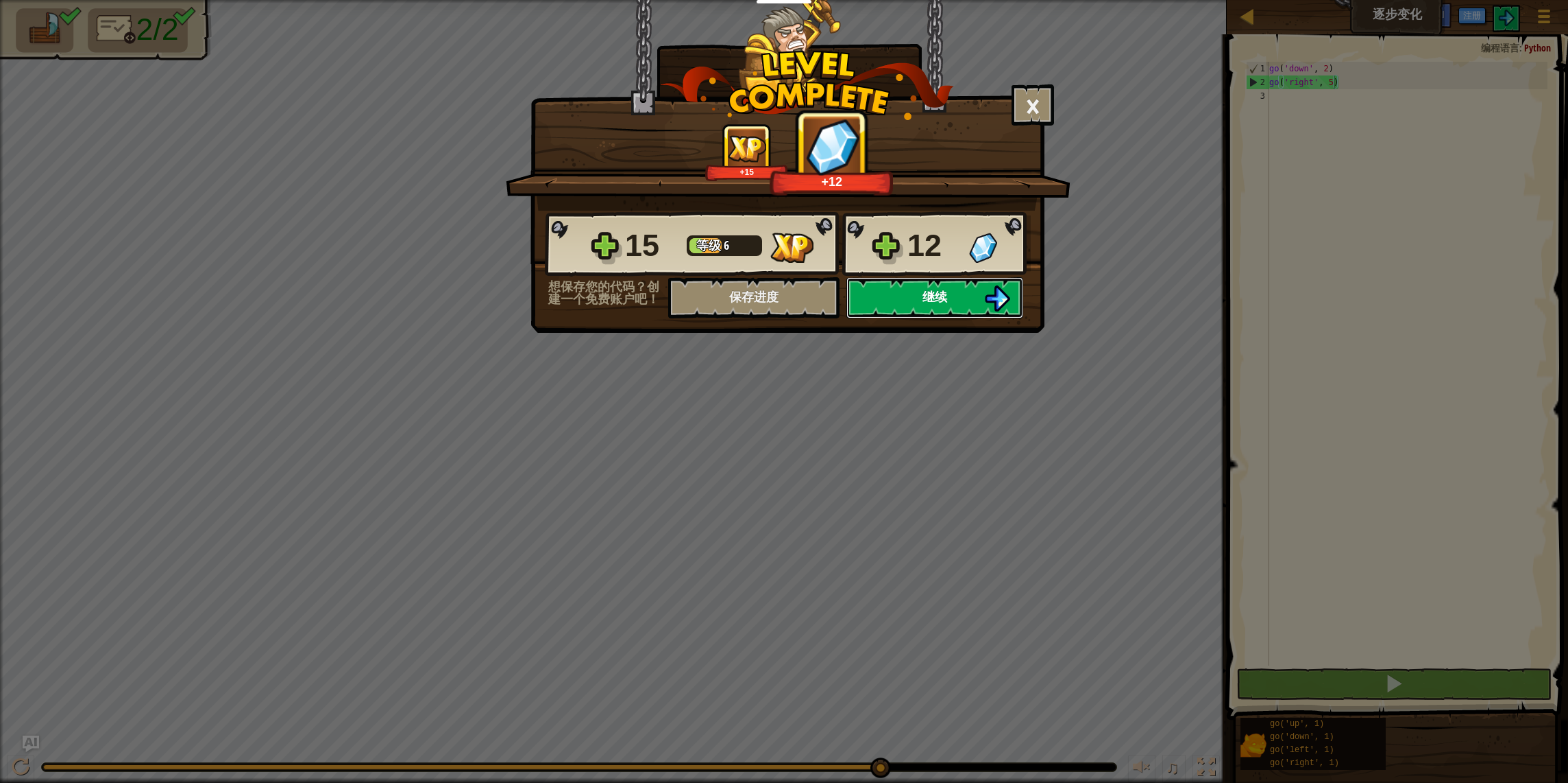
click at [915, 300] on button "继续" at bounding box center [934, 297] width 177 height 41
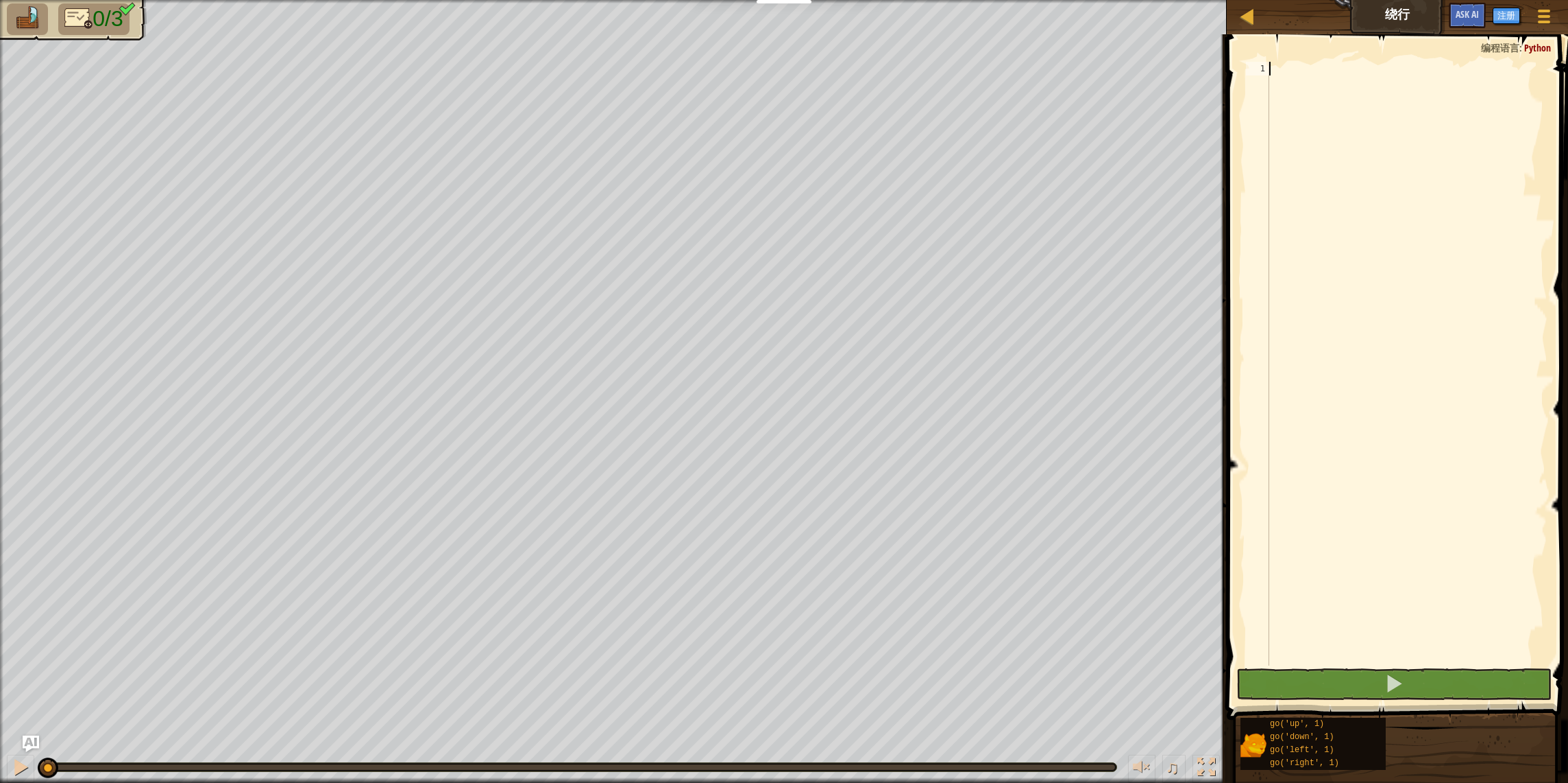
click at [1375, 292] on div at bounding box center [1407, 377] width 281 height 631
type textarea "g"
type textarea "go('up', 2)"
type textarea "g"
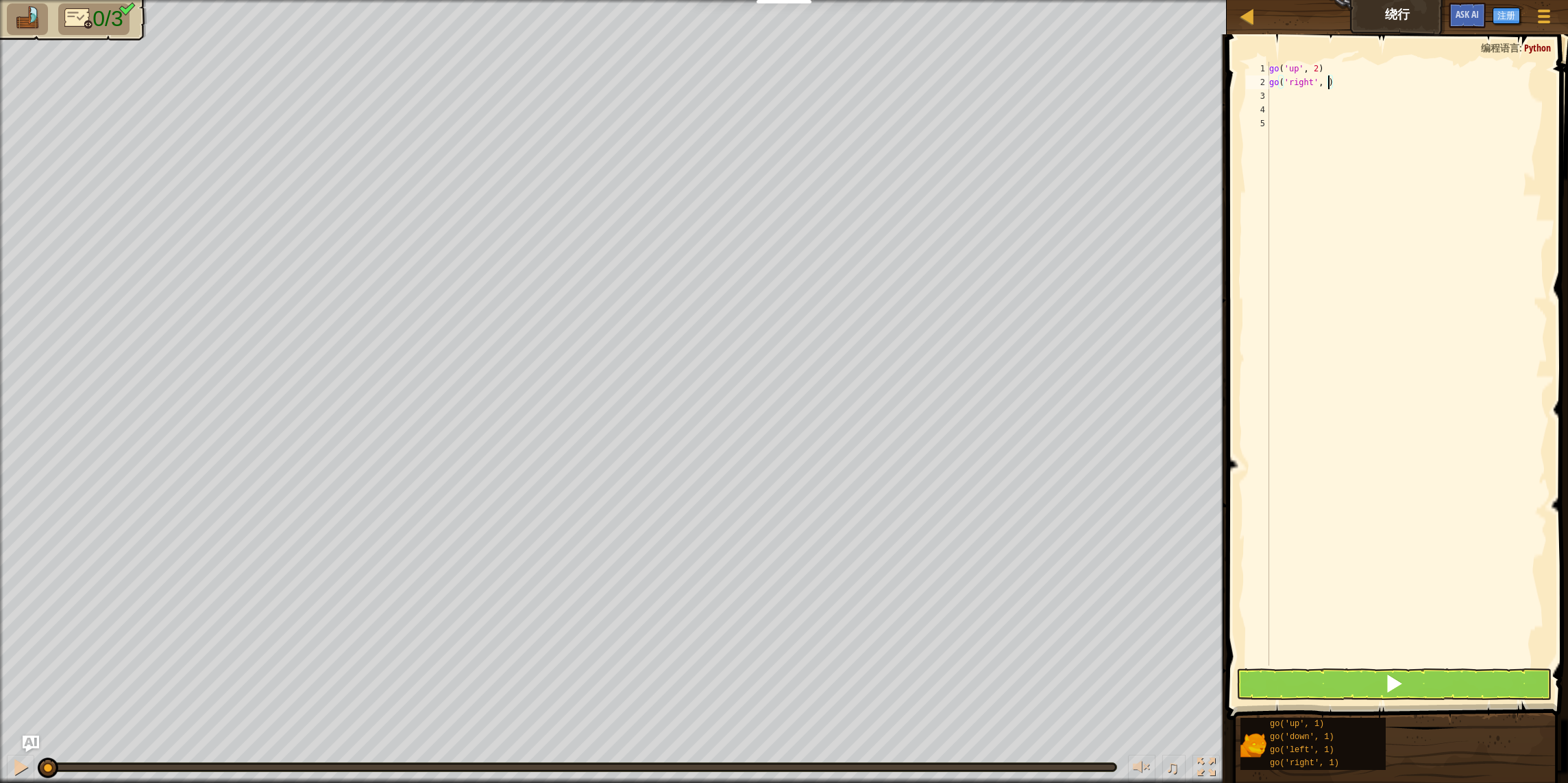
type textarea "go('right', 3)"
type textarea "g"
type textarea "go('down', 1)"
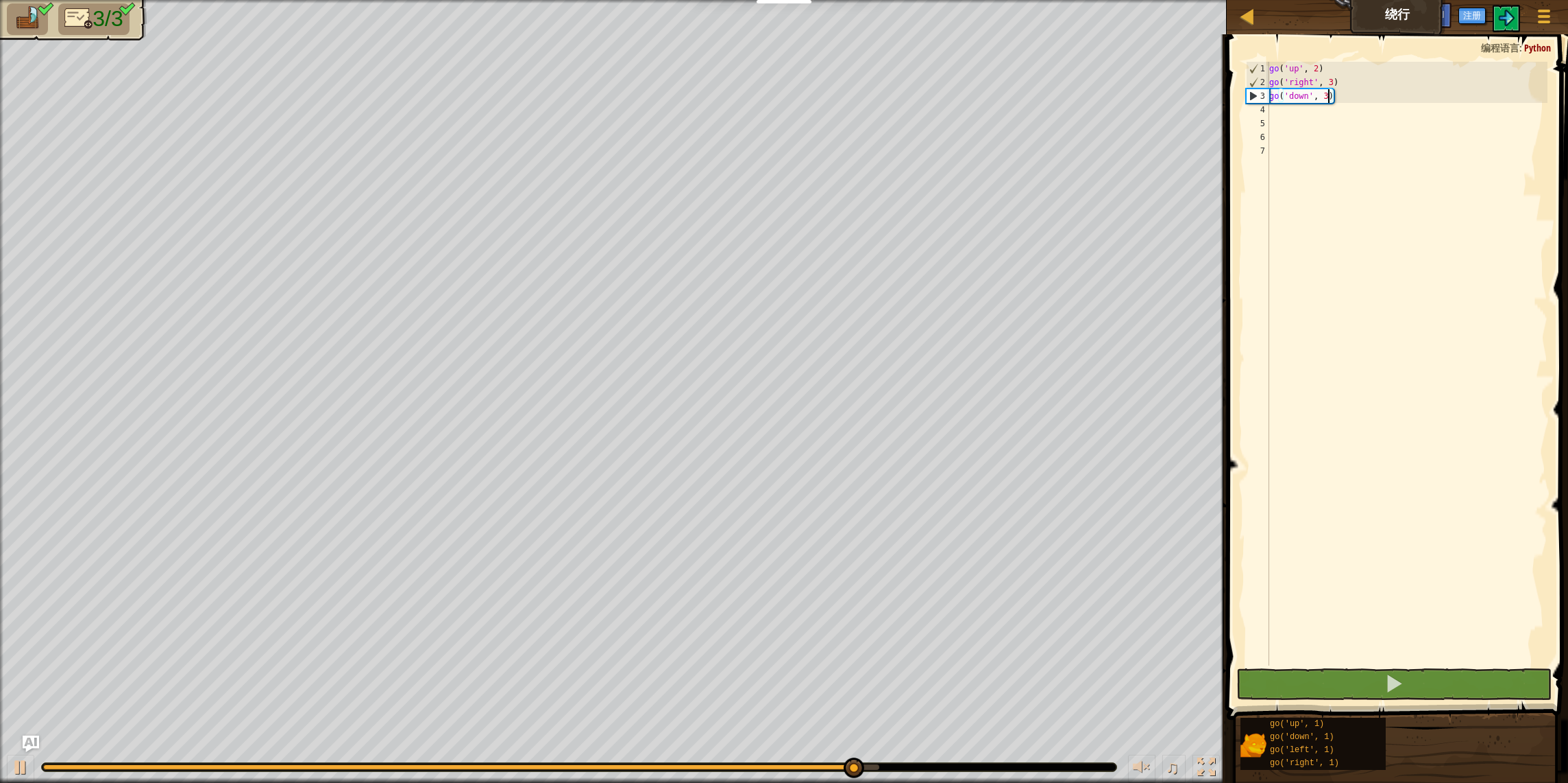
type textarea "go('down', 3)"
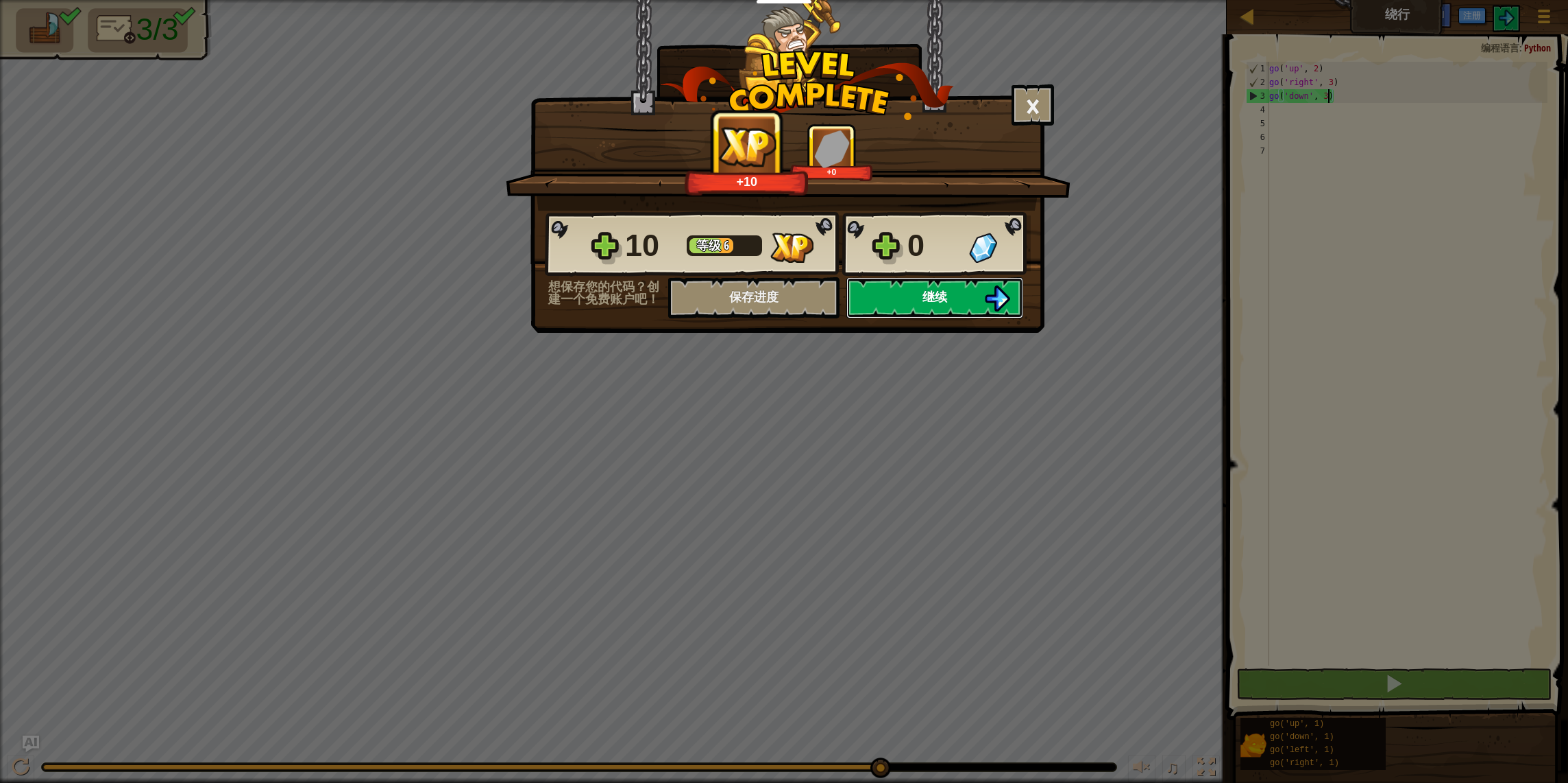
click at [934, 308] on button "继续" at bounding box center [934, 297] width 177 height 41
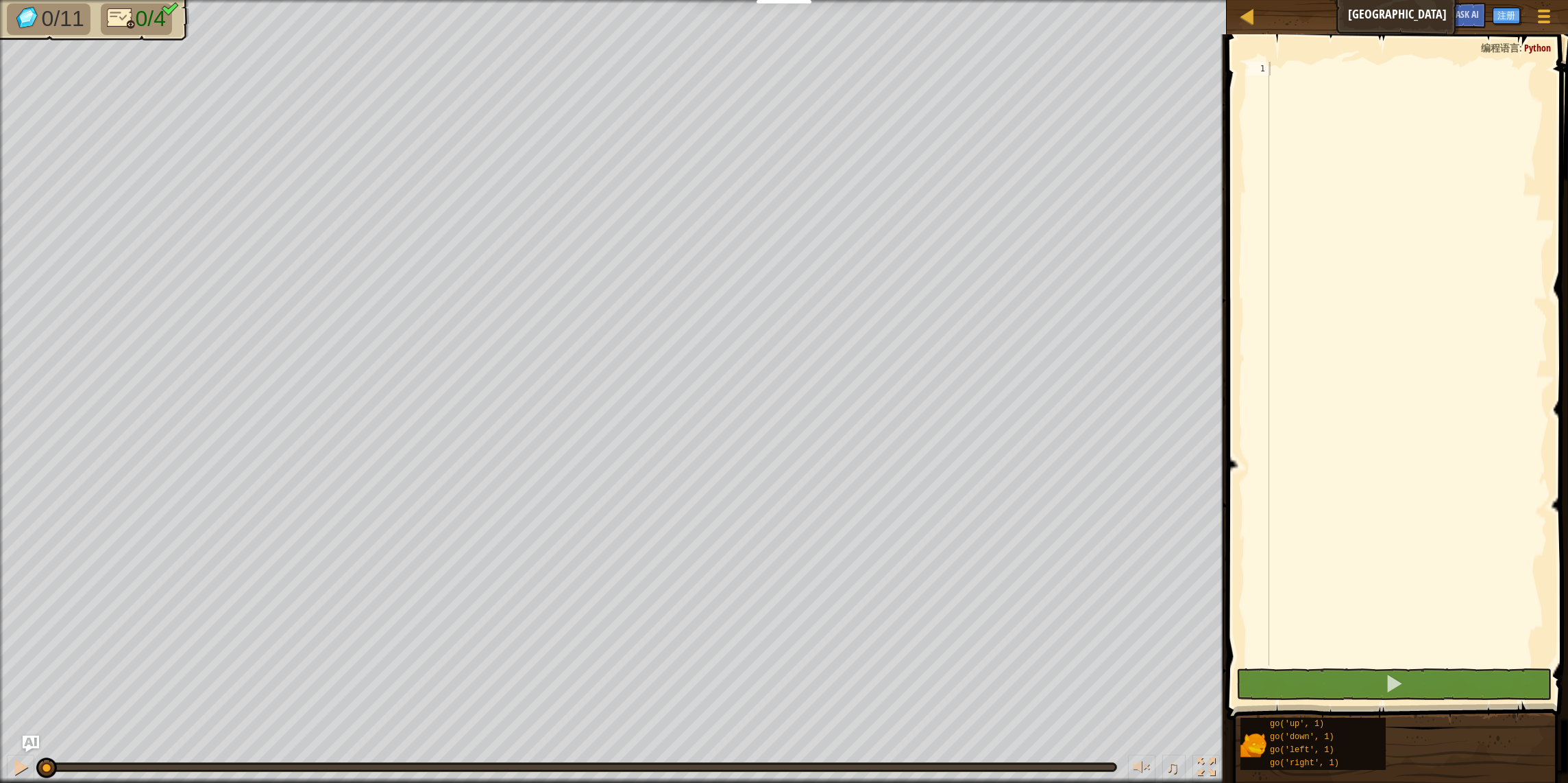
click at [1384, 17] on div "地图 大宝石广场 游戏菜单 注册 Ask AI" at bounding box center [1398, 17] width 342 height 34
click at [1409, 16] on div "地图 大宝石广场 游戏菜单 注册 Ask AI" at bounding box center [1398, 17] width 342 height 34
click at [1383, 83] on div at bounding box center [1407, 377] width 281 height 631
click at [1378, 158] on div at bounding box center [1407, 377] width 281 height 631
type textarea "g"
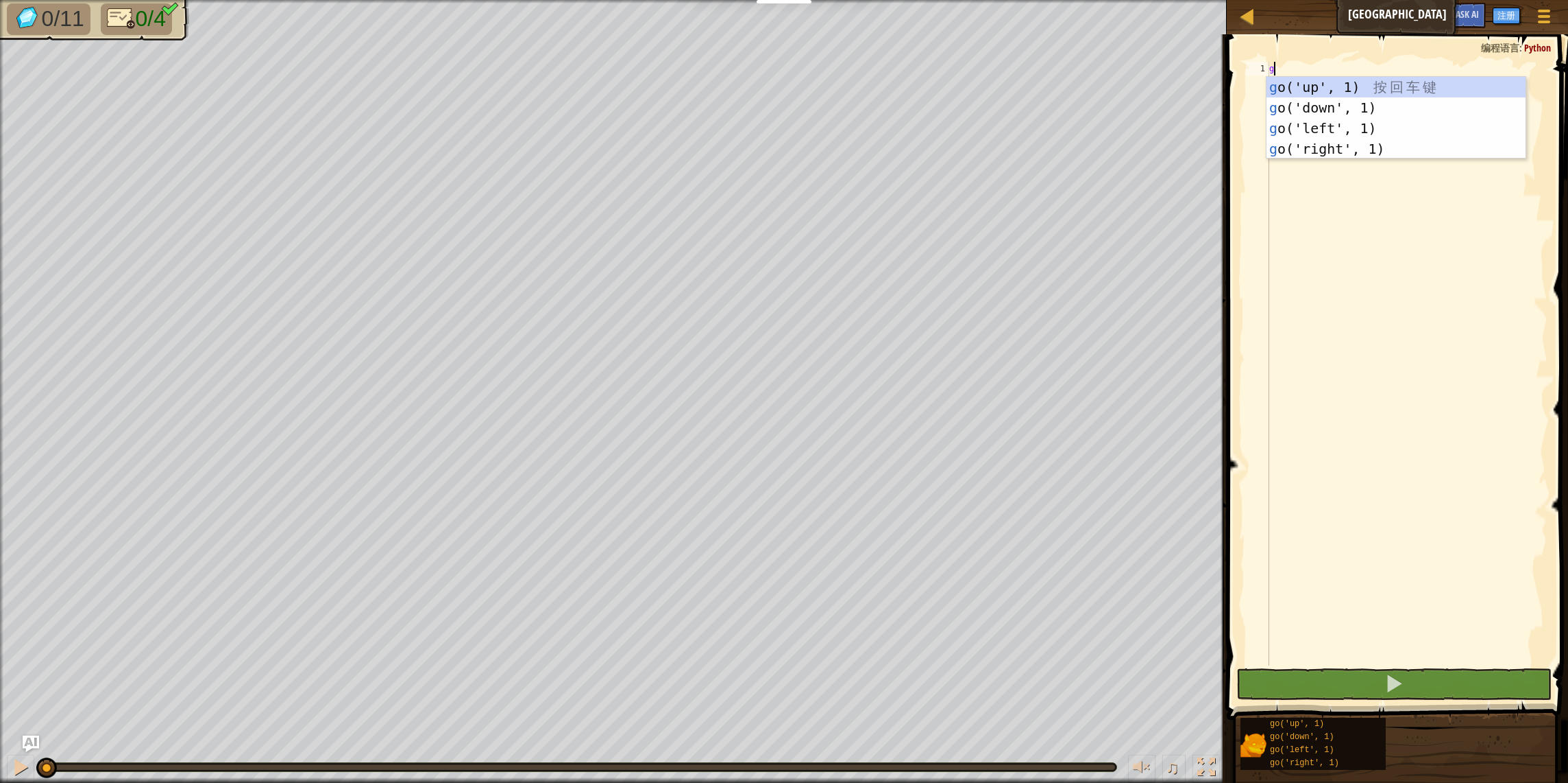
scroll to position [6, 0]
click at [1330, 91] on div "g o('up', 1) 按 回 车 键 g o('down', 1) 按 回 车 键 g o('left', 1) 按 回 车 键 g o('right',…" at bounding box center [1396, 138] width 259 height 123
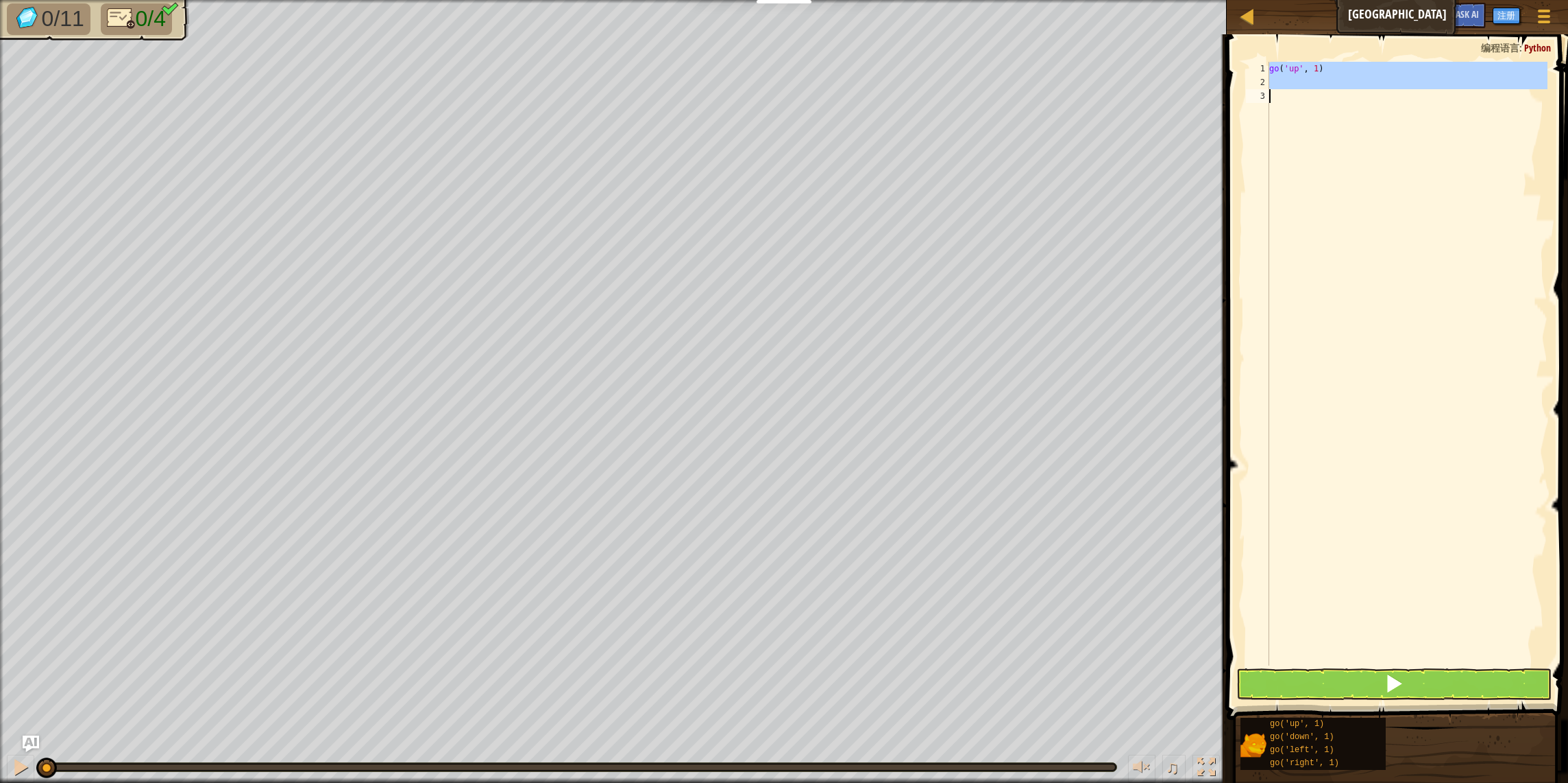
type textarea "g"
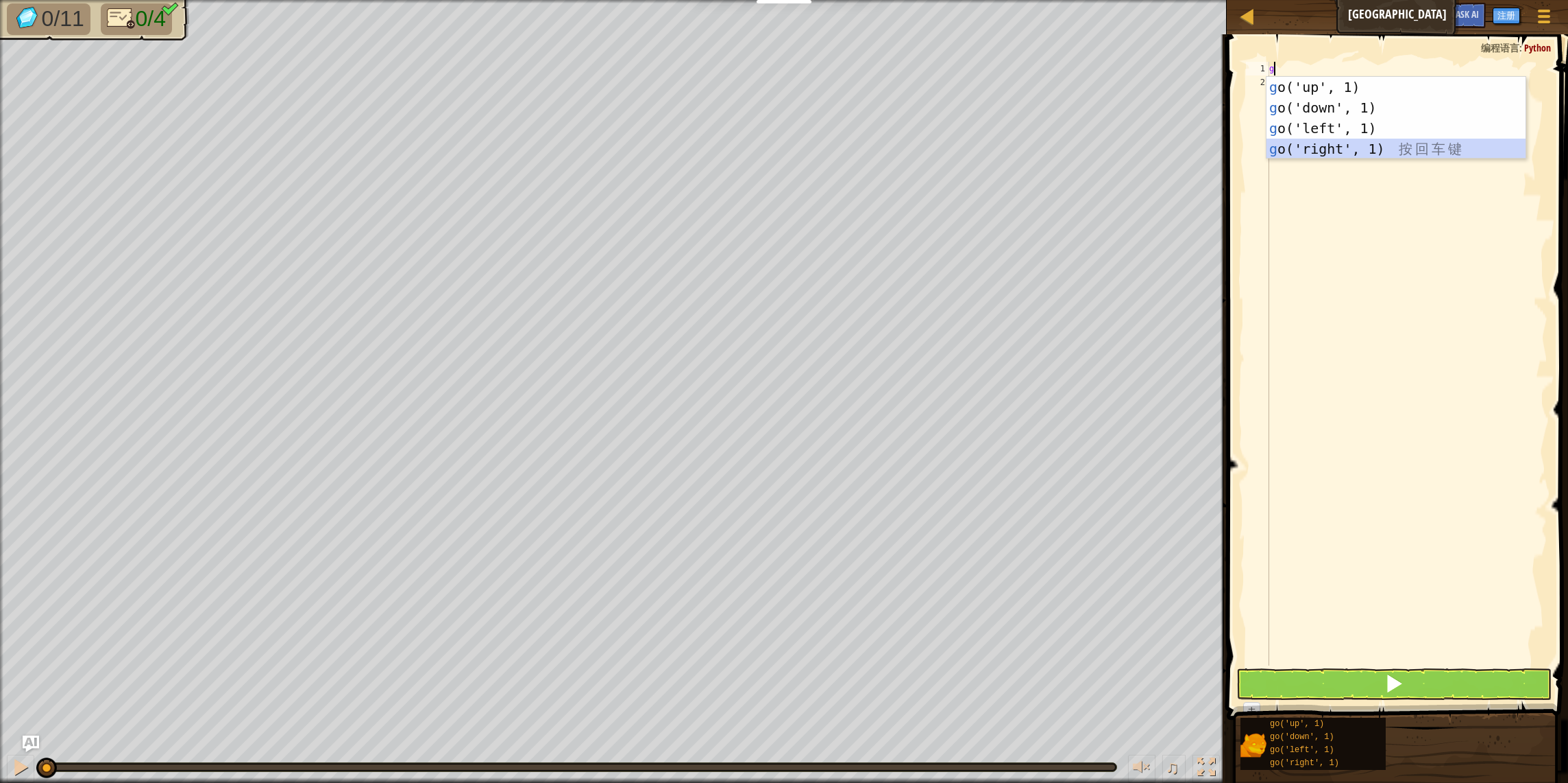
click at [1332, 145] on div "g o('up', 1) 按 回 车 键 g o('down', 1) 按 回 车 键 g o('left', 1) 按 回 车 键 g o('right',…" at bounding box center [1396, 138] width 259 height 123
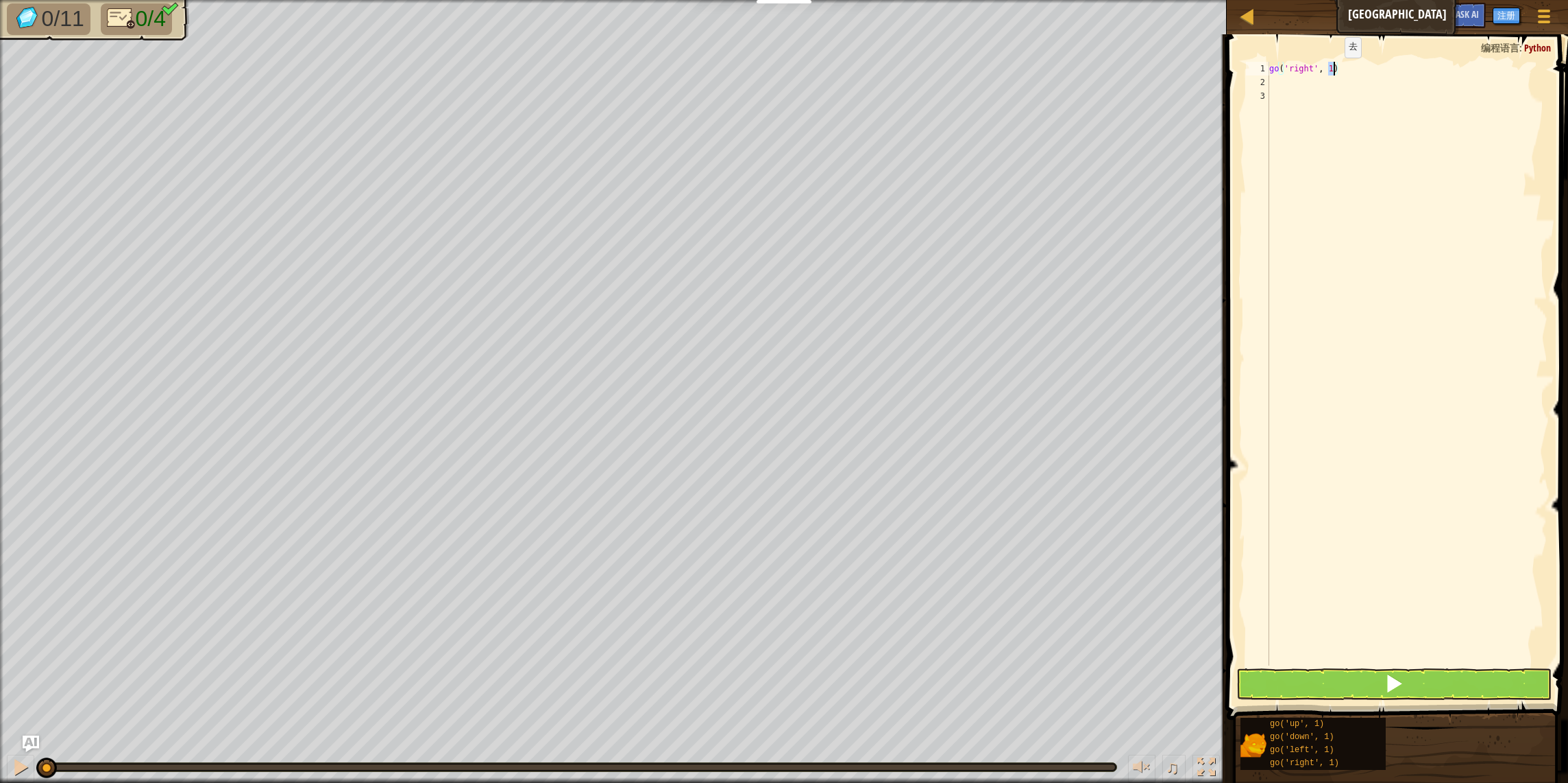
drag, startPoint x: 1326, startPoint y: 70, endPoint x: 1333, endPoint y: 71, distance: 7.1
click at [1333, 71] on div "go ( 'right' , 1 )" at bounding box center [1407, 377] width 281 height 631
type textarea "go('right', 3)"
click at [1304, 95] on div "go ( 'right' , 3 )" at bounding box center [1407, 377] width 281 height 631
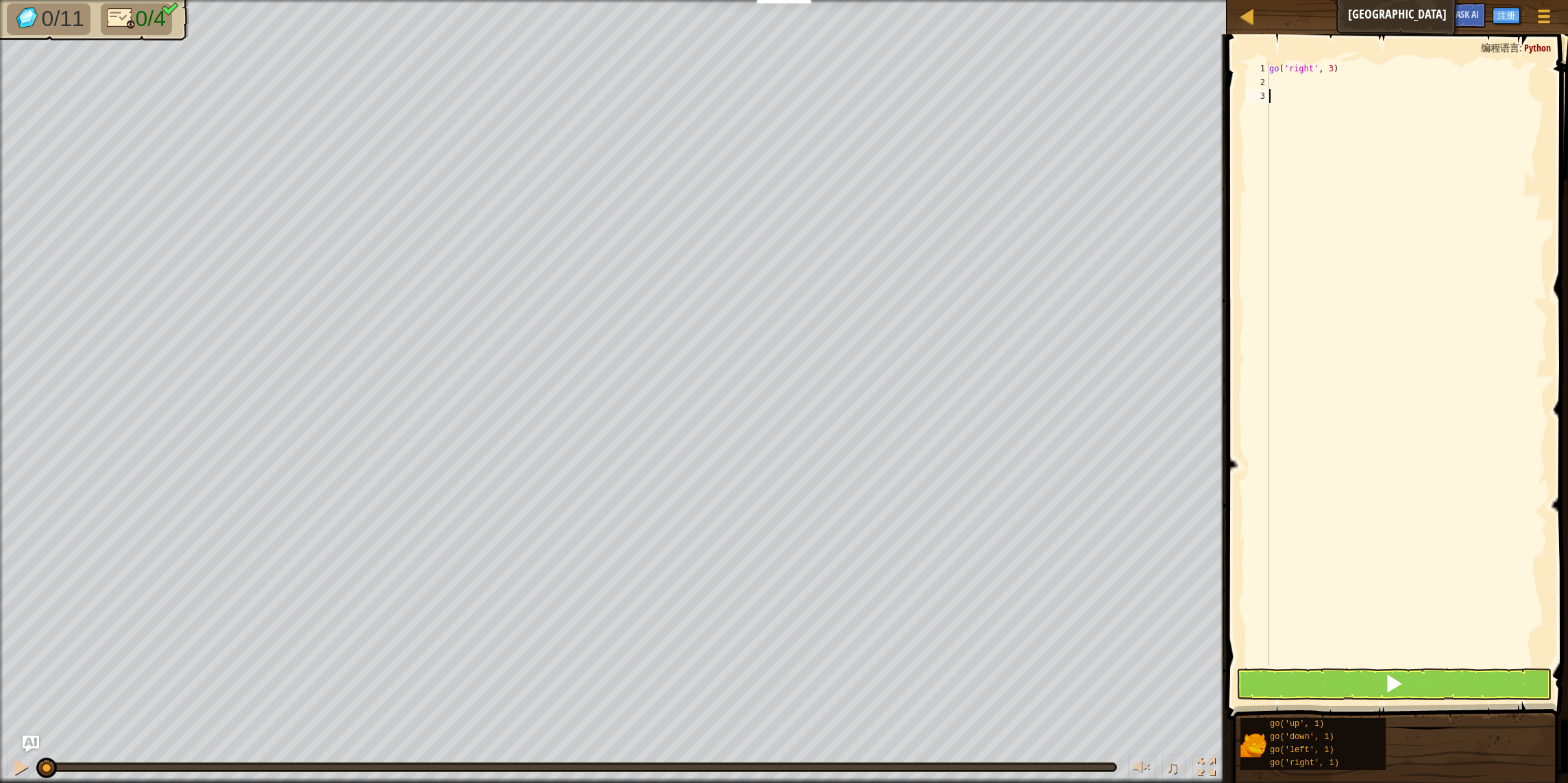
scroll to position [6, 0]
type textarea "g"
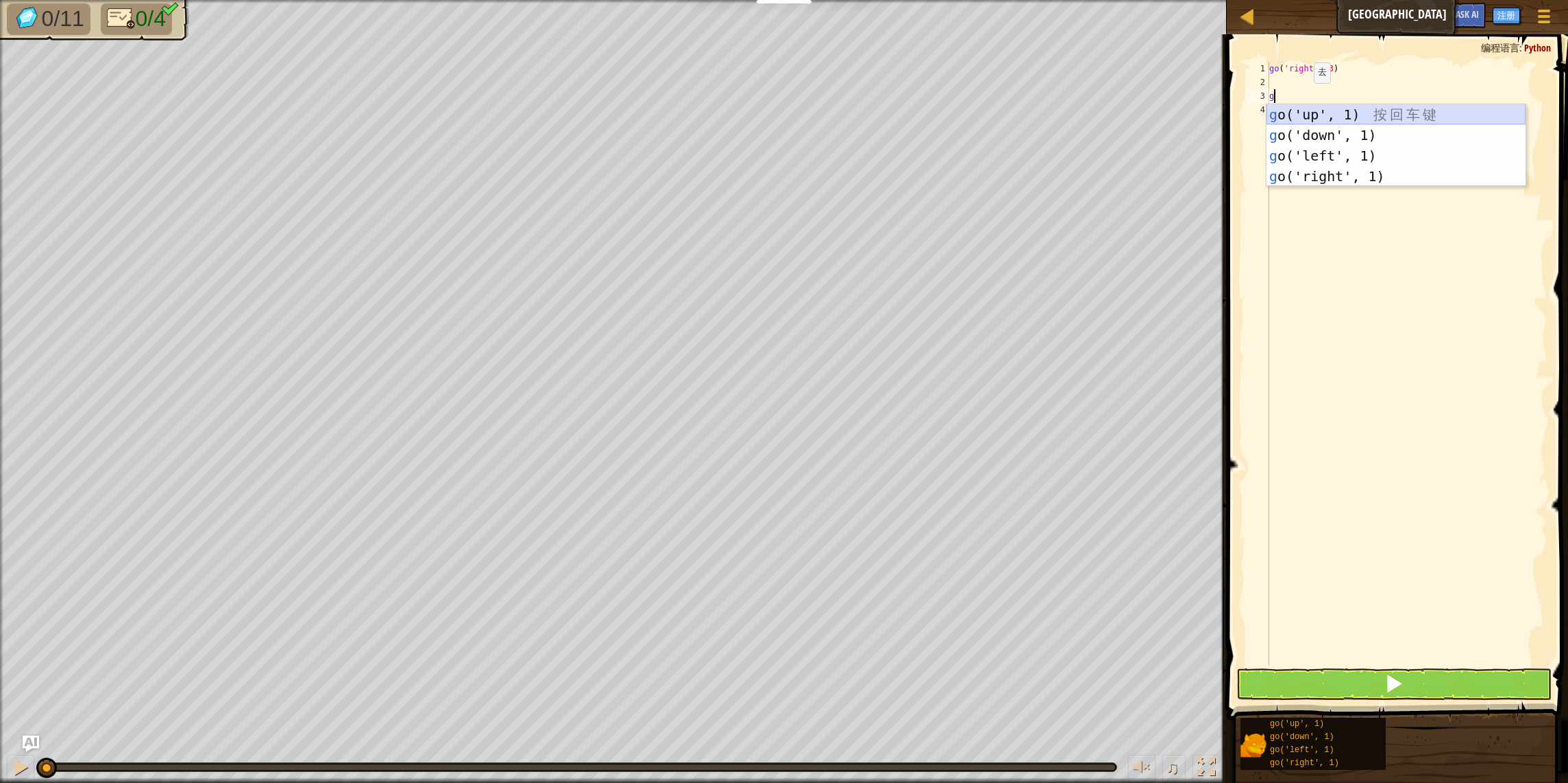
click at [1340, 118] on div "g o('up', 1) 按 回 车 键 g o('down', 1) 按 回 车 键 g o('left', 1) 按 回 车 键 g o('right',…" at bounding box center [1396, 165] width 259 height 123
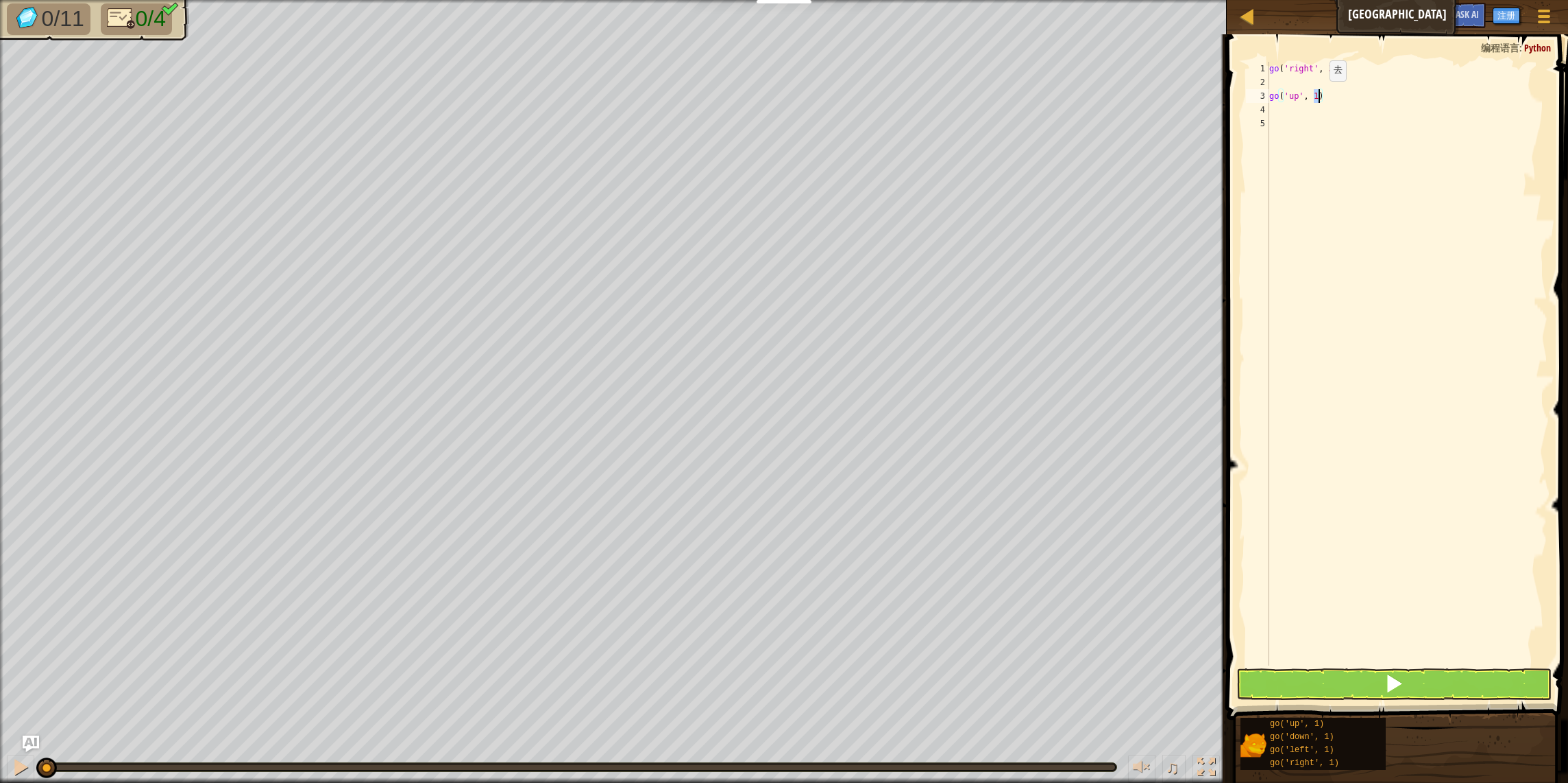
click at [1320, 94] on div "go ( 'right' , 3 ) go ( 'up' , 1 )" at bounding box center [1407, 377] width 281 height 631
type textarea "go('up', 3)"
click at [1295, 128] on div "go ( 'right' , 3 ) go ( 'up' , 3 )" at bounding box center [1407, 377] width 281 height 631
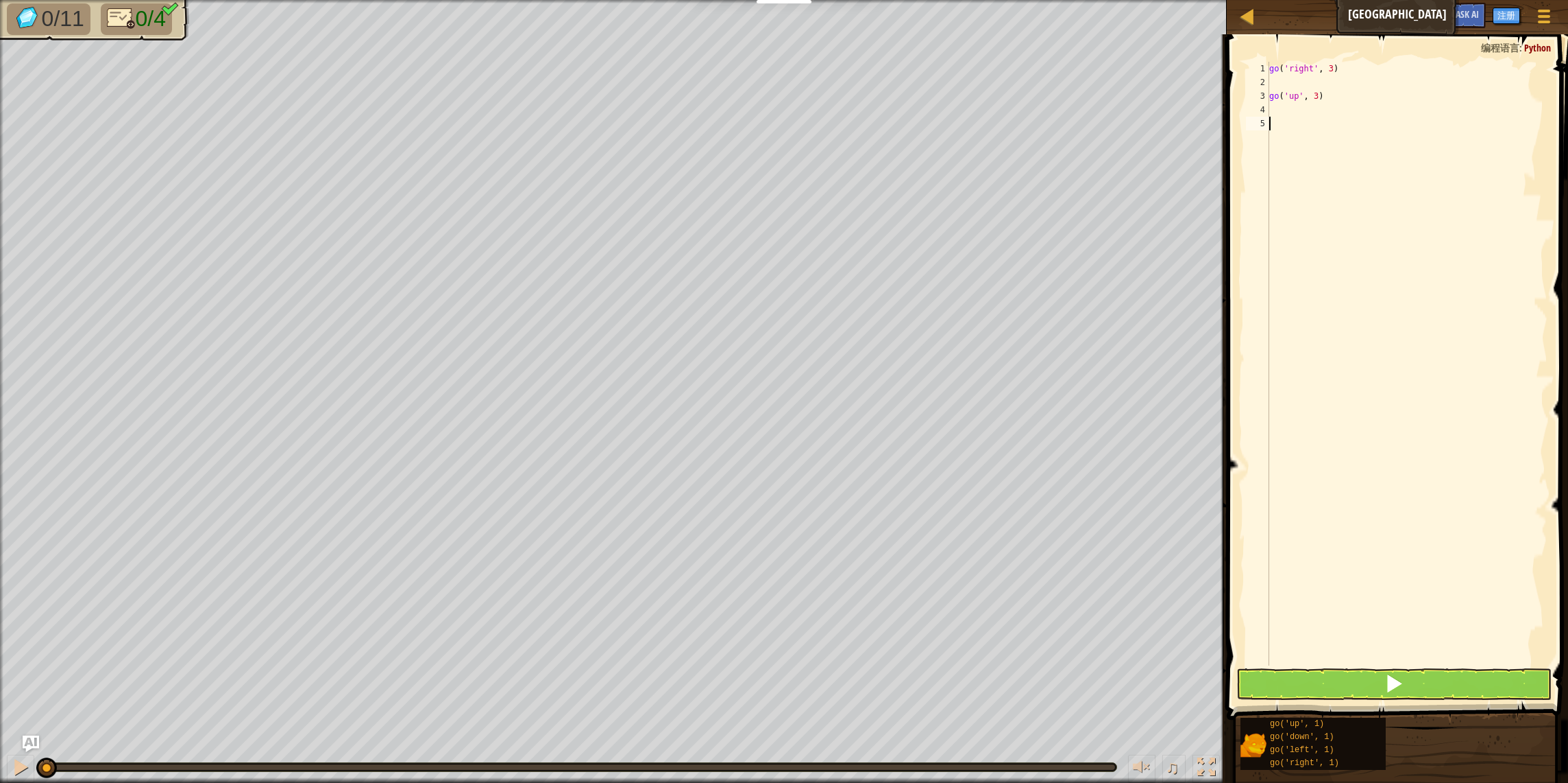
type textarea "g"
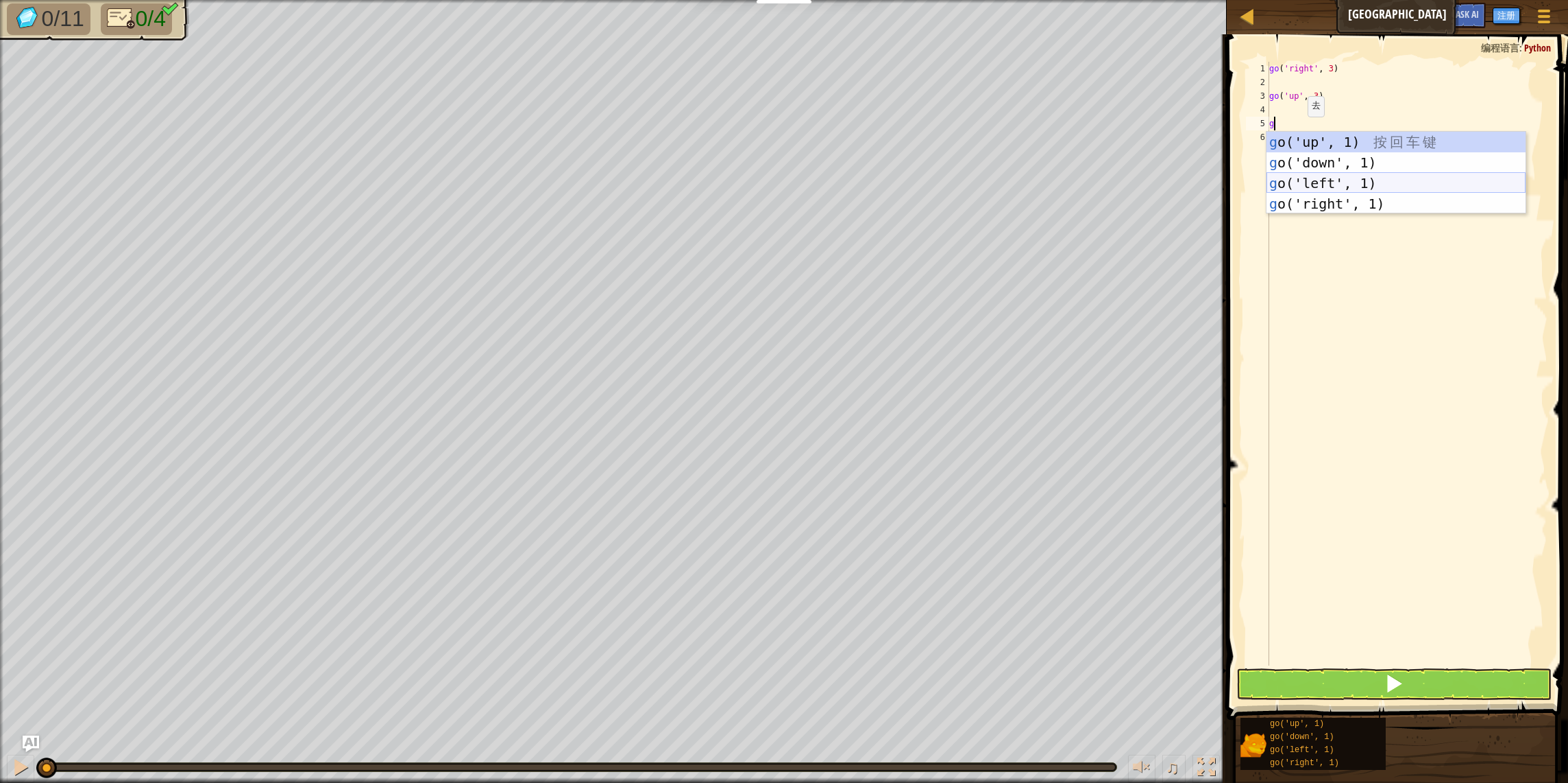
click at [1328, 178] on div "g o('up', 1) 按 回 车 键 g o('down', 1) 按 回 车 键 g o('left', 1) 按 回 车 键 g o('right',…" at bounding box center [1396, 193] width 259 height 123
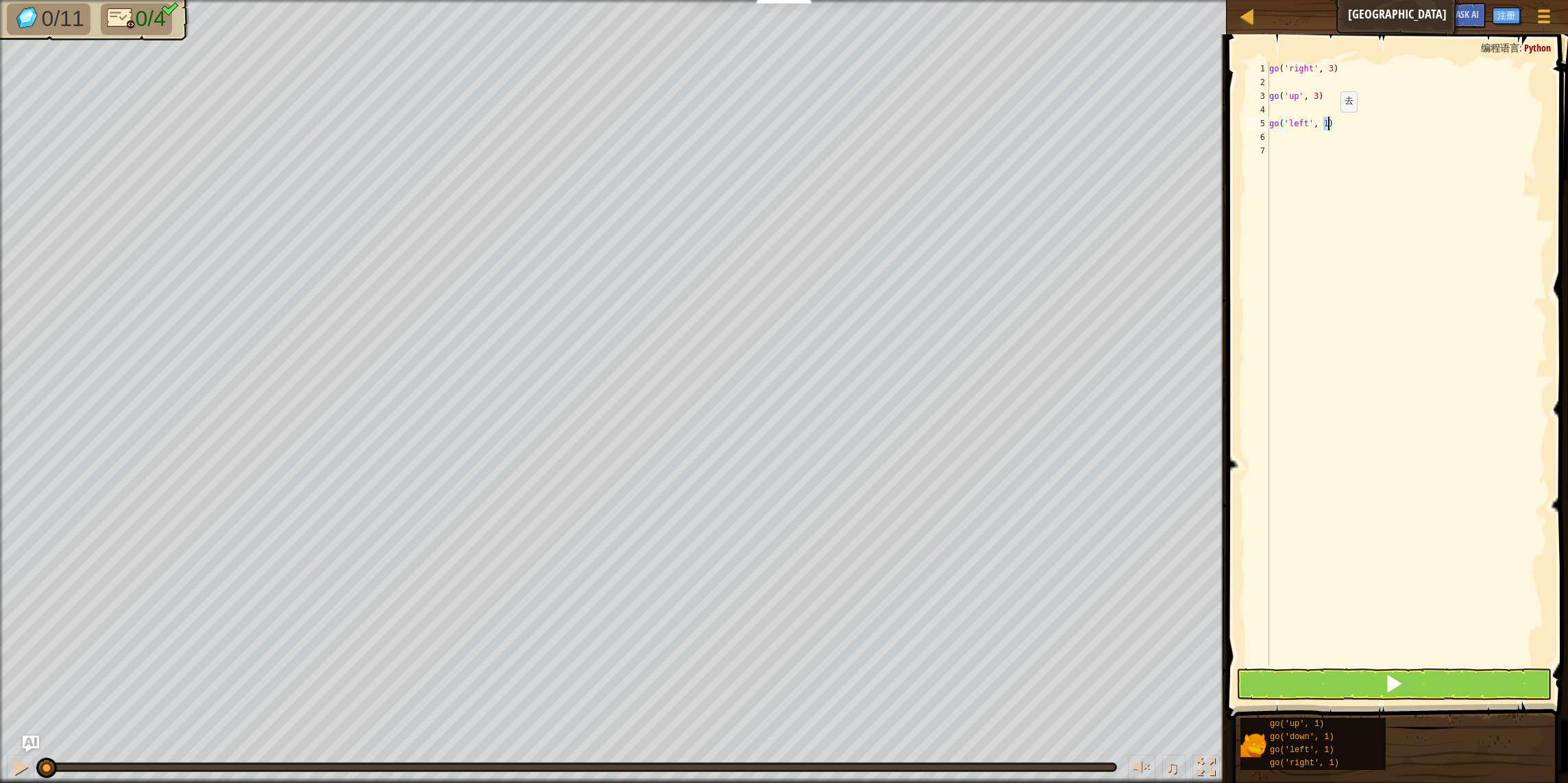
click at [1329, 126] on div "go ( 'right' , 3 ) go ( 'up' , 3 ) go ( 'left' , 1 )" at bounding box center [1407, 377] width 281 height 631
type textarea "go('left', 3)"
click at [1300, 152] on div "go ( 'right' , 3 ) go ( 'up' , 3 ) go ( 'left' , 3 )" at bounding box center [1407, 377] width 281 height 631
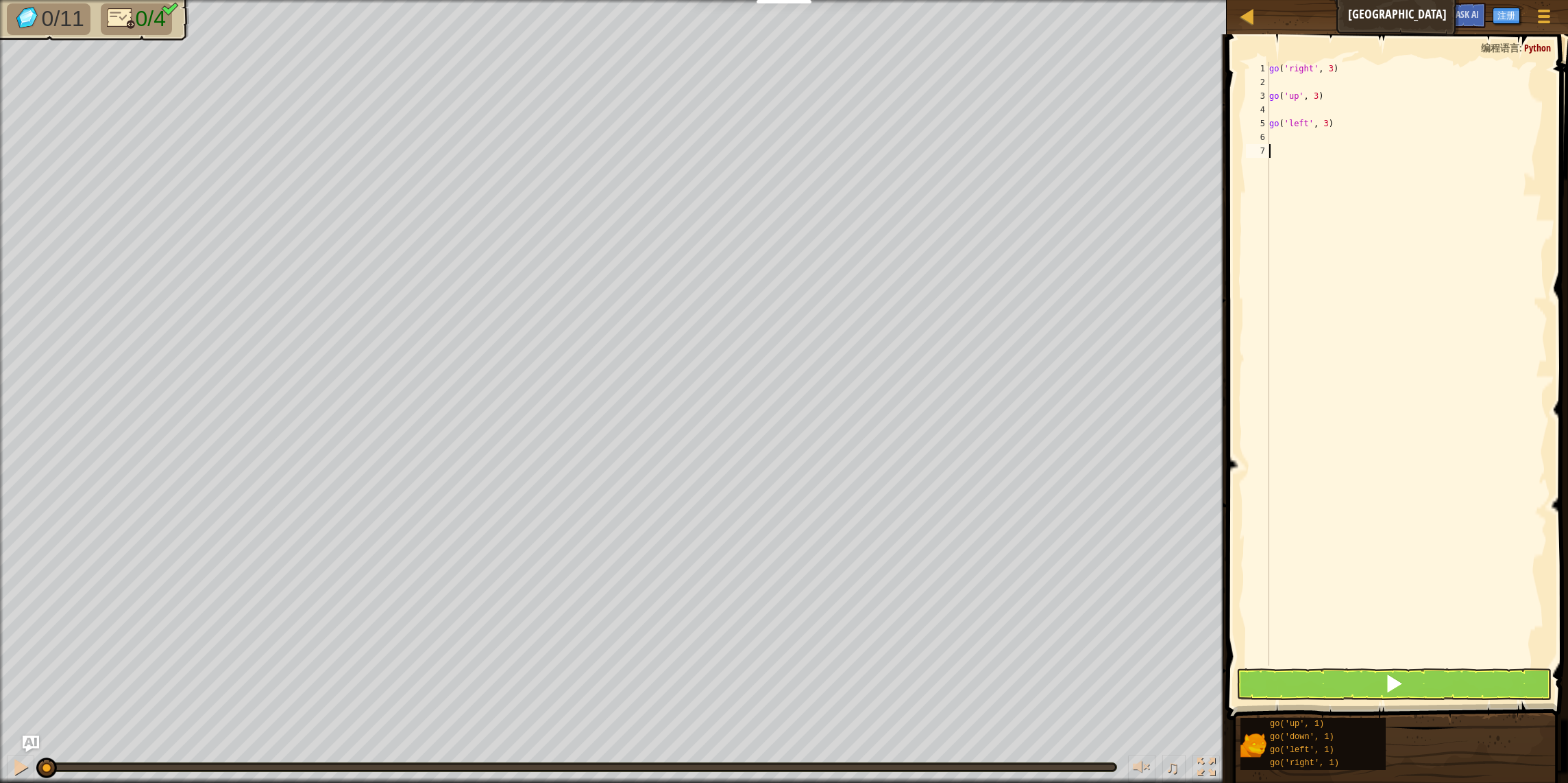
type textarea "g"
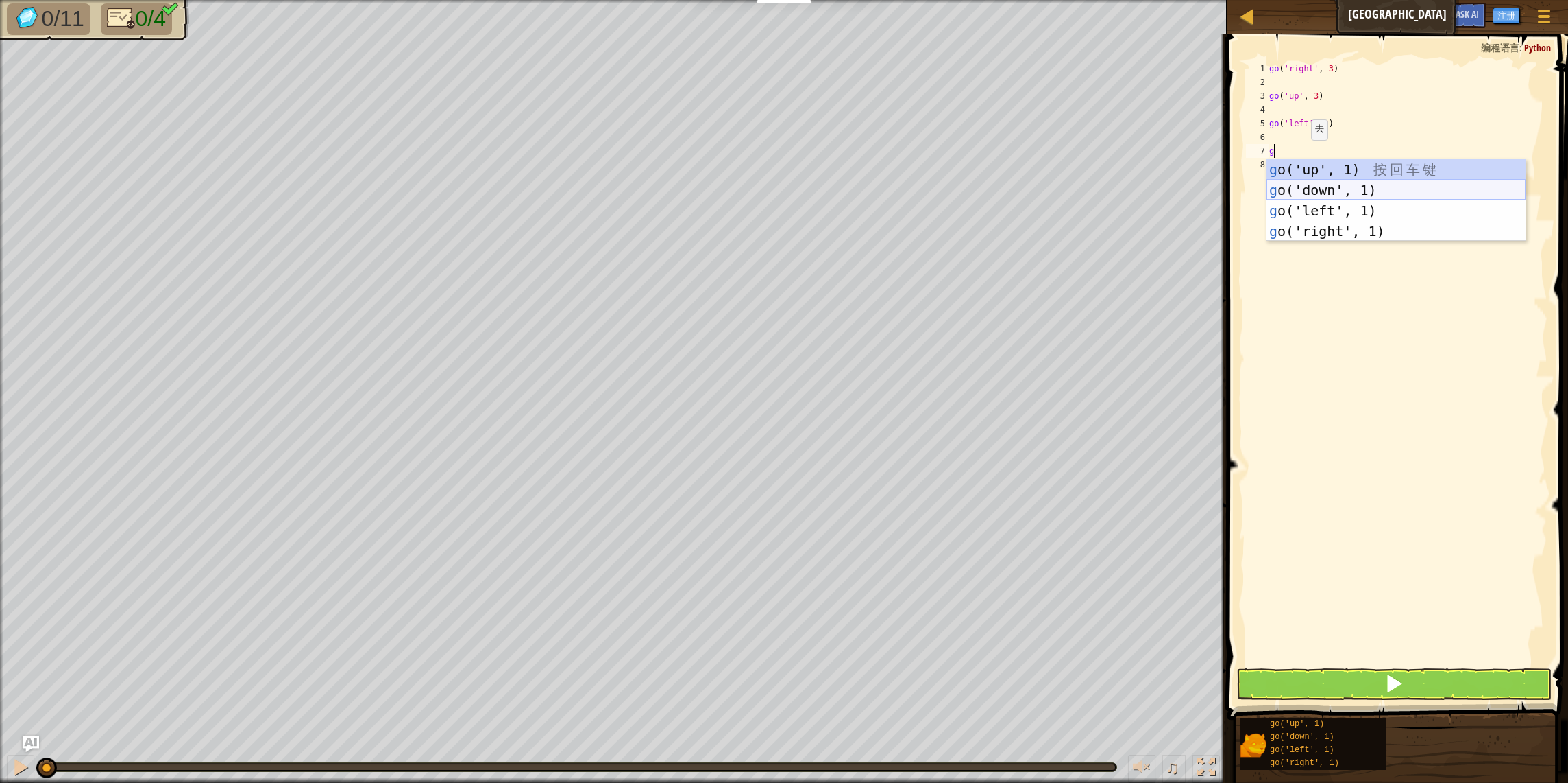
click at [1317, 191] on div "g o('up', 1) 按 回 车 键 g o('down', 1) 按 回 车 键 g o('left', 1) 按 回 车 键 g o('right',…" at bounding box center [1396, 220] width 259 height 123
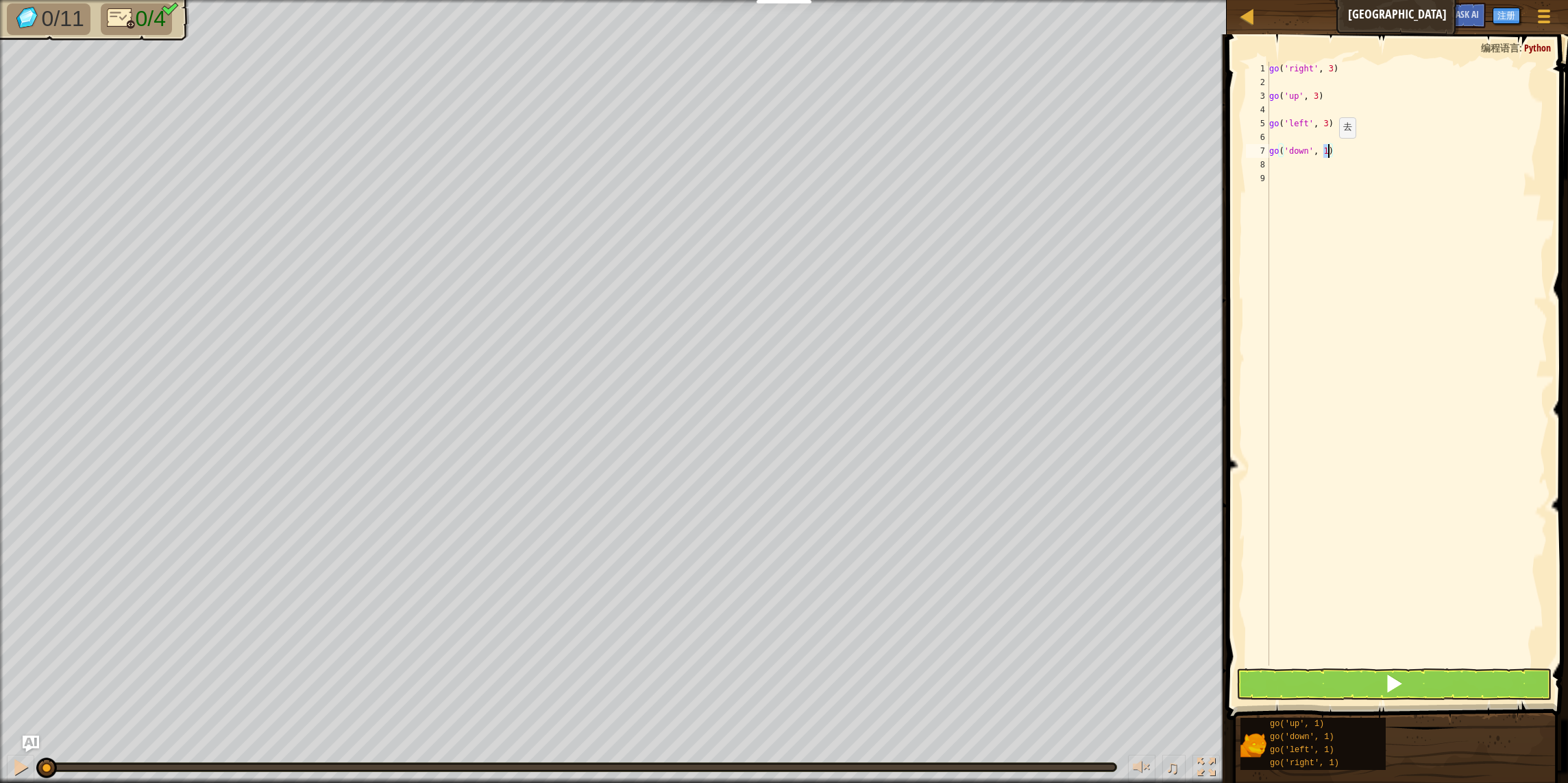
click at [1328, 152] on div "go ( 'right' , 3 ) go ( 'up' , 3 ) go ( 'left' , 3 ) go ( 'down' , 1 )" at bounding box center [1407, 377] width 281 height 631
type textarea "go('down', 2)"
click at [1385, 685] on span at bounding box center [1394, 683] width 19 height 19
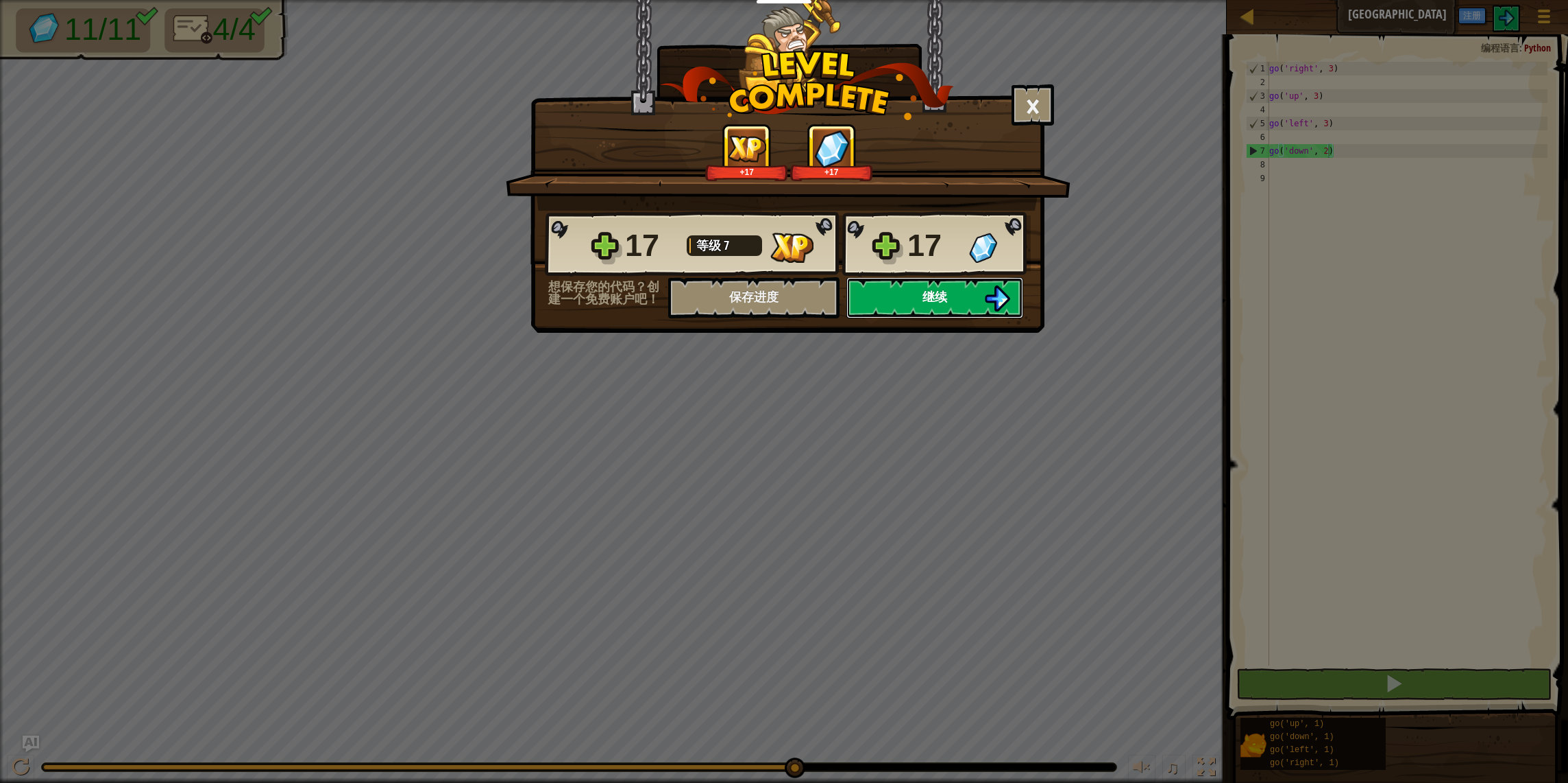
click at [958, 301] on button "继续" at bounding box center [934, 297] width 177 height 41
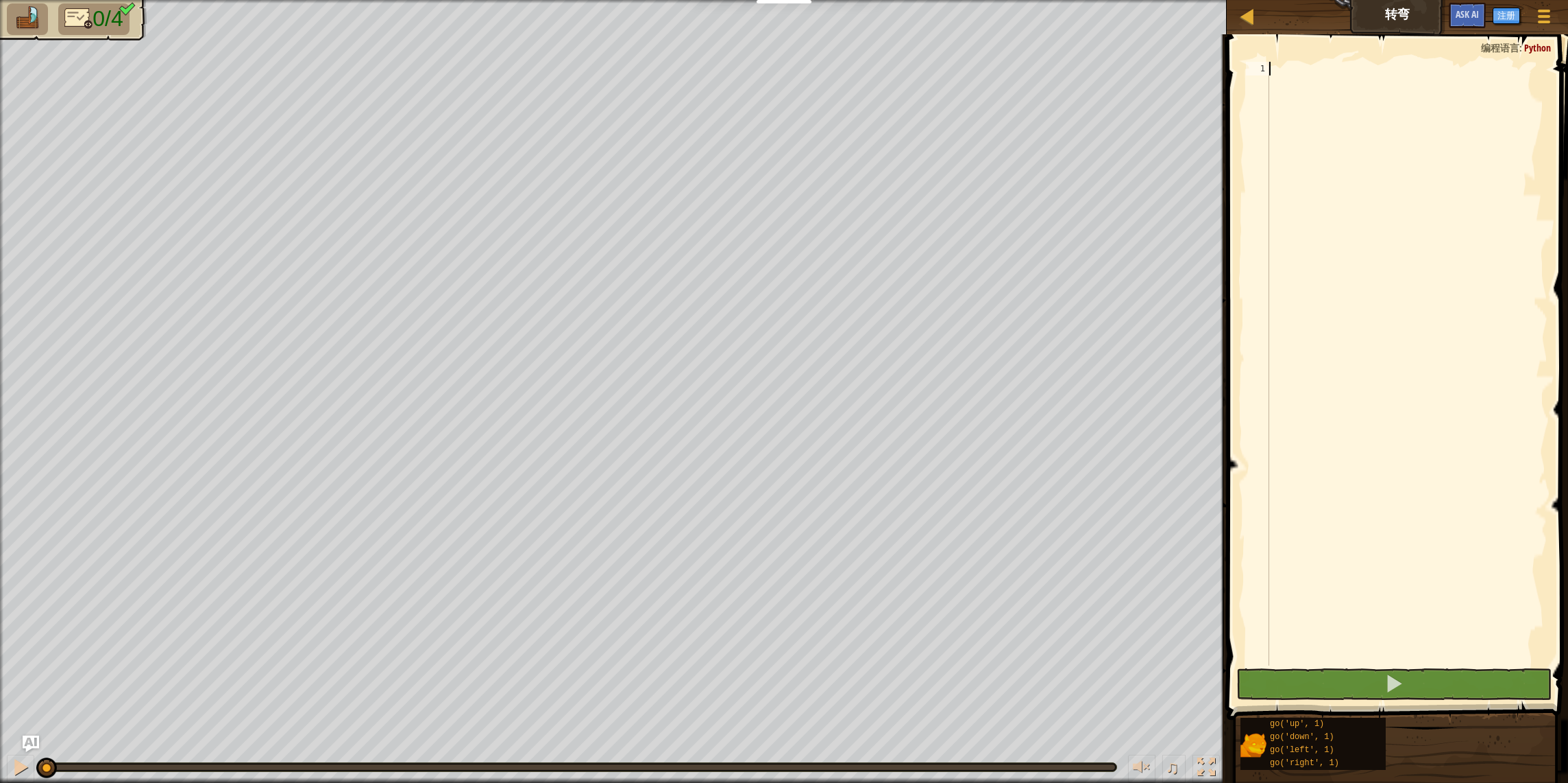
click at [1415, 276] on div at bounding box center [1407, 377] width 281 height 631
type textarea "g"
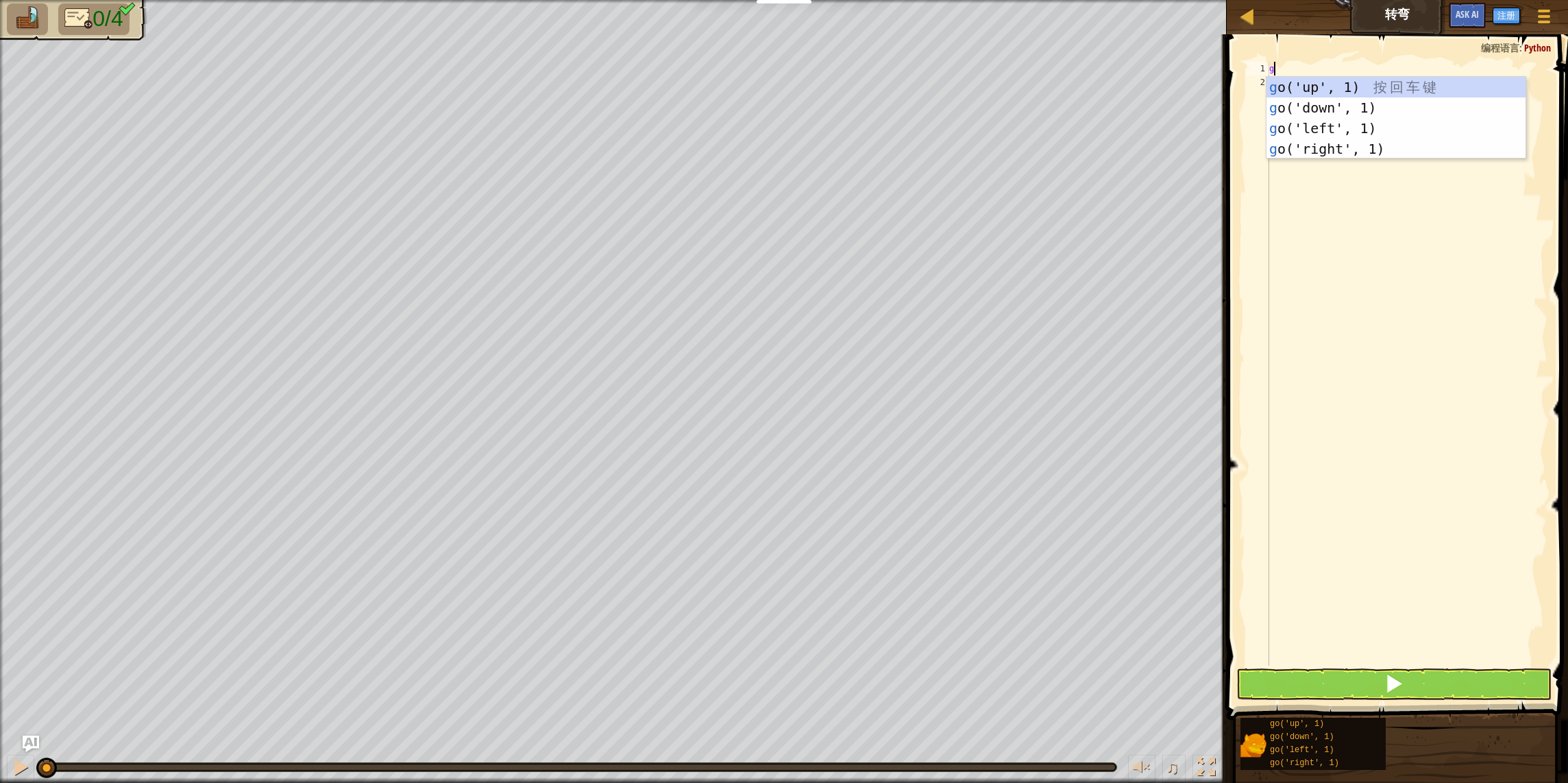
scroll to position [6, 0]
click at [1321, 129] on div "g o('up', 1) 按 回 车 键 g o('down', 1) 按 回 车 键 g o('left', 1) 按 回 车 键 g o('right',…" at bounding box center [1396, 138] width 259 height 123
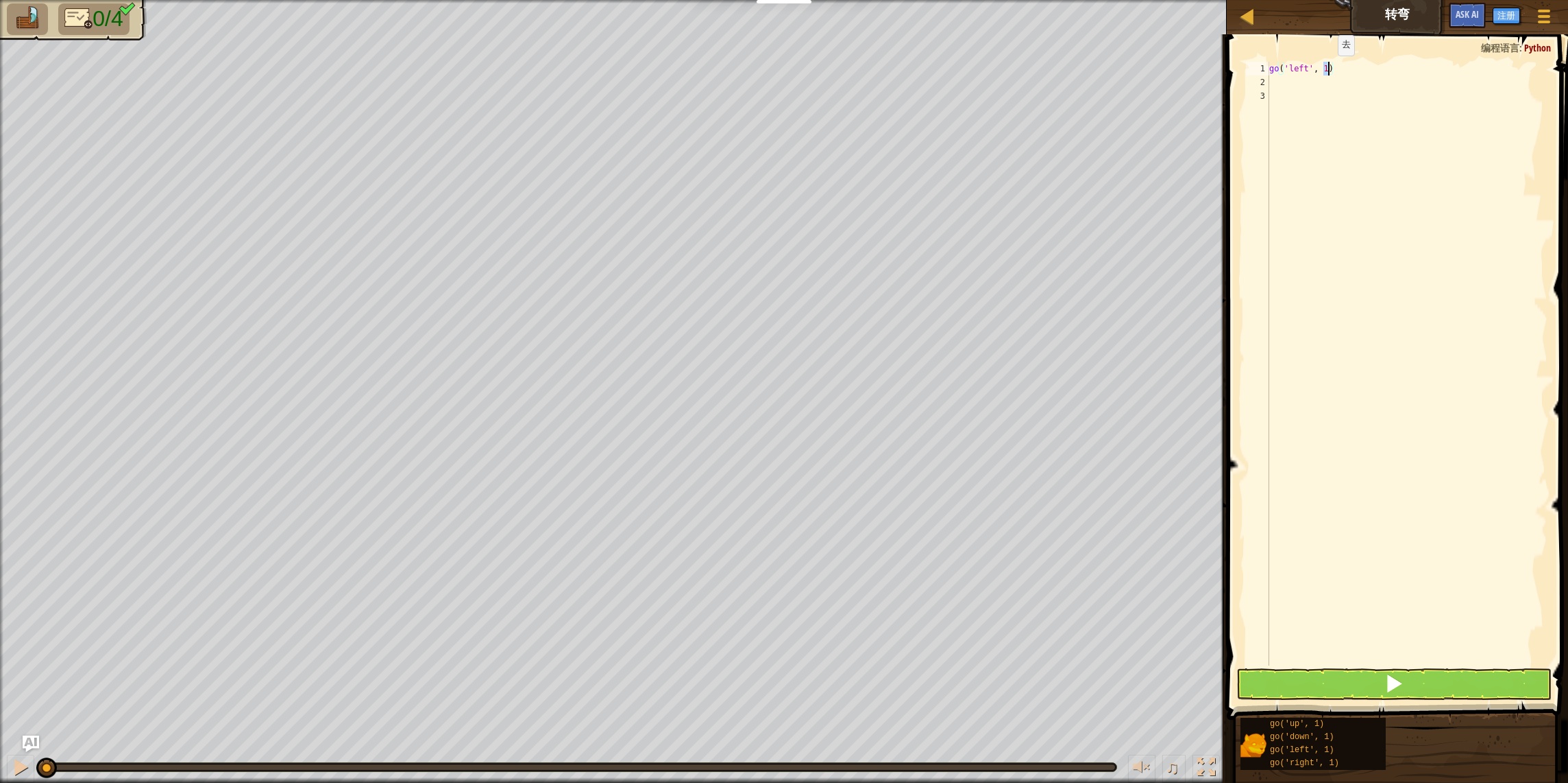
click at [1328, 69] on div "go ( 'left' , 1 )" at bounding box center [1407, 377] width 281 height 631
type textarea "2"
click at [1304, 95] on div "go ( 'left' , 2 )" at bounding box center [1407, 377] width 281 height 631
type textarea "g"
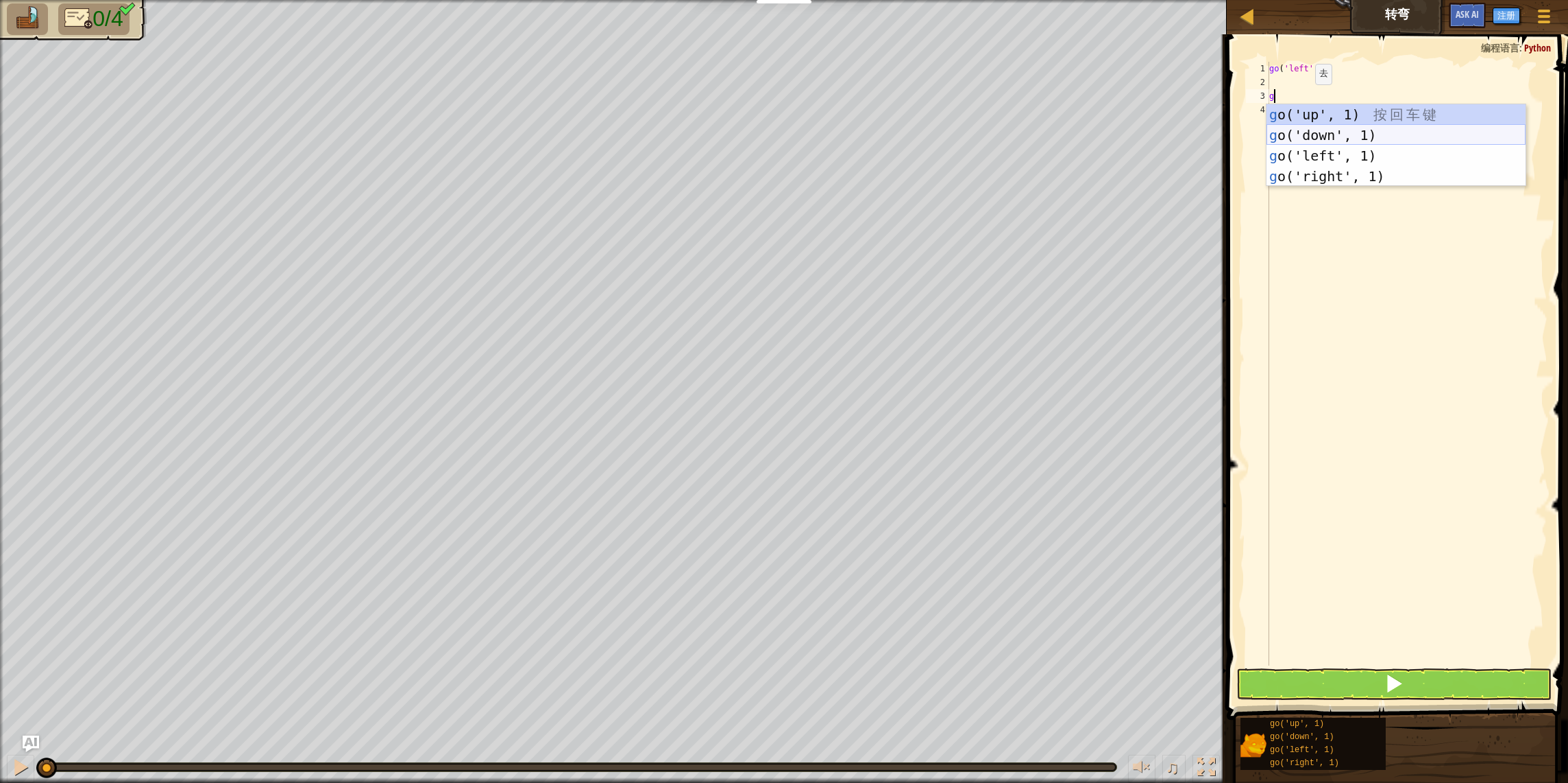
click at [1313, 136] on div "g o('up', 1) 按 回 车 键 g o('down', 1) 按 回 车 键 g o('left', 1) 按 回 车 键 g o('right',…" at bounding box center [1396, 165] width 259 height 123
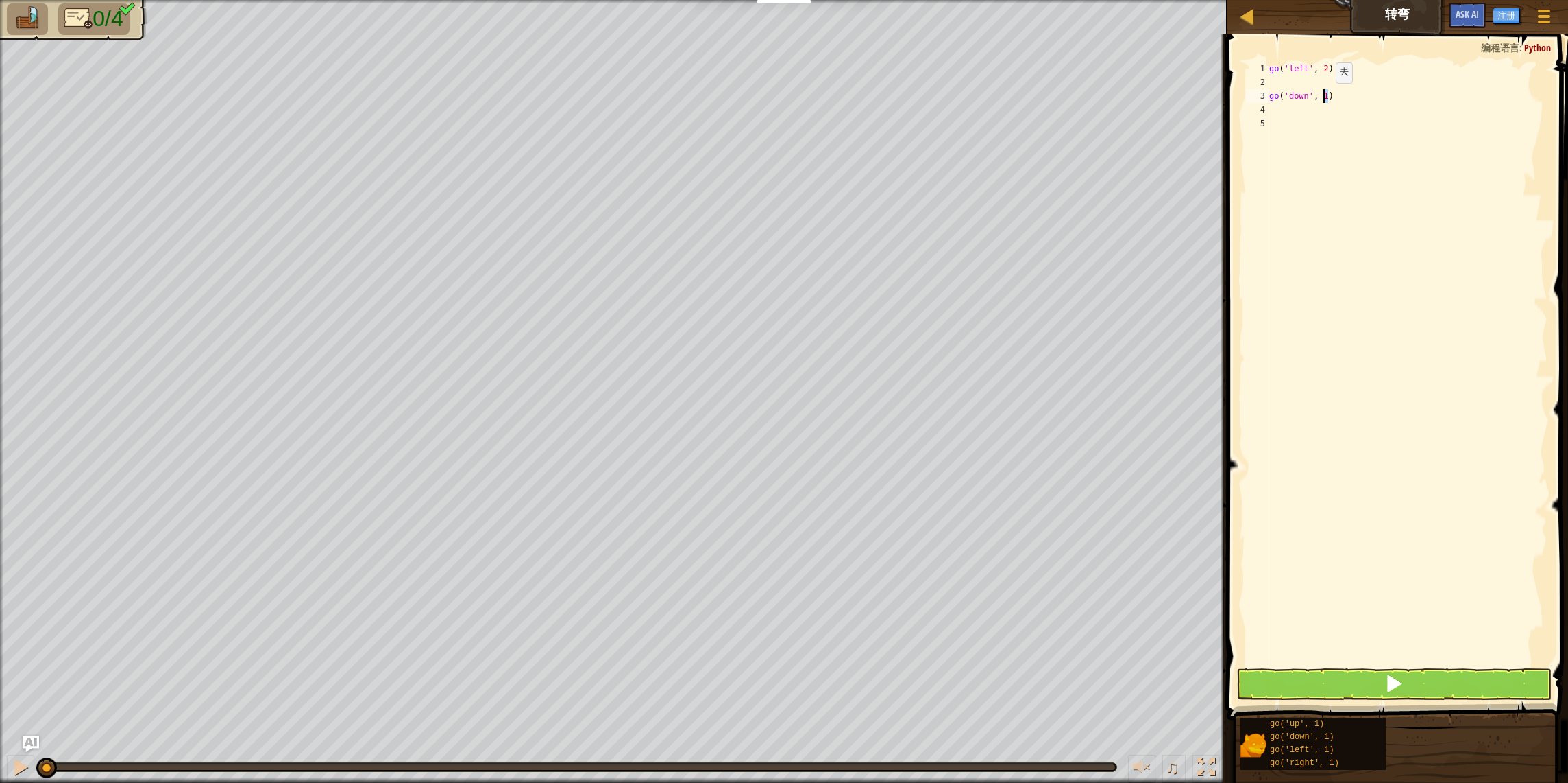
click at [1324, 96] on div "go ( 'left' , 2 ) go ( 'down' , 1 )" at bounding box center [1407, 377] width 281 height 631
type textarea "go('down', 2)"
click at [1298, 119] on div "go ( 'left' , 2 ) go ( 'down' , 2 )" at bounding box center [1407, 377] width 281 height 631
type textarea "g"
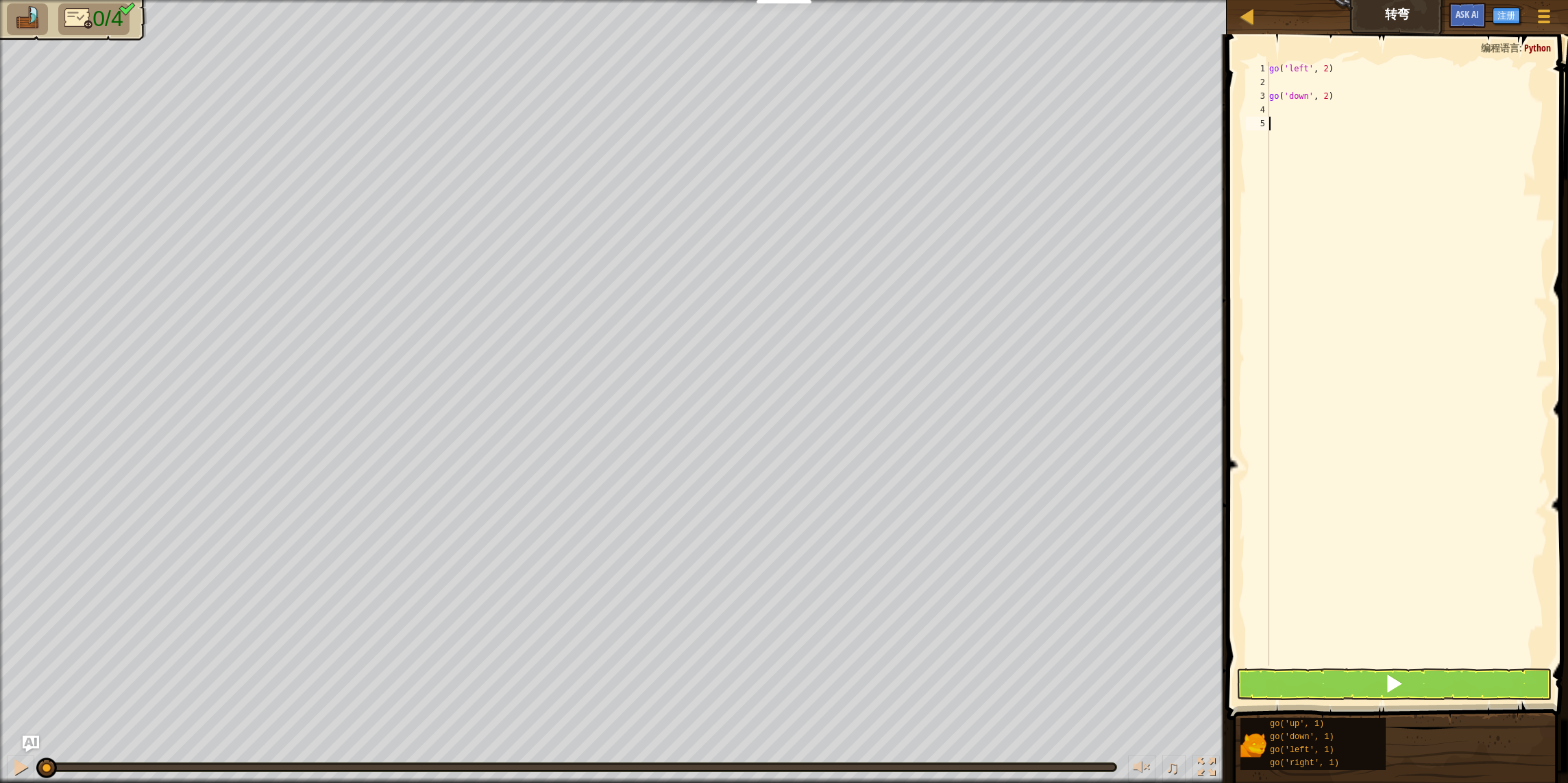
scroll to position [6, 0]
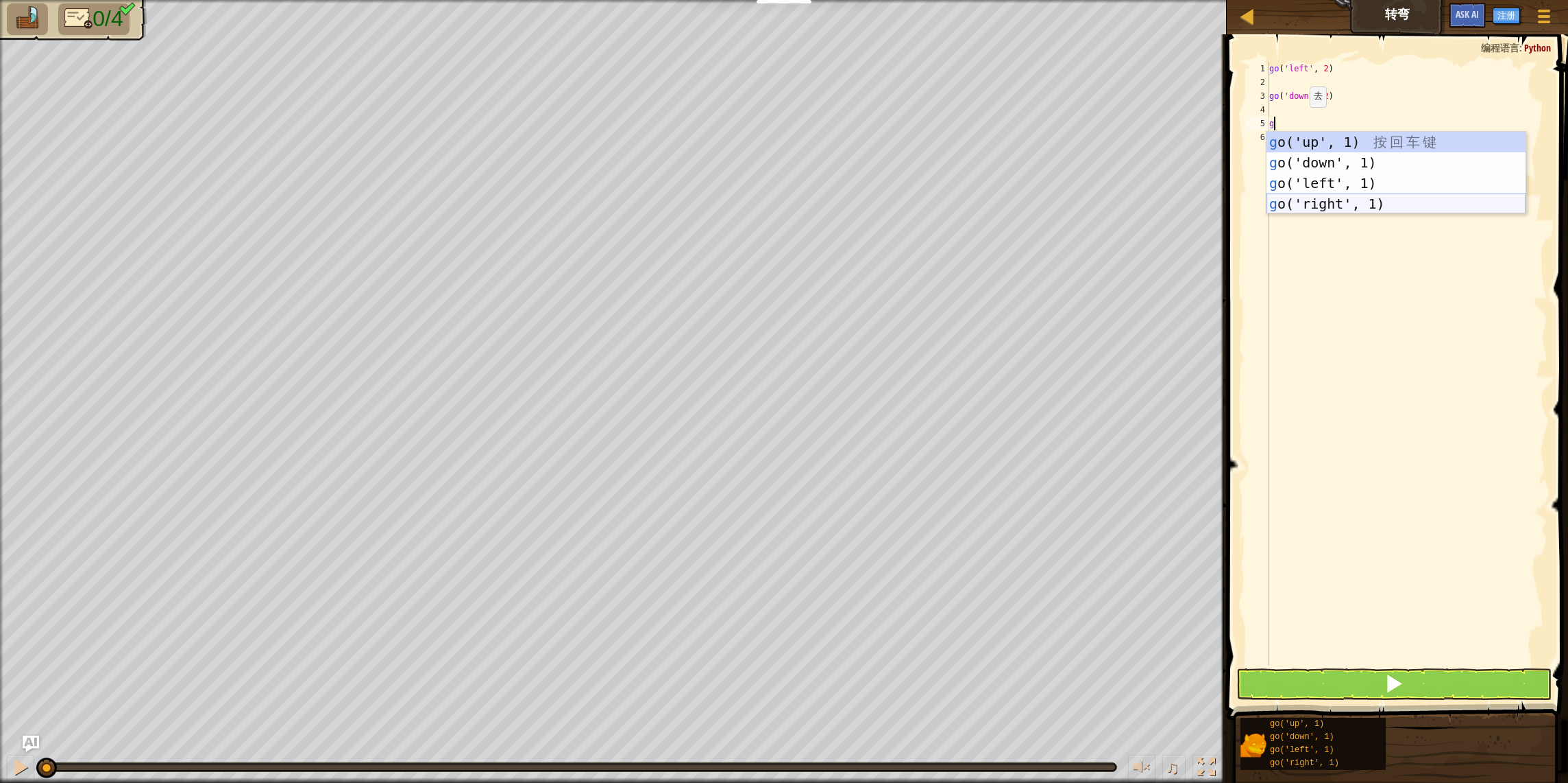
click at [1315, 206] on div "g o('up', 1) 按 回 车 键 g o('down', 1) 按 回 车 键 g o('left', 1) 按 回 车 键 g o('right',…" at bounding box center [1396, 193] width 259 height 123
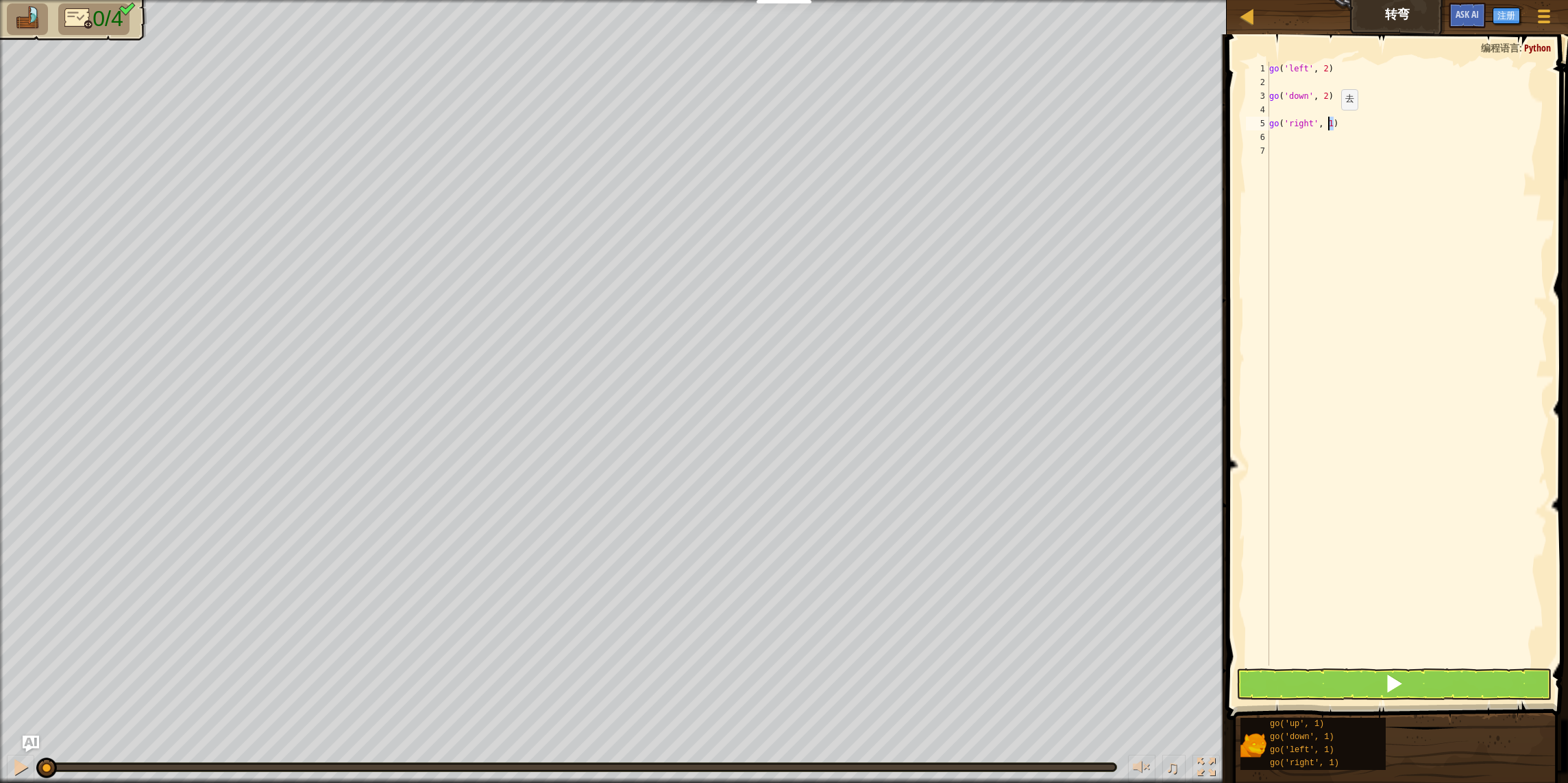
click at [1330, 123] on div "go ( 'left' , 2 ) go ( 'down' , 2 ) go ( 'right' , 1 )" at bounding box center [1407, 377] width 281 height 631
type textarea "go('right', 4)"
click at [1326, 150] on div "go ( 'left' , 2 ) go ( 'down' , 2 ) go ( 'right' , 4 )" at bounding box center [1407, 377] width 281 height 631
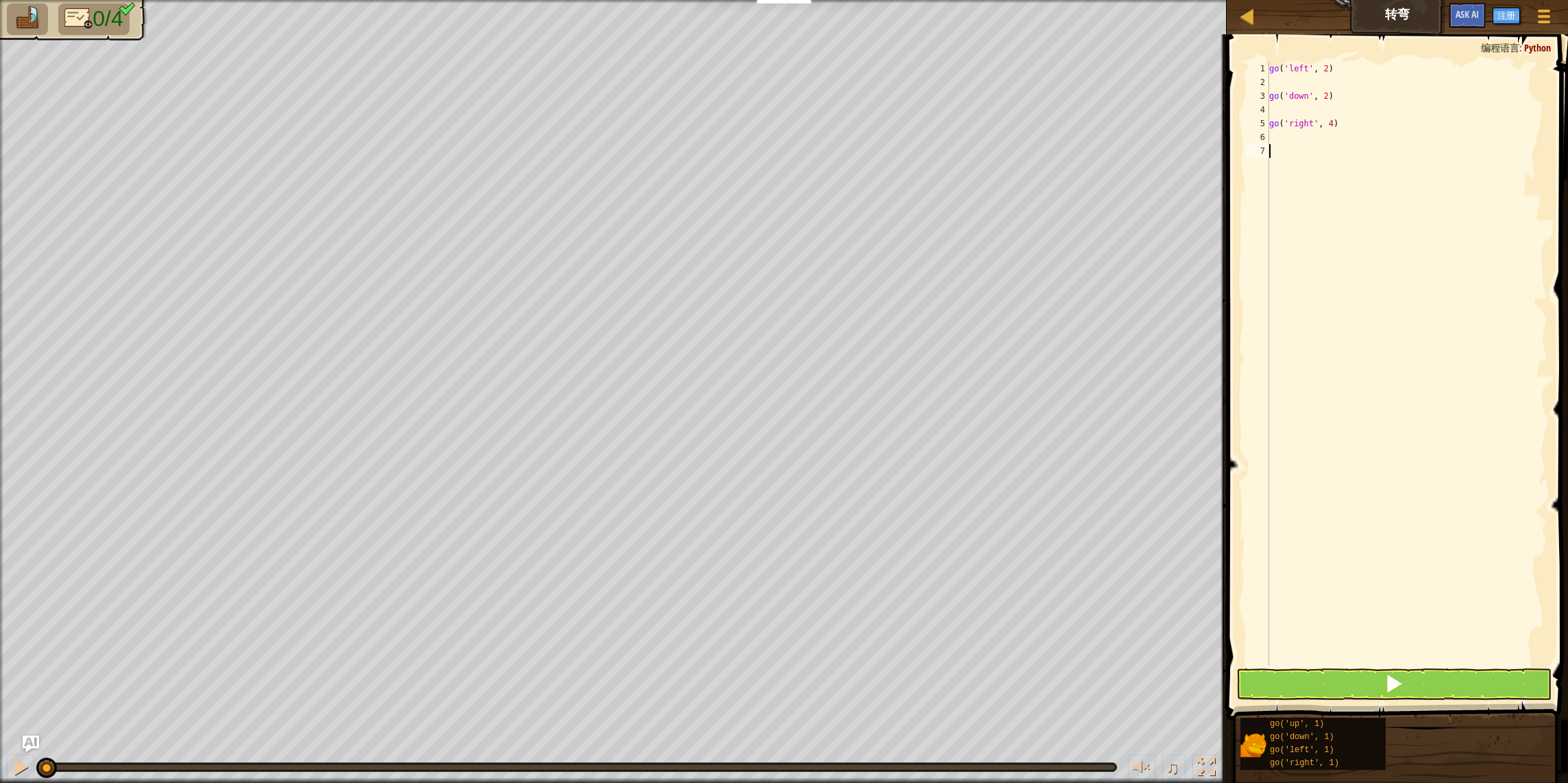
type textarea "g"
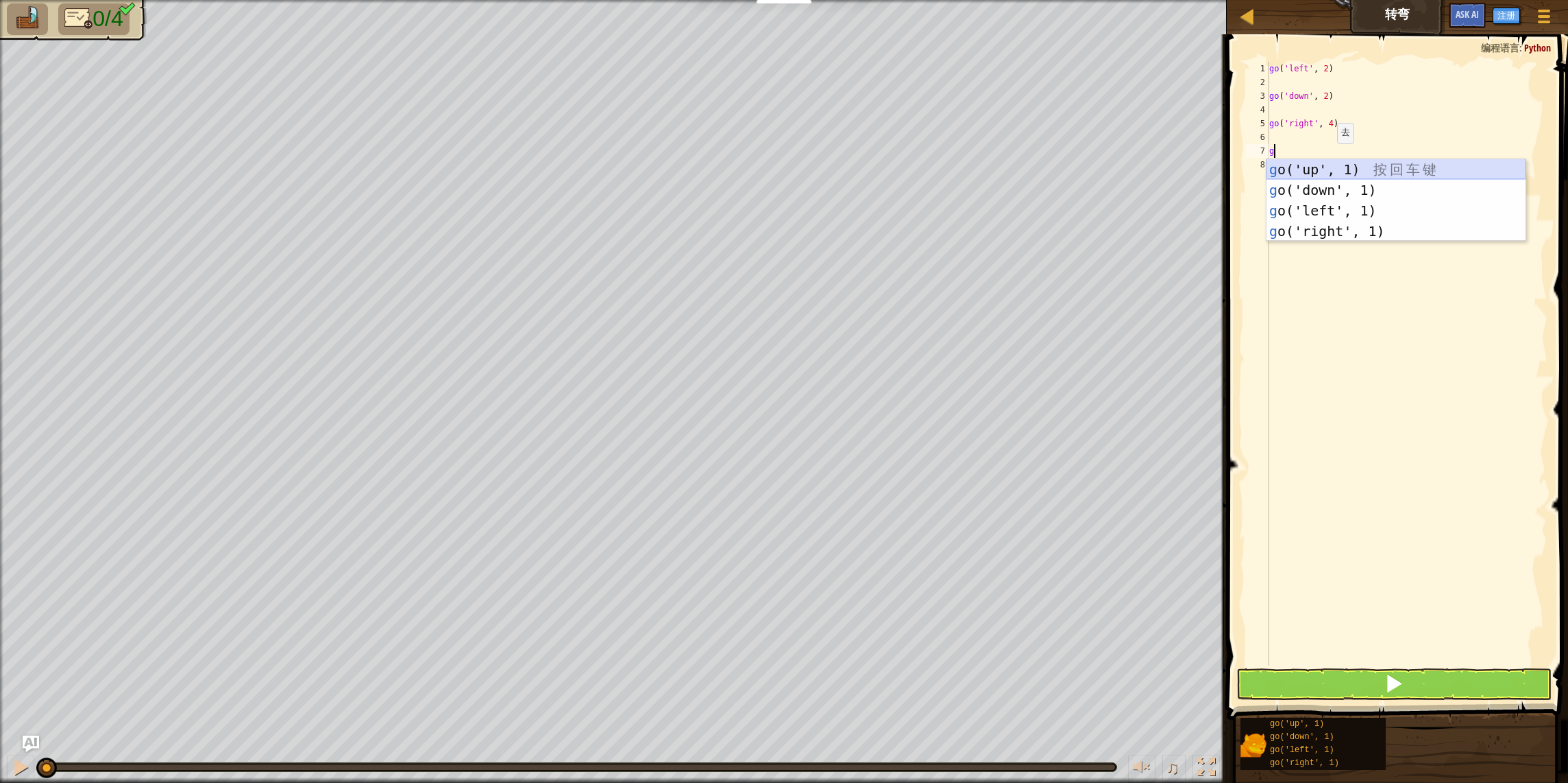
click at [1321, 169] on div "g o('up', 1) 按 回 车 键 g o('down', 1) 按 回 车 键 g o('left', 1) 按 回 车 键 g o('right',…" at bounding box center [1396, 220] width 259 height 123
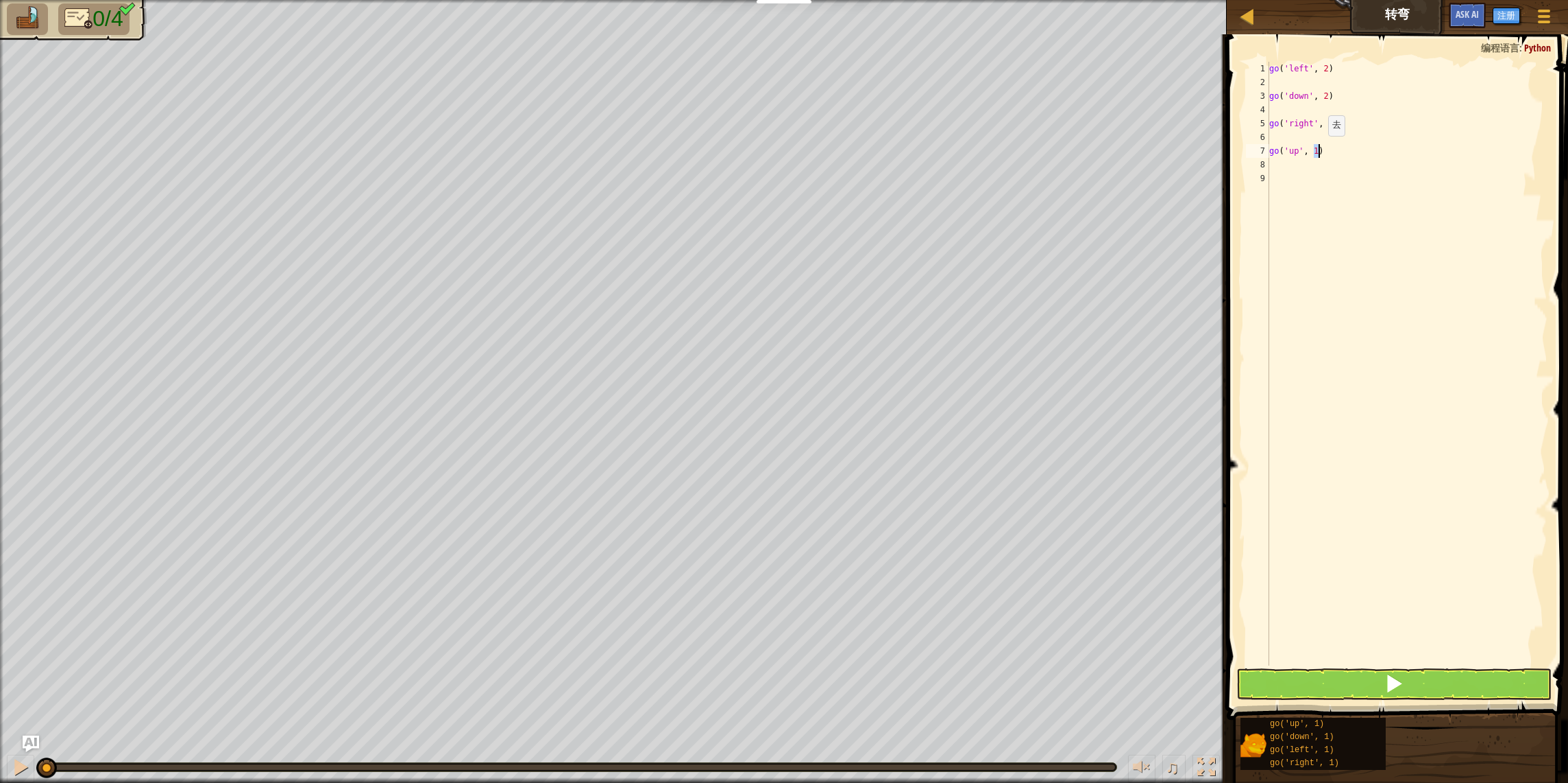
click at [1317, 149] on div "go ( 'left' , 2 ) go ( 'down' , 2 ) go ( 'right' , 4 ) go ( 'up' , 1 )" at bounding box center [1407, 377] width 281 height 631
type textarea "go('up', 3)"
click at [1333, 237] on div "go ( 'left' , 2 ) go ( 'down' , 2 ) go ( 'right' , 4 ) go ( 'up' , 3 )" at bounding box center [1407, 377] width 281 height 631
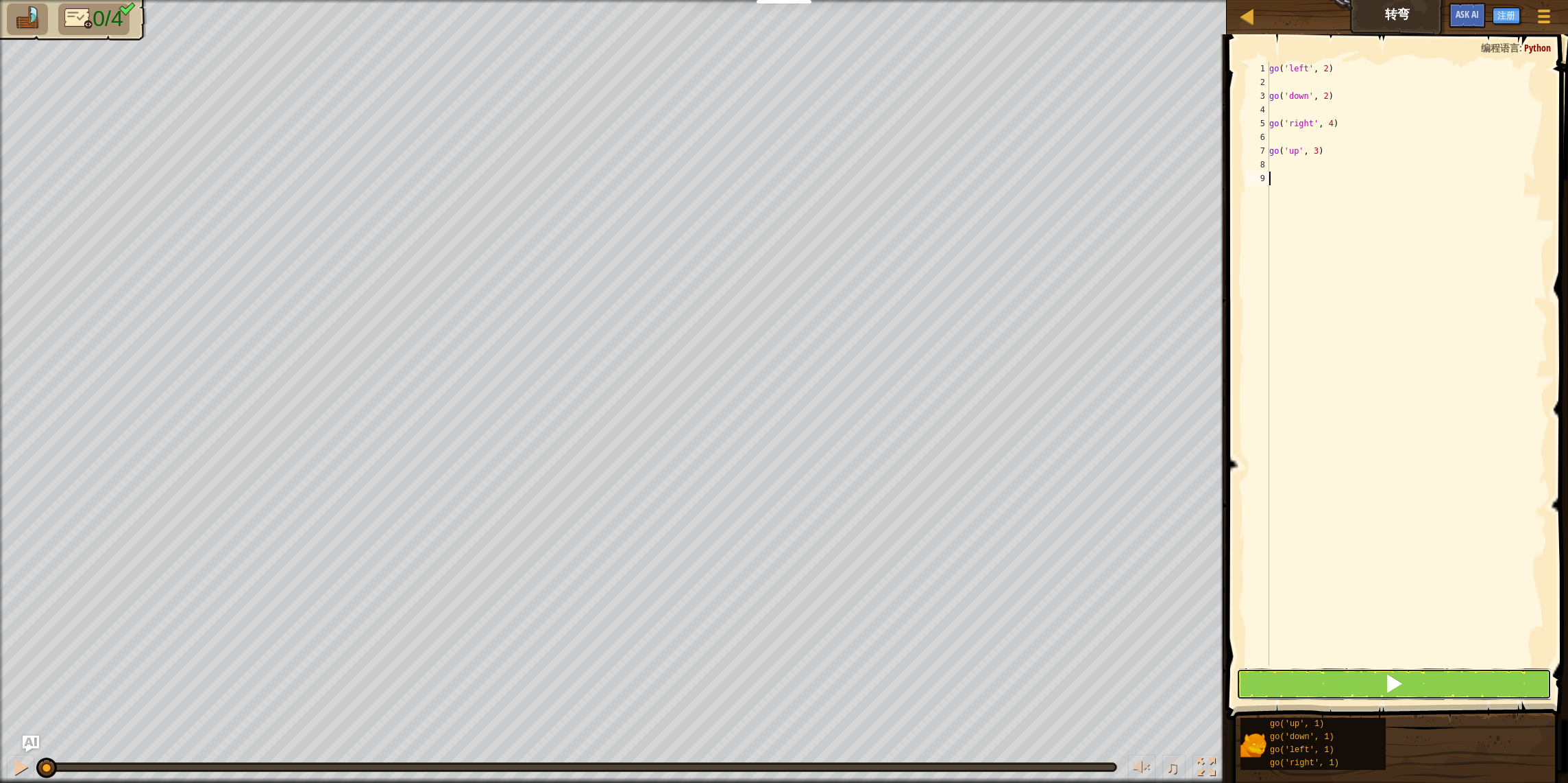
click at [1354, 689] on button at bounding box center [1394, 684] width 316 height 32
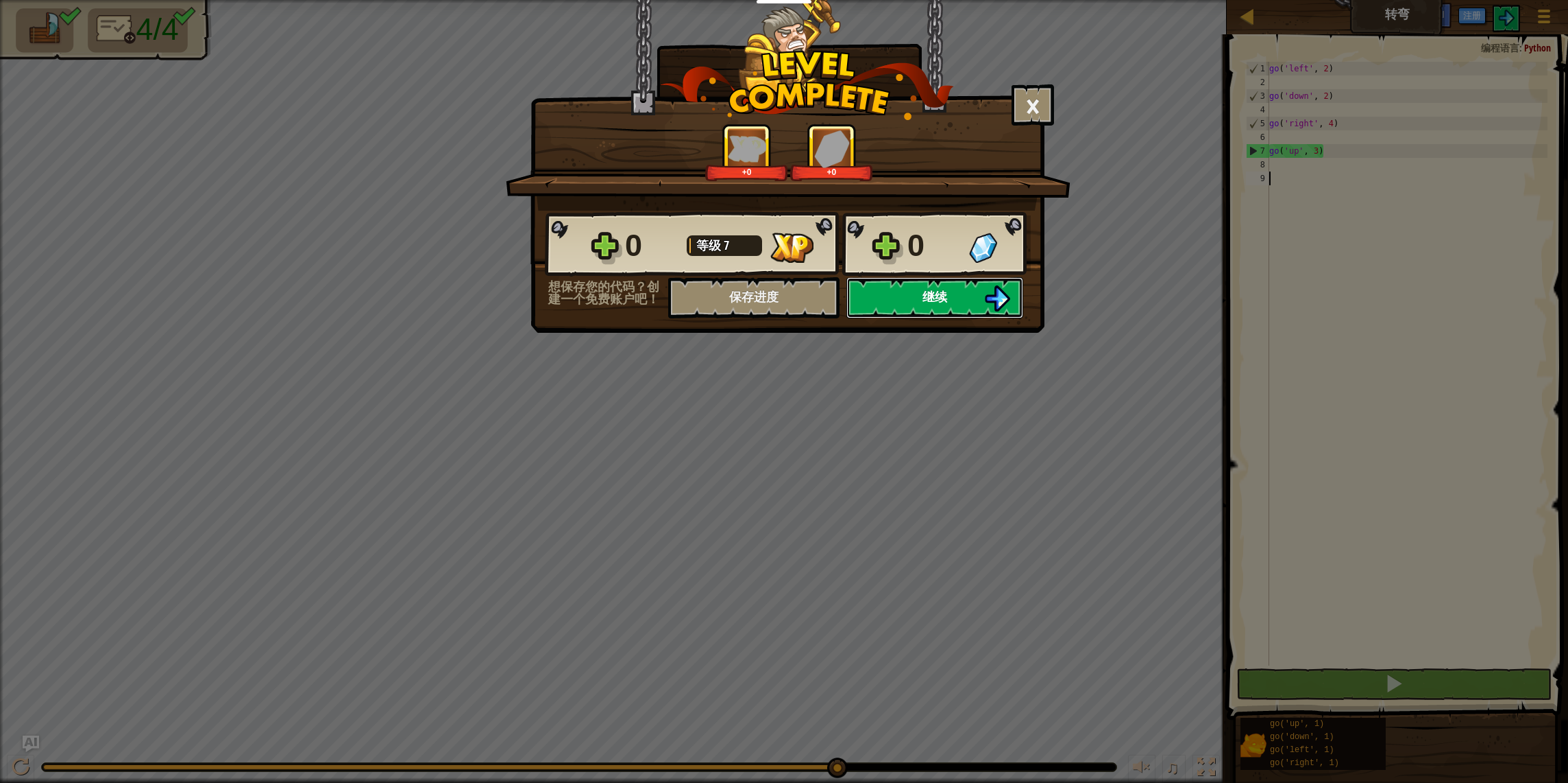
click at [940, 306] on button "继续" at bounding box center [934, 297] width 177 height 41
